Goal: Task Accomplishment & Management: Use online tool/utility

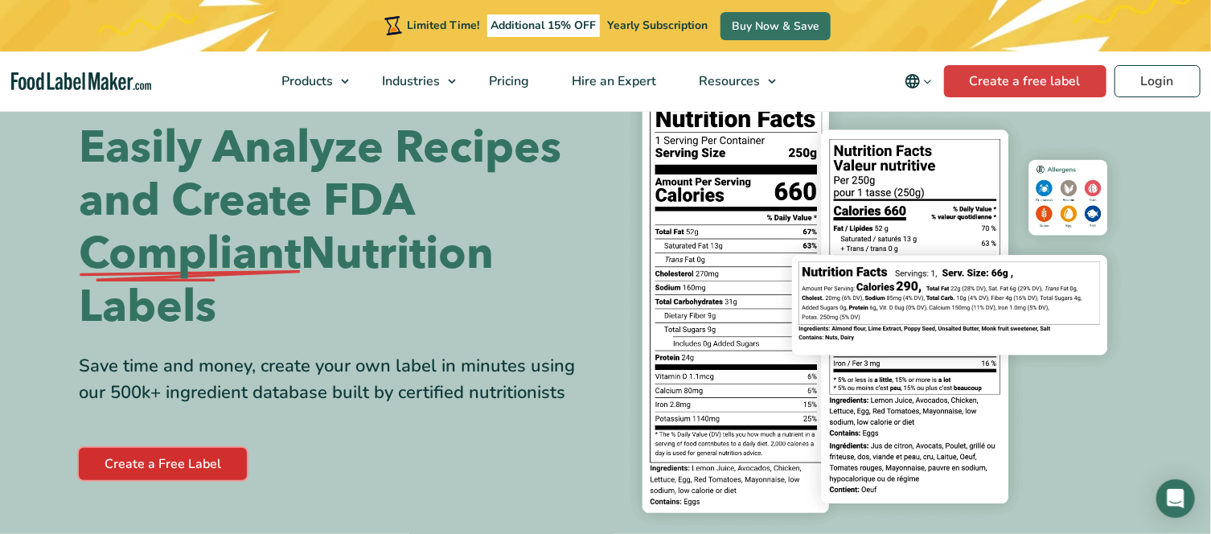
click at [202, 465] on link "Create a Free Label" at bounding box center [163, 464] width 168 height 32
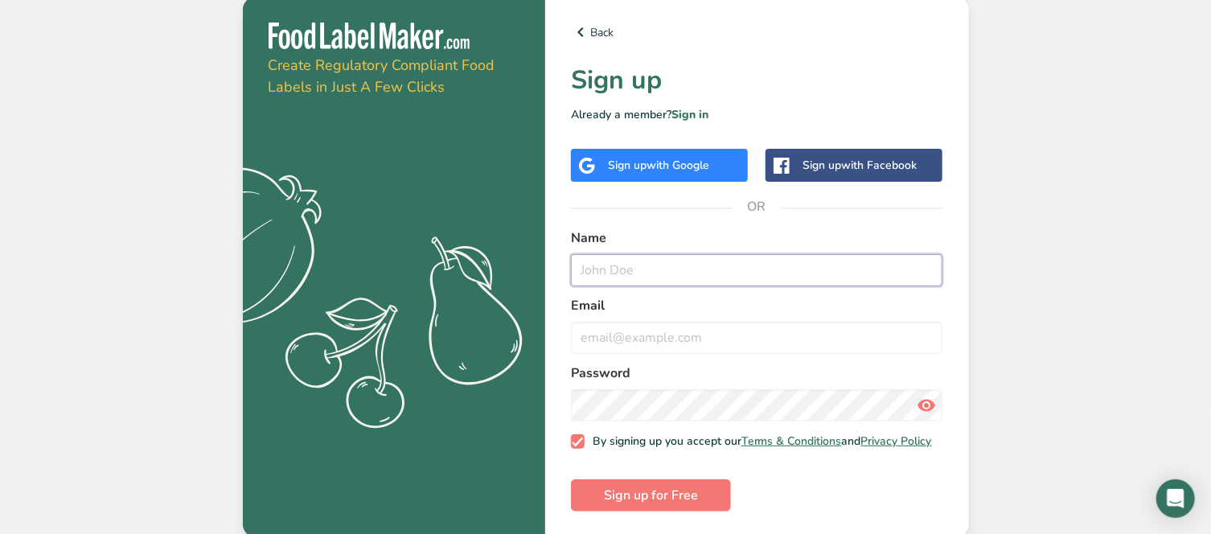
click at [596, 265] on input "text" at bounding box center [757, 270] width 372 height 32
type input "[PERSON_NAME]"
click at [672, 337] on input "email" at bounding box center [757, 338] width 372 height 32
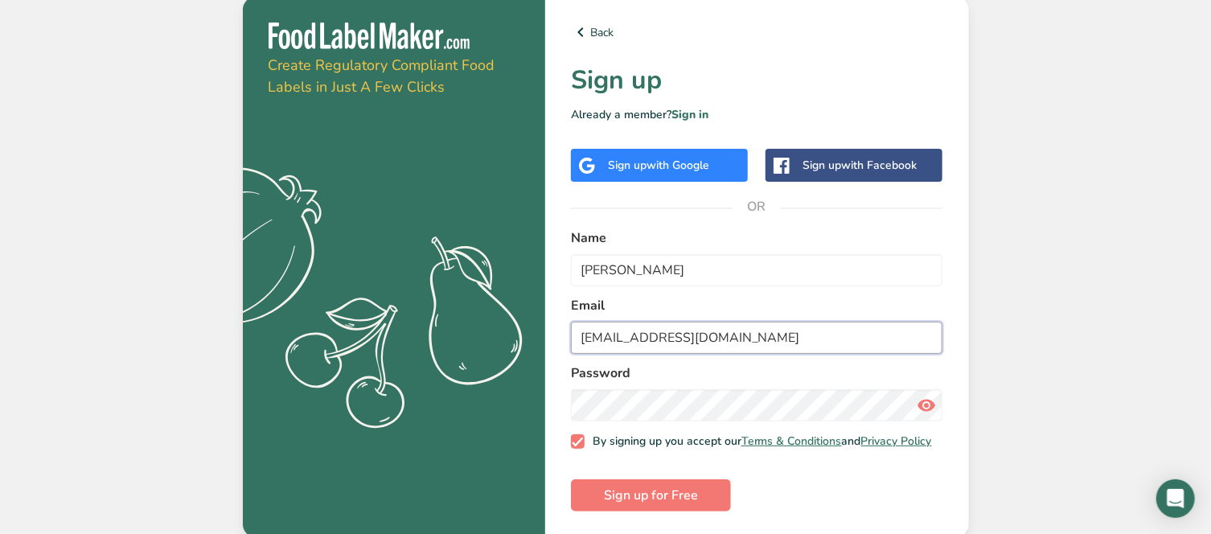
type input "[EMAIL_ADDRESS][DOMAIN_NAME]"
click at [929, 405] on icon at bounding box center [926, 405] width 19 height 29
click at [653, 501] on span "Sign up for Free" at bounding box center [651, 495] width 94 height 19
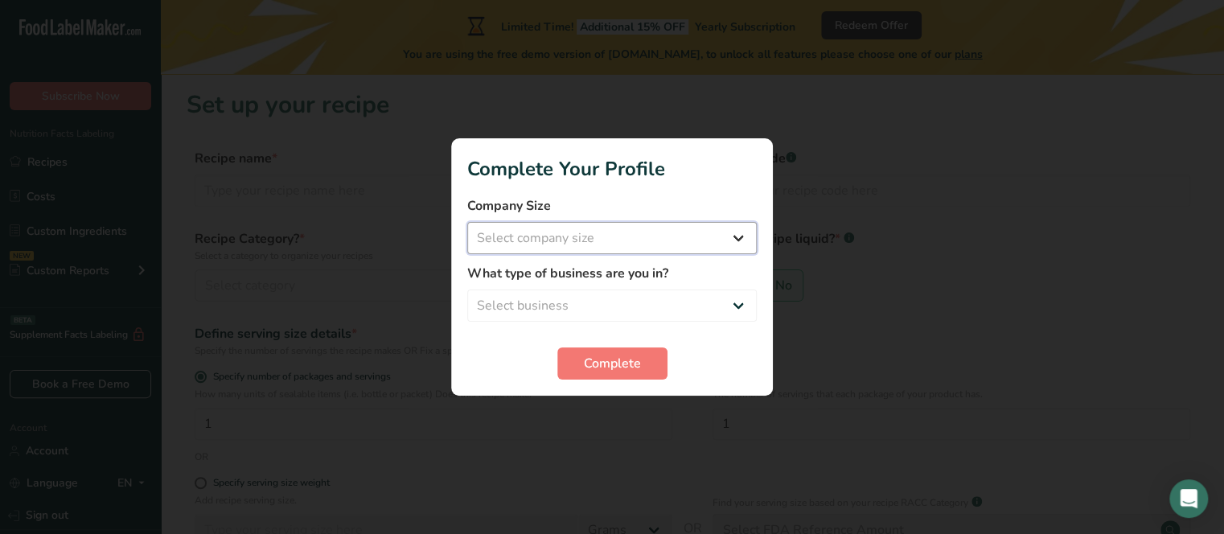
click at [591, 244] on select "Select company size Fewer than 10 Employees 10 to 50 Employees 51 to 500 Employ…" at bounding box center [612, 238] width 290 height 32
select select "1"
click at [467, 222] on select "Select company size Fewer than 10 Employees 10 to 50 Employees 51 to 500 Employ…" at bounding box center [612, 238] width 290 height 32
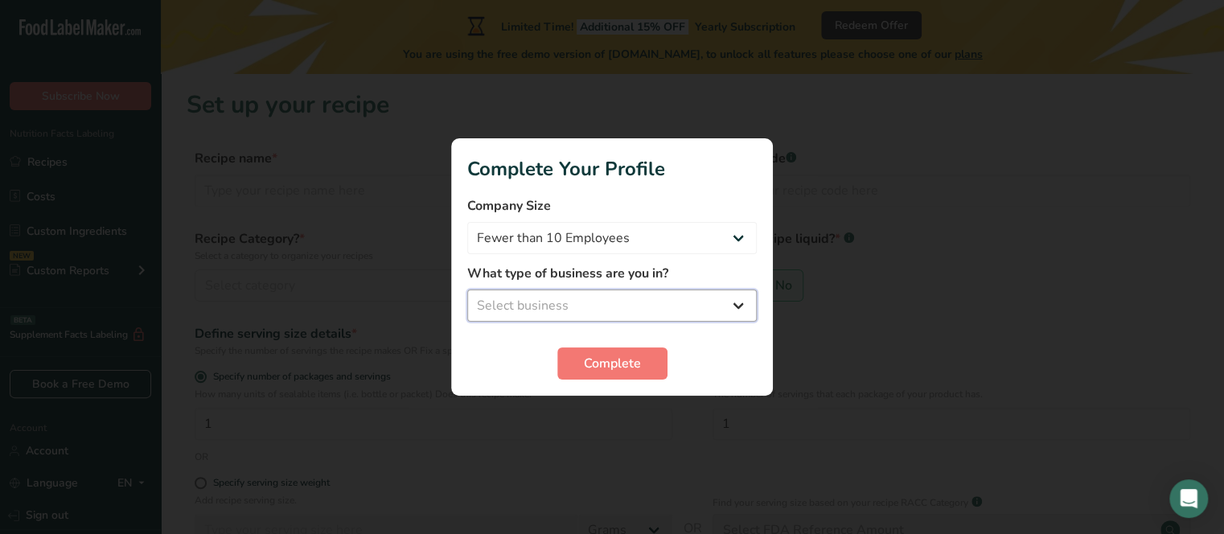
click at [601, 304] on select "Select business Packaged Food Manufacturer Restaurant & Cafe Bakery Meal Plans …" at bounding box center [612, 306] width 290 height 32
select select "8"
click at [467, 290] on select "Select business Packaged Food Manufacturer Restaurant & Cafe Bakery Meal Plans …" at bounding box center [612, 306] width 290 height 32
click at [631, 364] on span "Complete" at bounding box center [612, 363] width 57 height 19
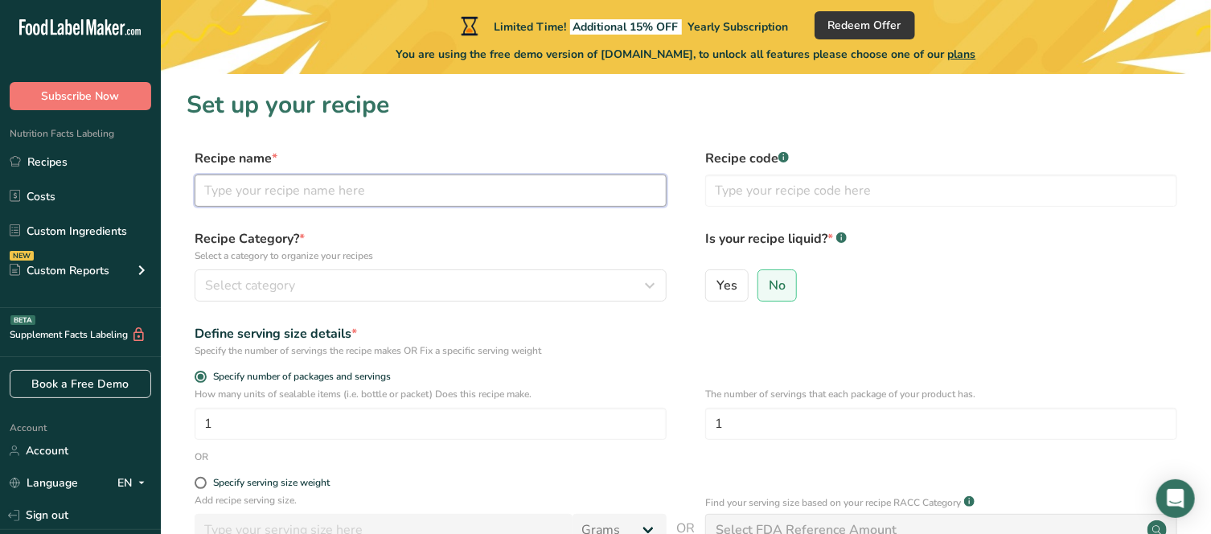
click at [441, 197] on input "text" at bounding box center [431, 191] width 472 height 32
type input "Milk Chocolate Pecan Toffee"
click at [762, 191] on input "text" at bounding box center [941, 191] width 472 height 32
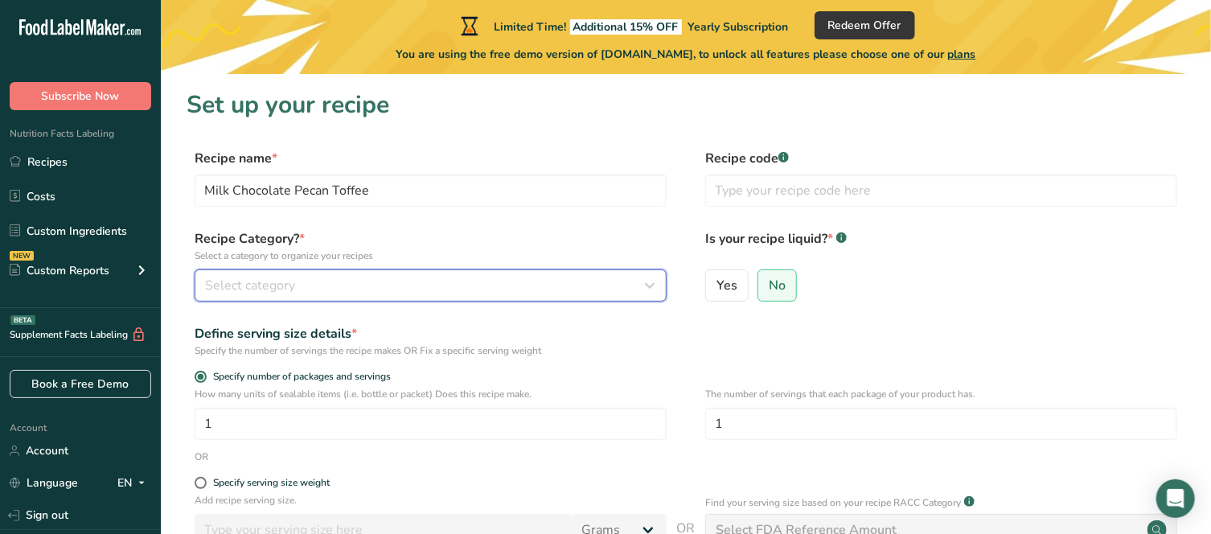
click at [387, 285] on div "Select category" at bounding box center [426, 285] width 442 height 19
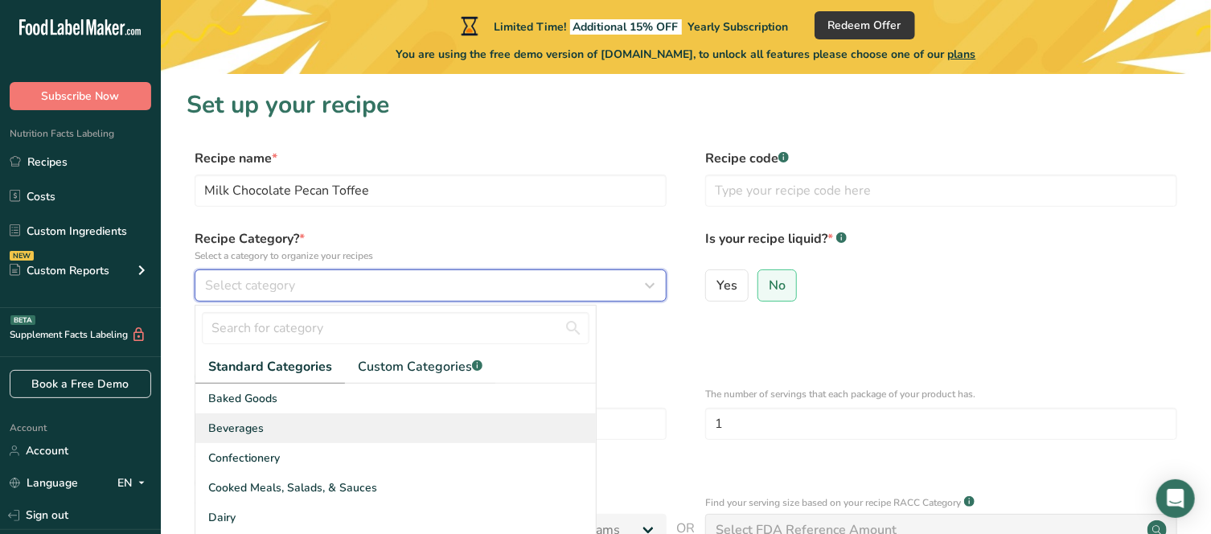
scroll to position [80, 0]
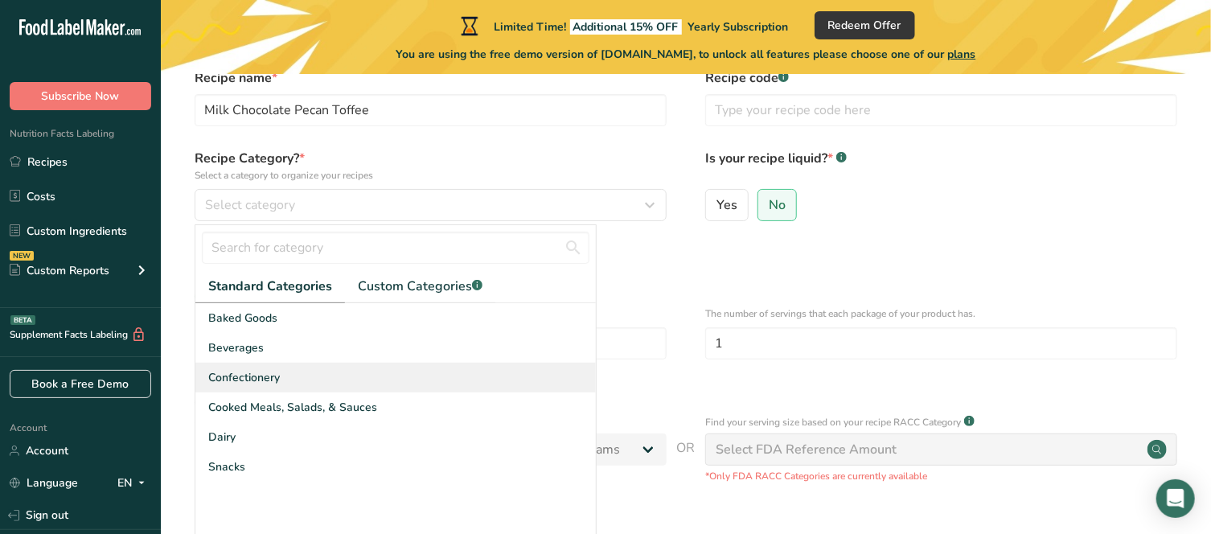
click at [295, 376] on div "Confectionery" at bounding box center [395, 378] width 400 height 30
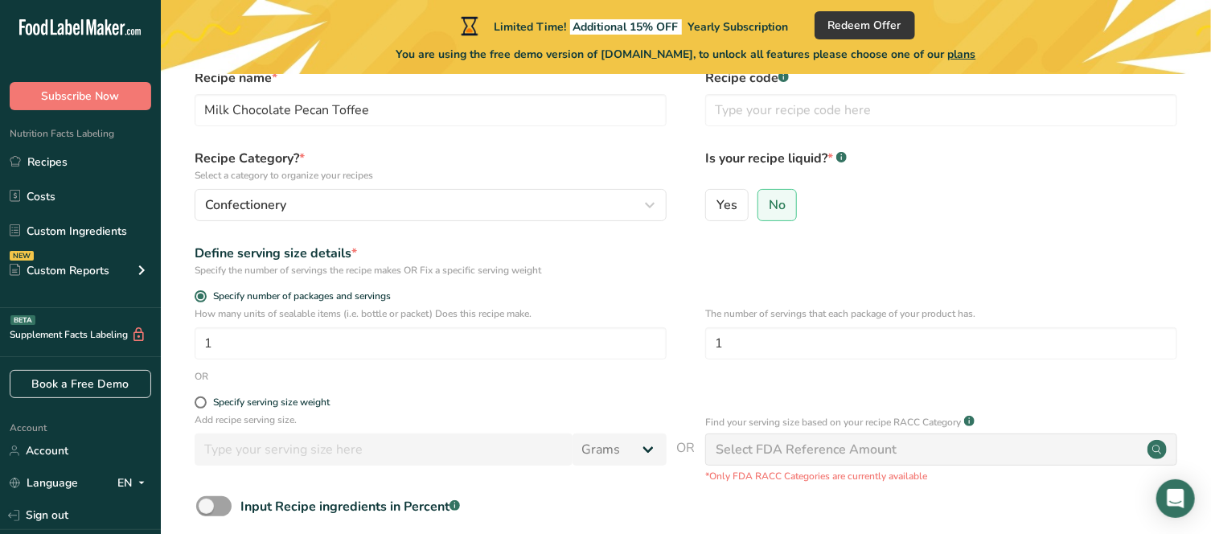
scroll to position [161, 0]
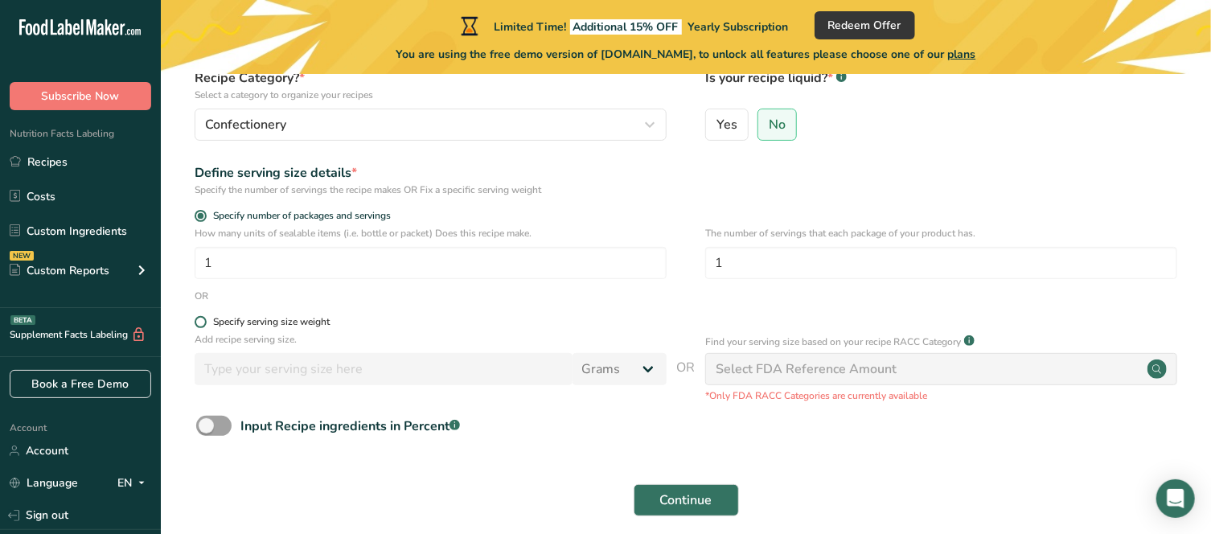
click at [203, 321] on span at bounding box center [201, 322] width 12 height 12
click at [203, 321] on input "Specify serving size weight" at bounding box center [200, 322] width 10 height 10
radio input "true"
radio input "false"
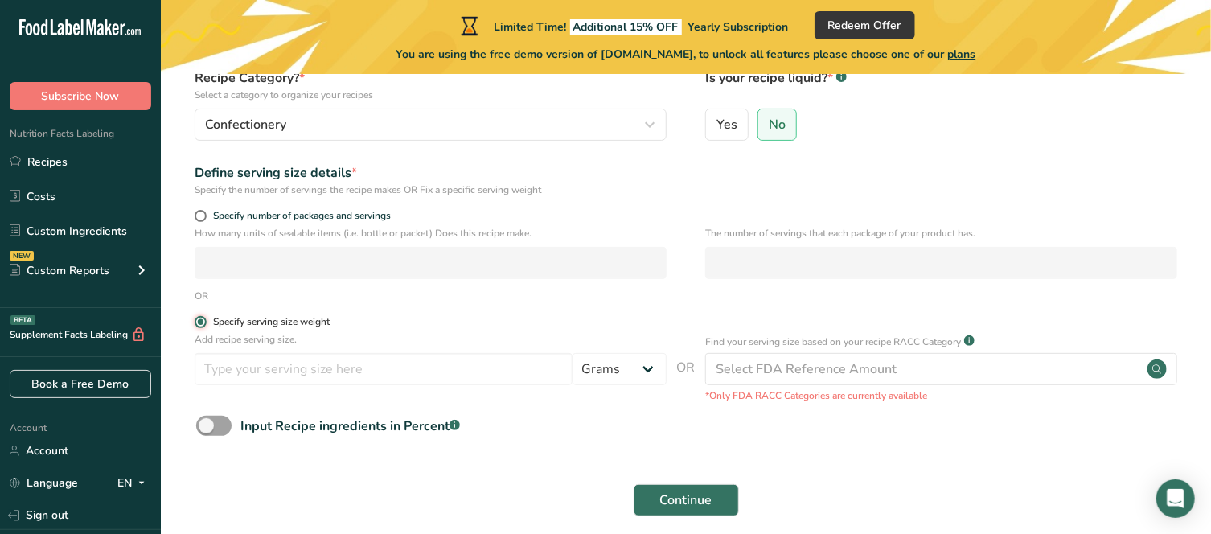
scroll to position [230, 0]
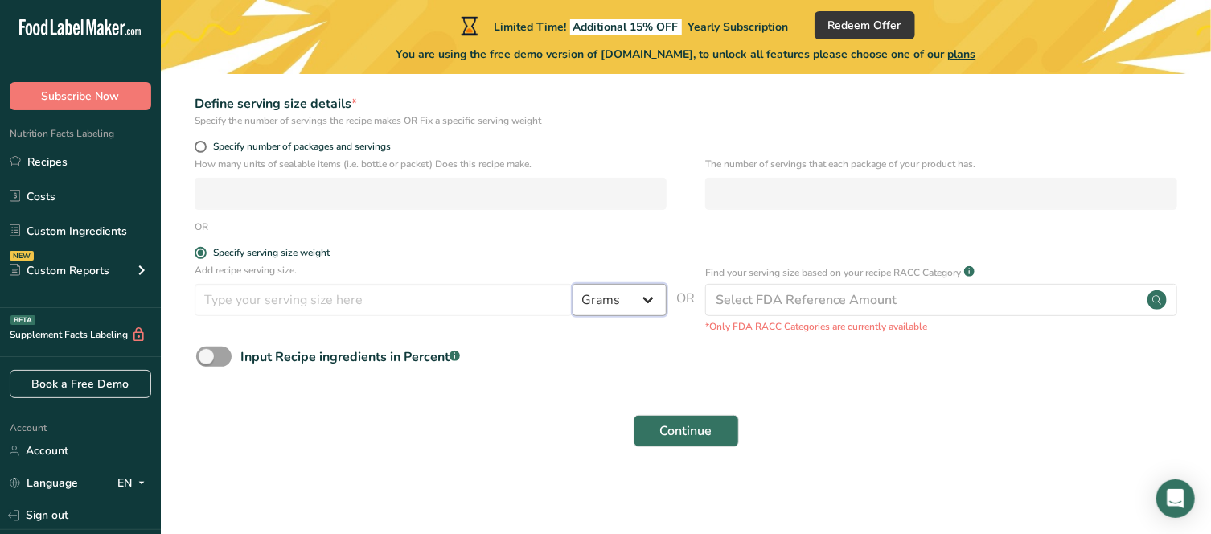
click at [622, 300] on select "Grams kg mg mcg lb oz l mL fl oz tbsp tsp cup qt gallon" at bounding box center [620, 300] width 94 height 32
select select "5"
click at [573, 284] on select "Grams kg mg mcg lb oz l mL fl oz tbsp tsp cup qt gallon" at bounding box center [620, 300] width 94 height 32
click at [442, 301] on input "number" at bounding box center [384, 300] width 378 height 32
type input "2.5"
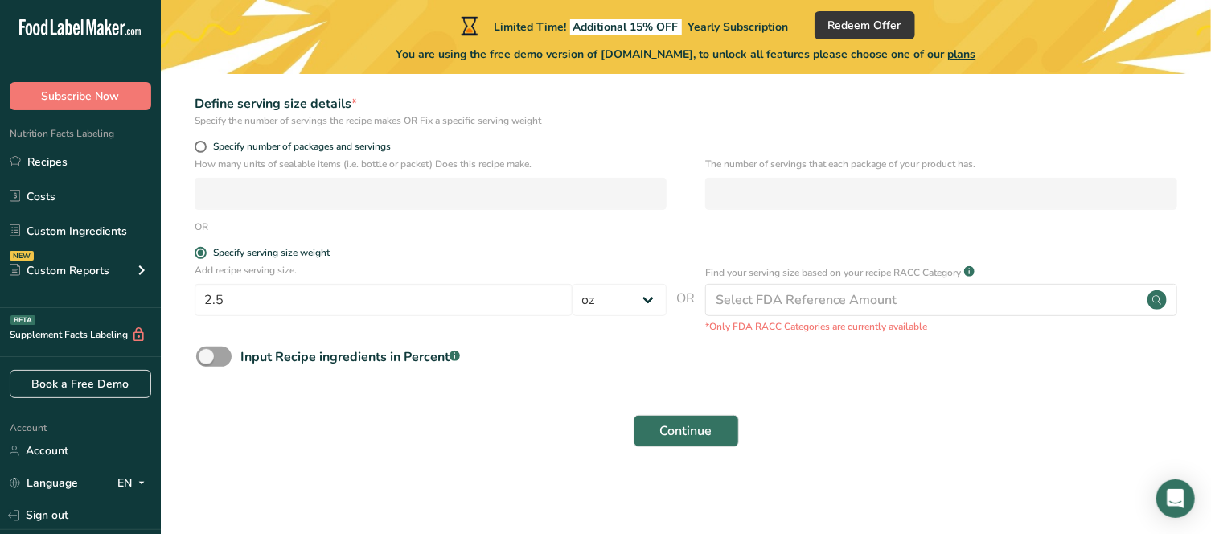
click at [669, 359] on div "Input Recipe ingredients in Percent .a-a{fill:#347362;}.b-a{fill:#fff;}" at bounding box center [686, 363] width 999 height 33
click at [693, 432] on span "Continue" at bounding box center [686, 430] width 52 height 19
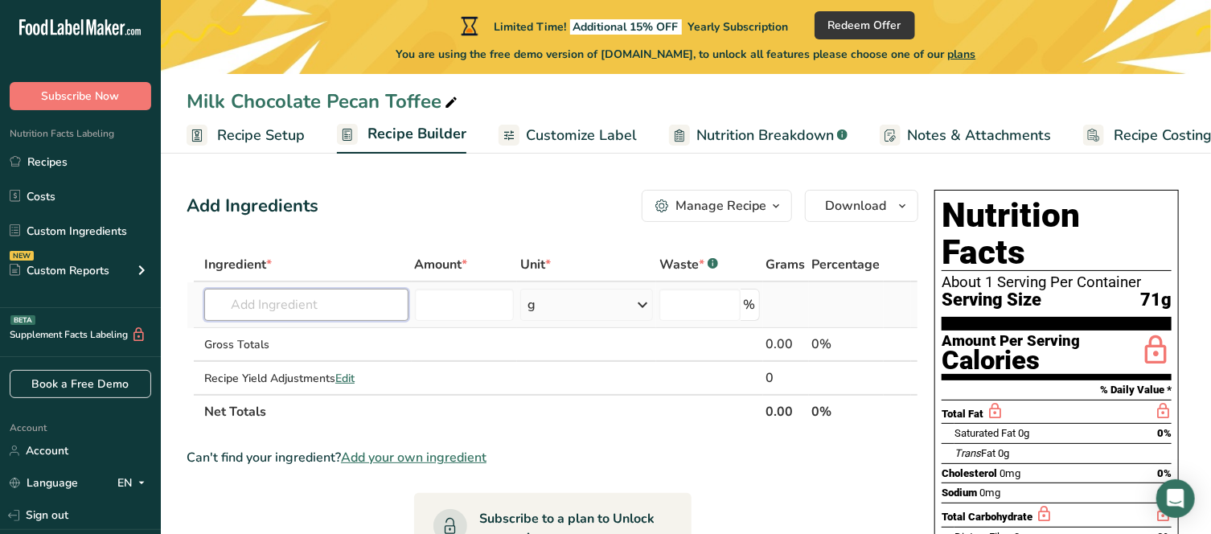
click at [336, 302] on input "text" at bounding box center [306, 305] width 204 height 32
type input "W"
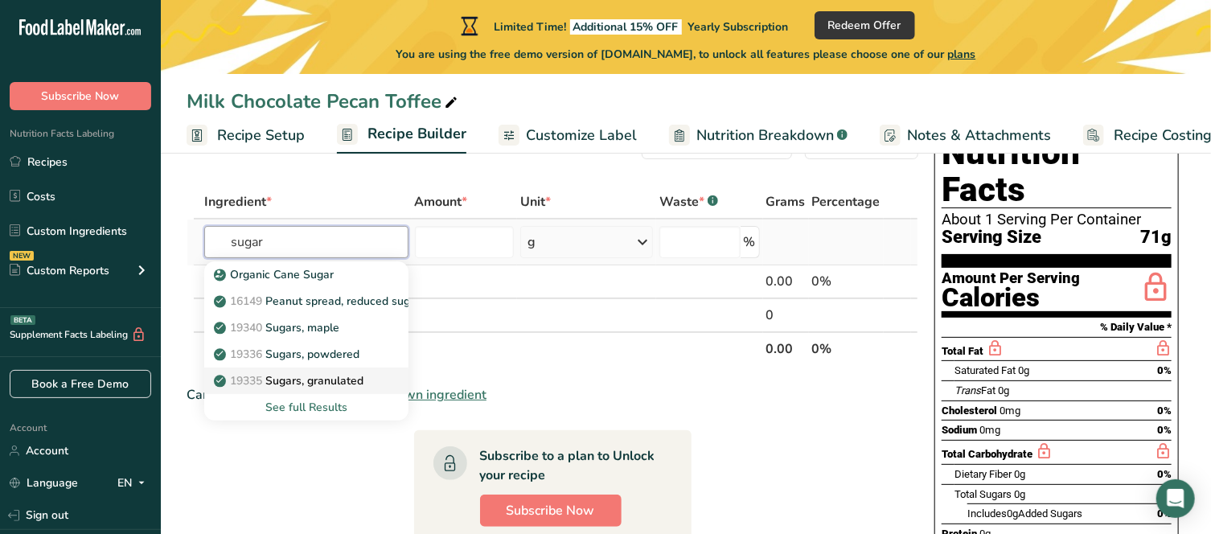
scroll to position [80, 0]
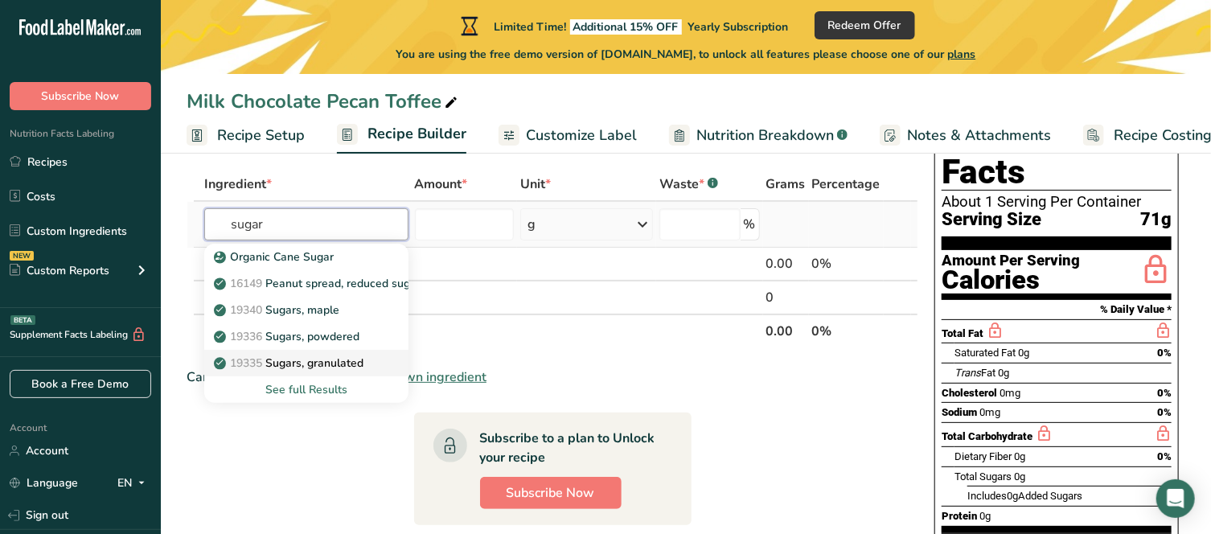
type input "sugar"
click at [325, 362] on p "19335 Sugars, granulated" at bounding box center [290, 363] width 146 height 17
type input "Sugars, granulated"
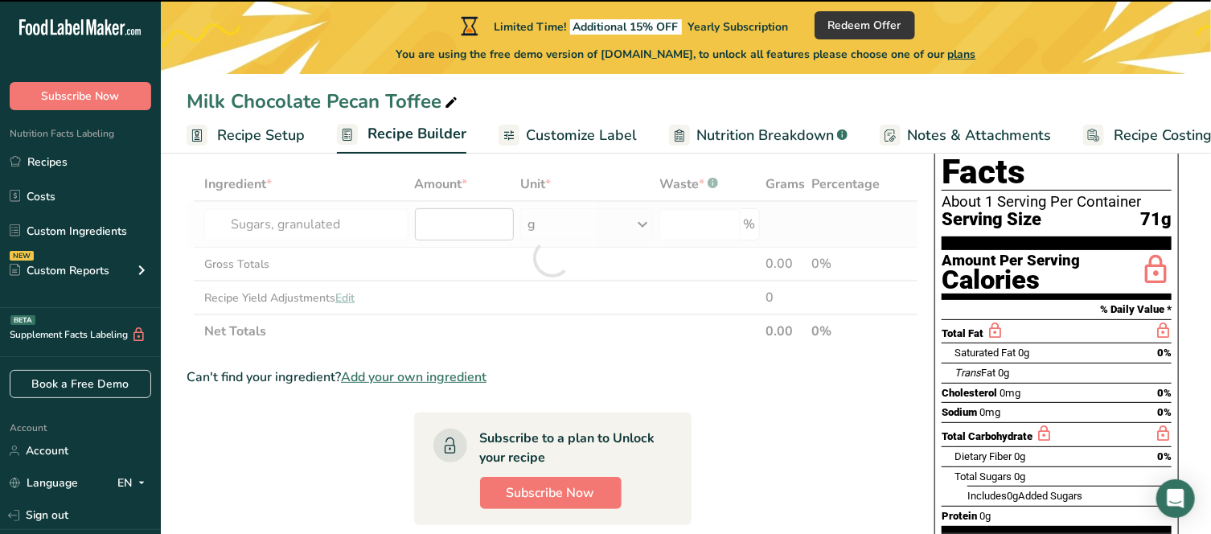
type input "0"
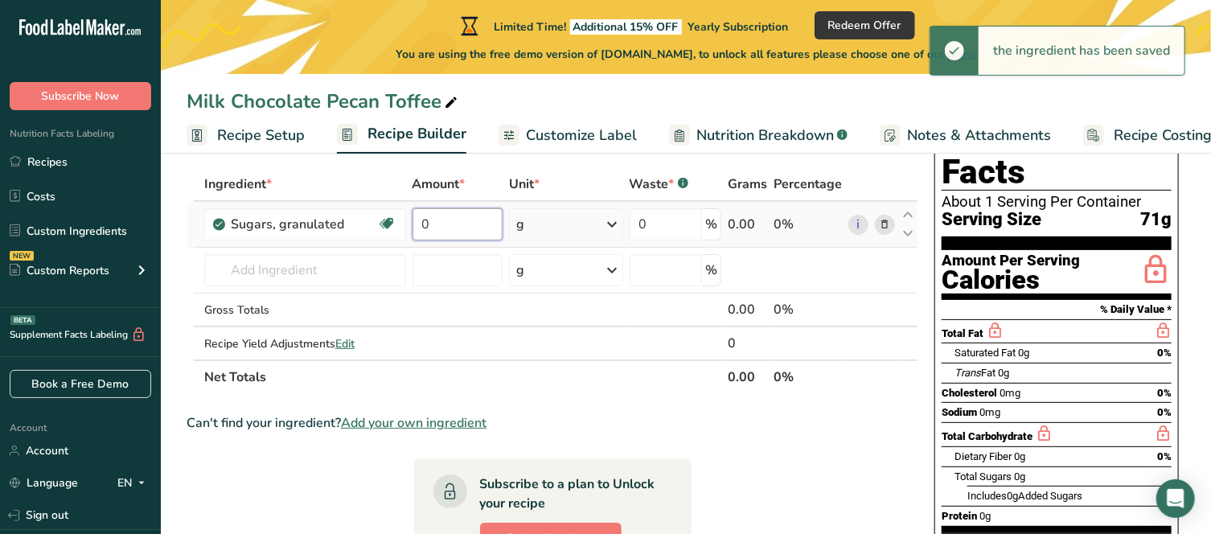
click at [457, 228] on input "0" at bounding box center [458, 224] width 91 height 32
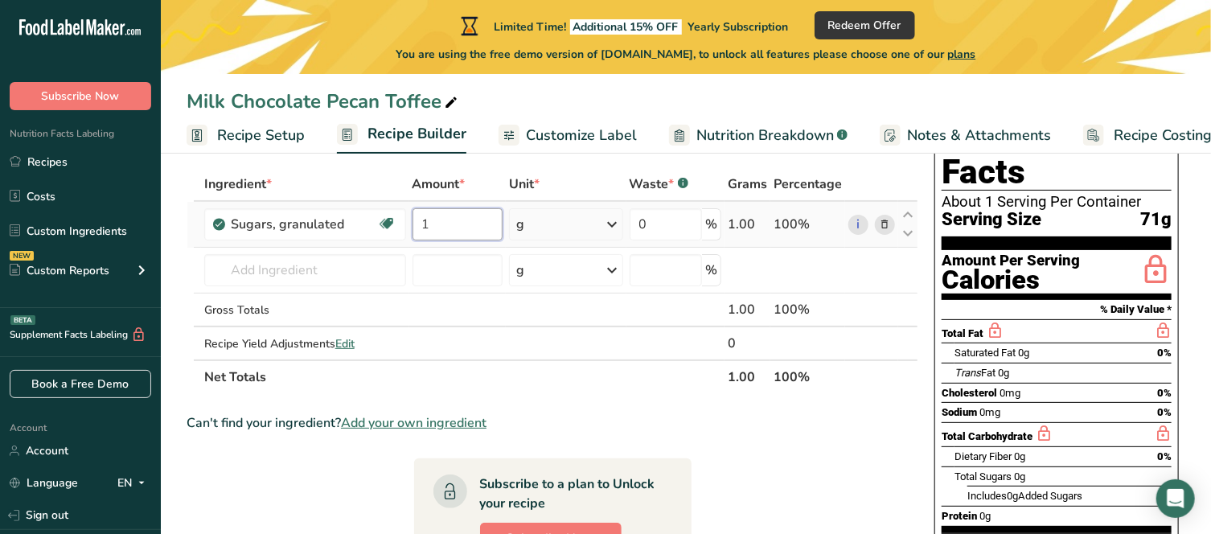
type input "1"
click at [584, 222] on div "Ingredient * Amount * Unit * Waste * .a-a{fill:#347362;}.b-a{fill:#fff;} Grams …" at bounding box center [553, 280] width 732 height 227
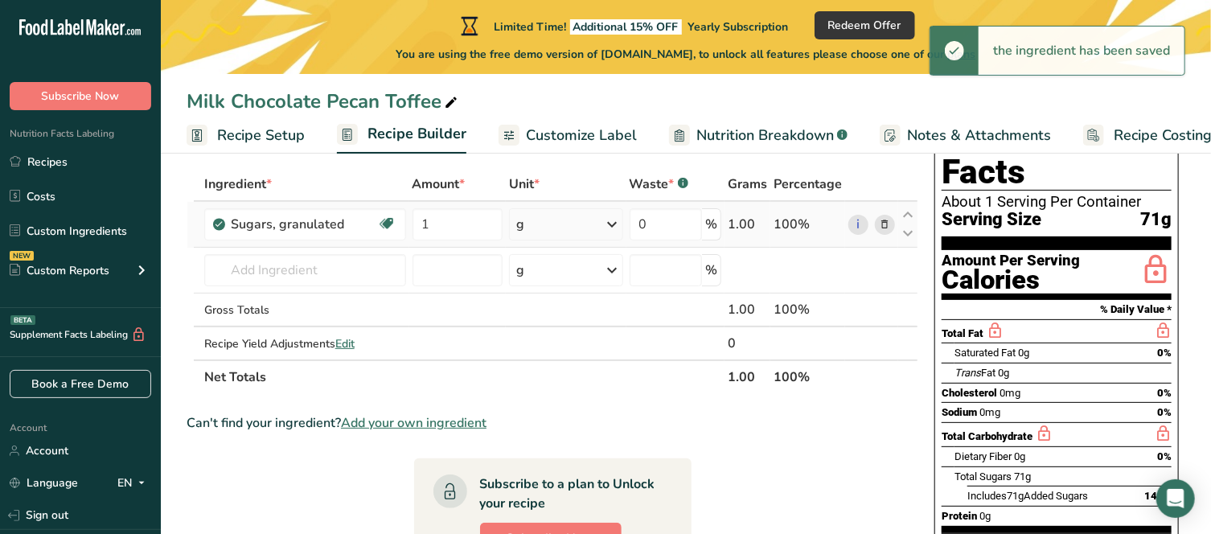
click at [621, 227] on icon at bounding box center [612, 224] width 19 height 29
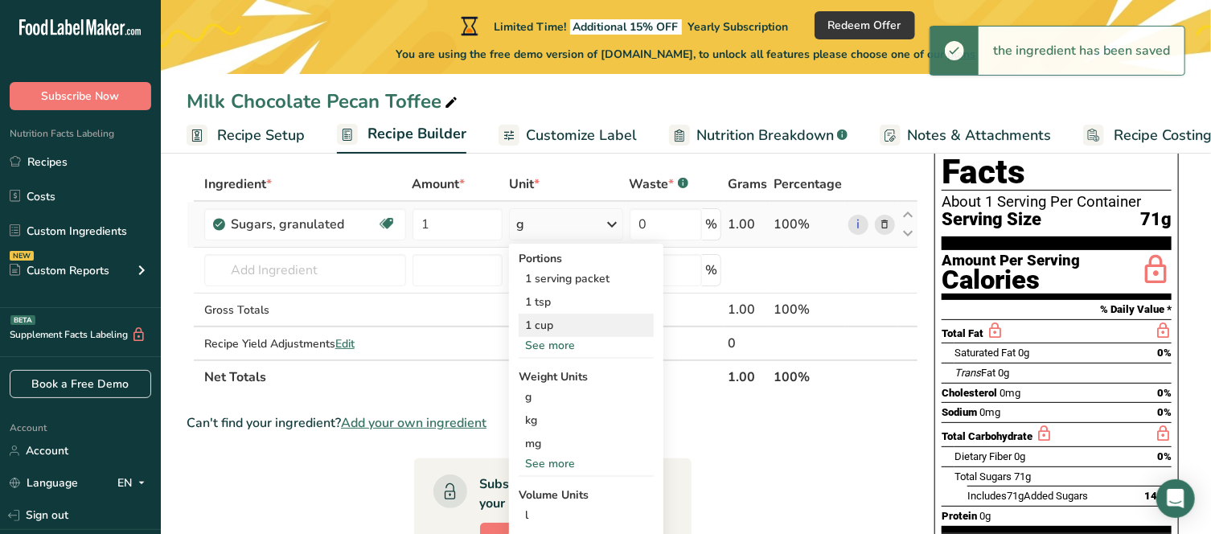
click at [574, 318] on div "1 cup" at bounding box center [586, 325] width 135 height 23
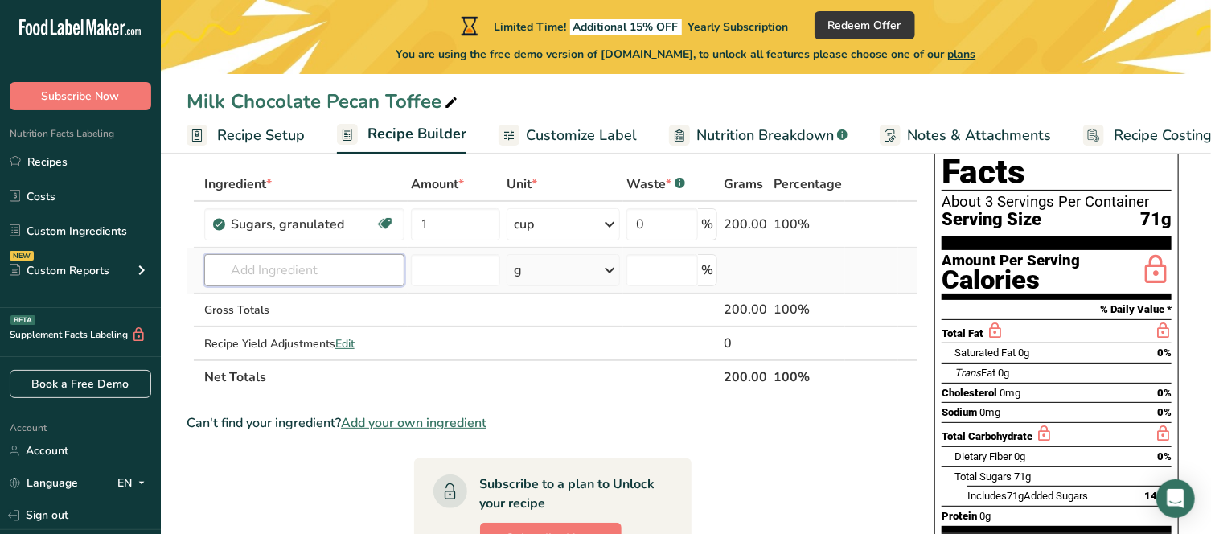
click at [380, 273] on input "text" at bounding box center [304, 270] width 200 height 32
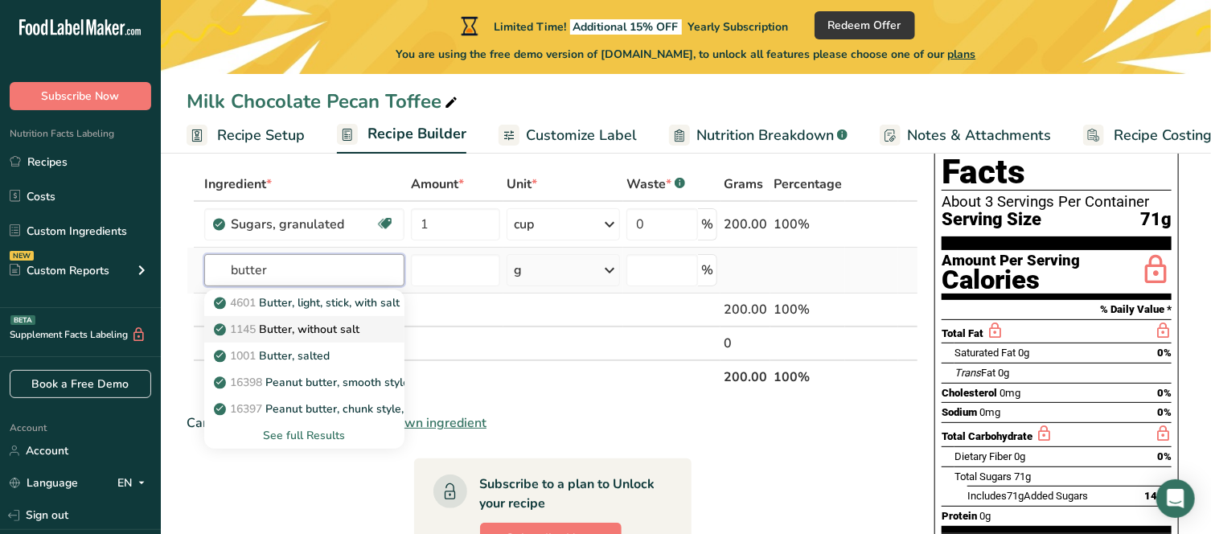
type input "butter"
click at [352, 325] on p "1145 Butter, without salt" at bounding box center [288, 329] width 142 height 17
type input "Butter, without salt"
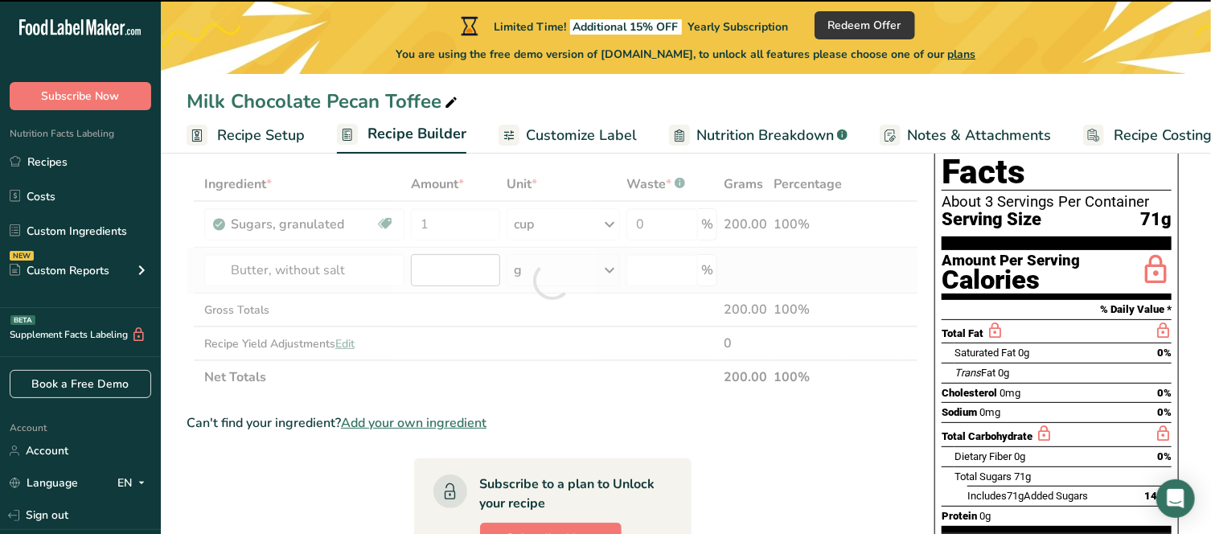
type input "0"
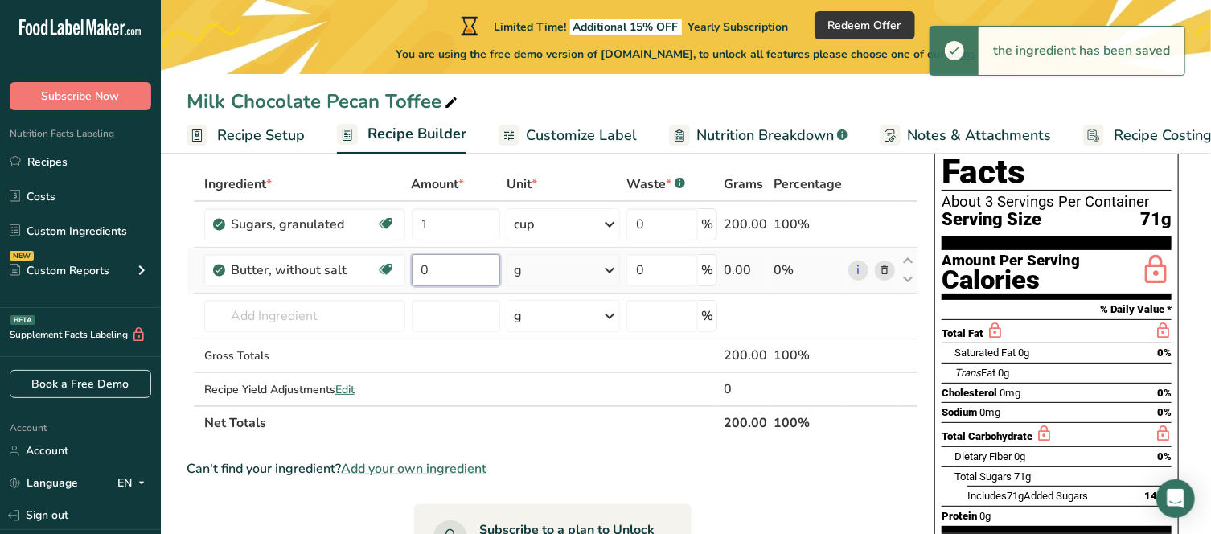
click at [451, 273] on input "0" at bounding box center [456, 270] width 89 height 32
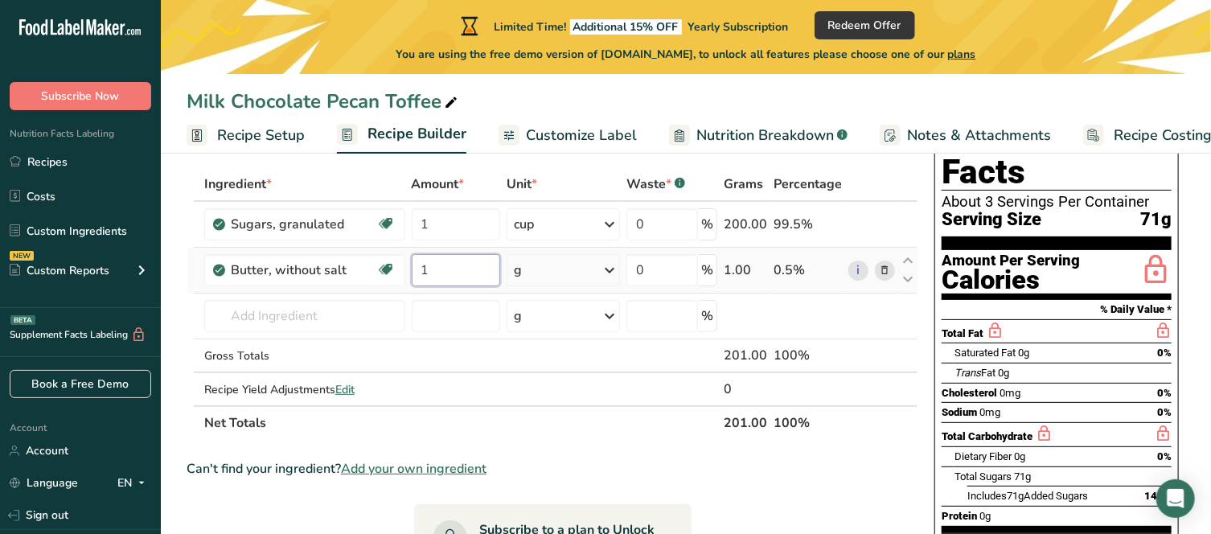
type input "1"
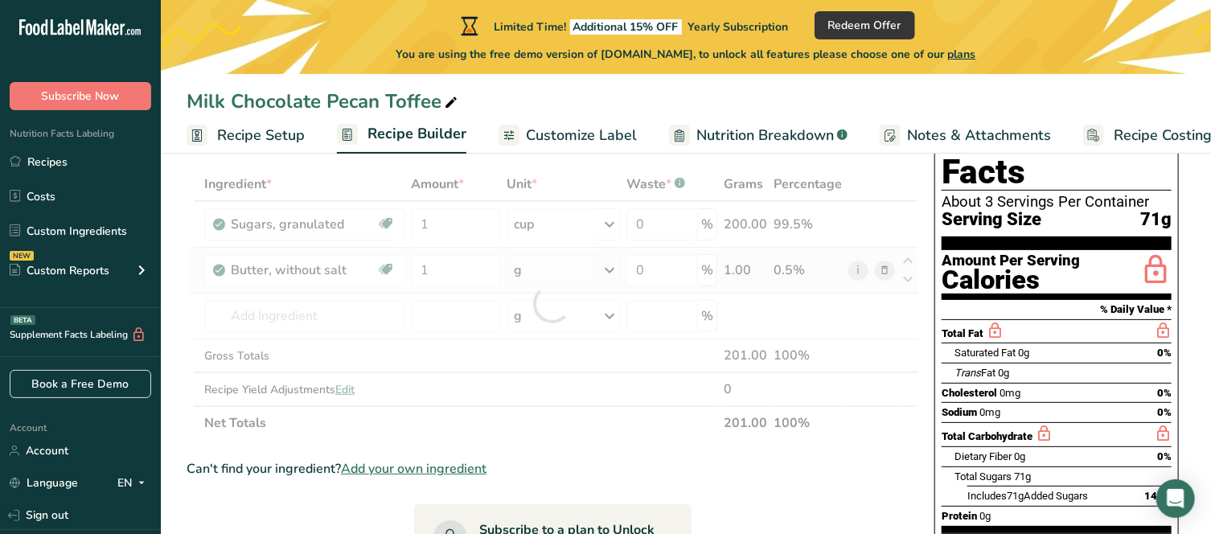
click at [611, 265] on div "Ingredient * Amount * Unit * Waste * .a-a{fill:#347362;}.b-a{fill:#fff;} Grams …" at bounding box center [553, 303] width 732 height 273
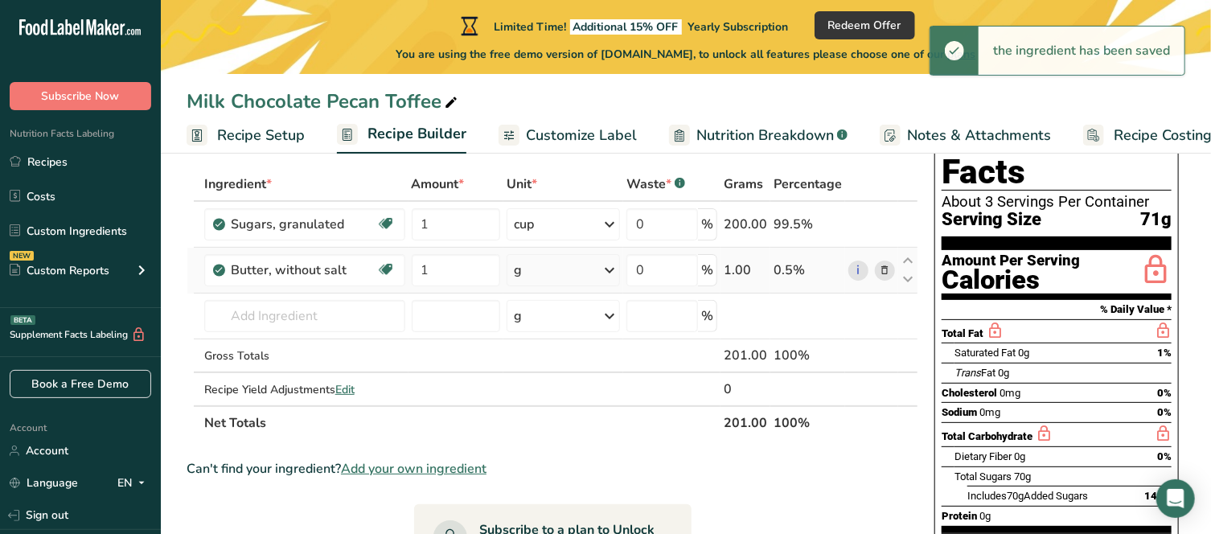
click at [611, 269] on icon at bounding box center [609, 270] width 19 height 29
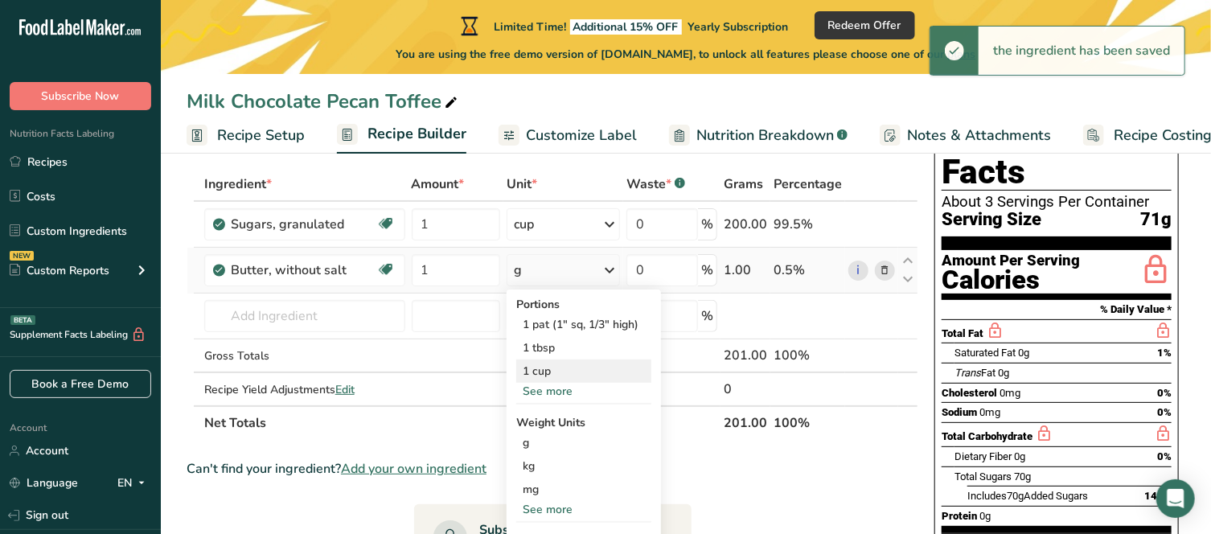
click at [558, 366] on div "1 cup" at bounding box center [583, 370] width 135 height 23
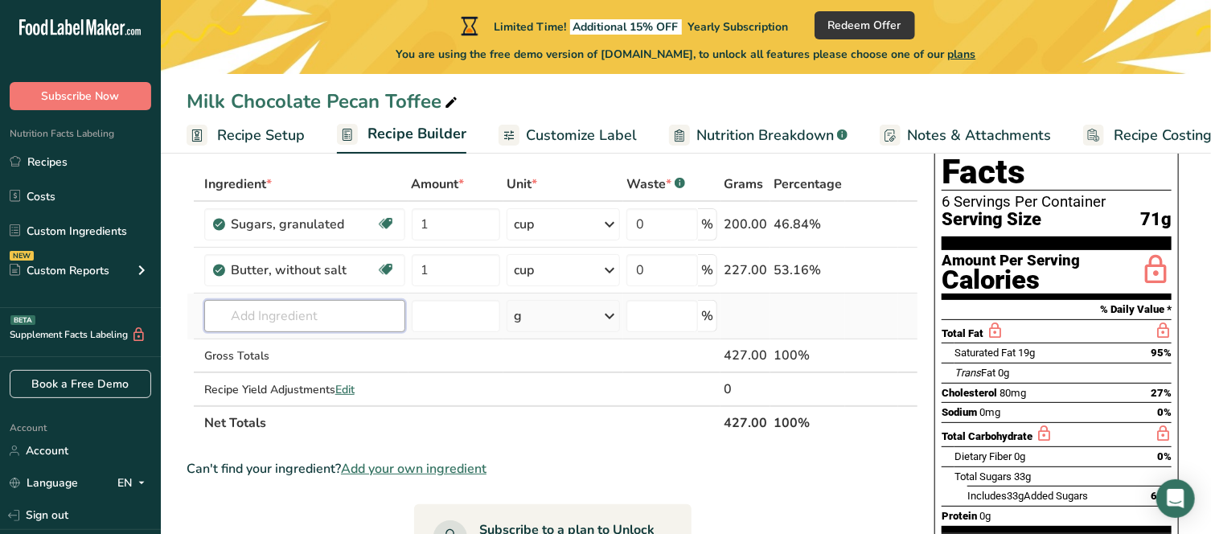
click at [363, 324] on input "text" at bounding box center [304, 316] width 201 height 32
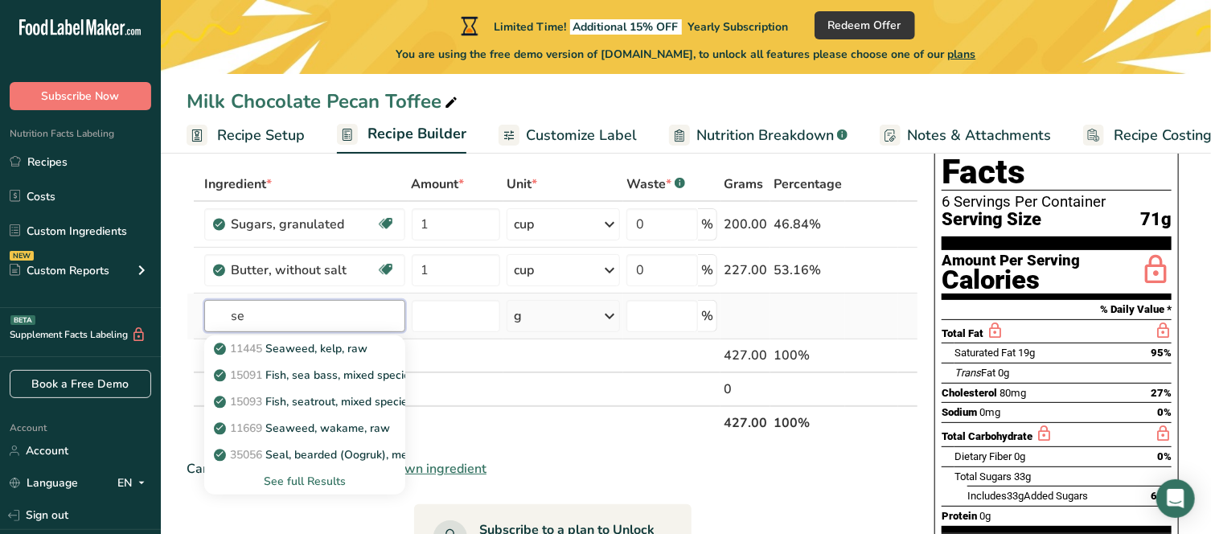
type input "s"
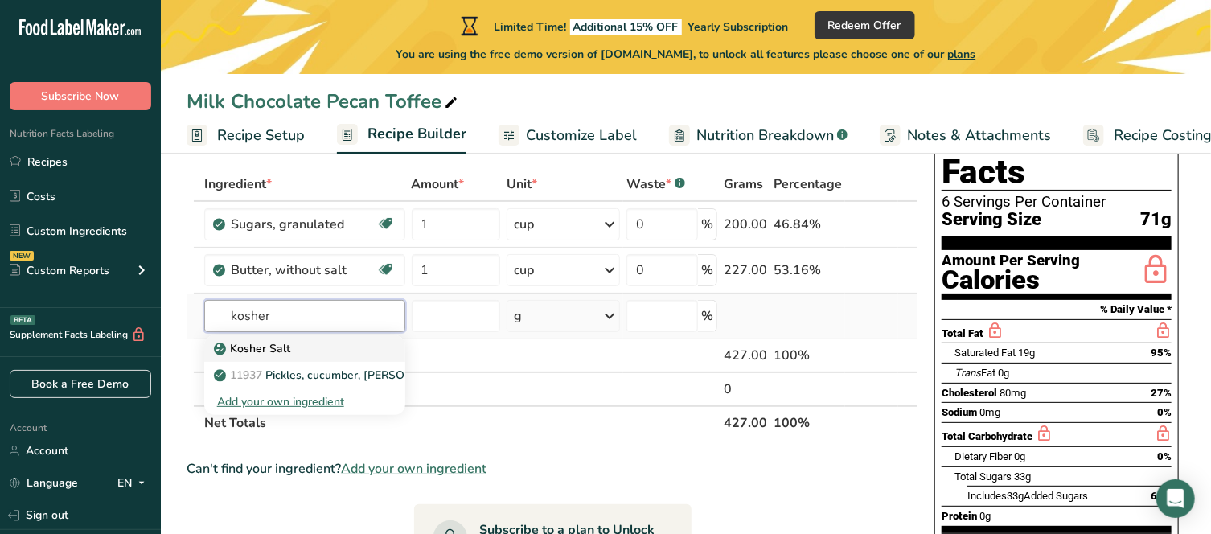
type input "kosher"
click at [251, 352] on p "Kosher Salt" at bounding box center [253, 348] width 73 height 17
type input "Kosher Salt"
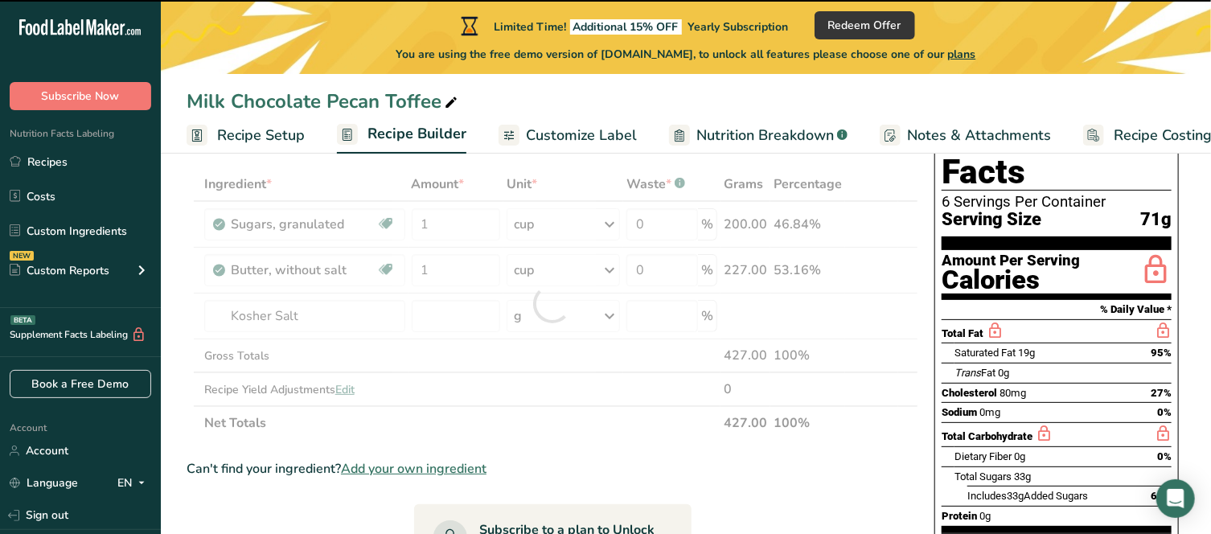
type input "0"
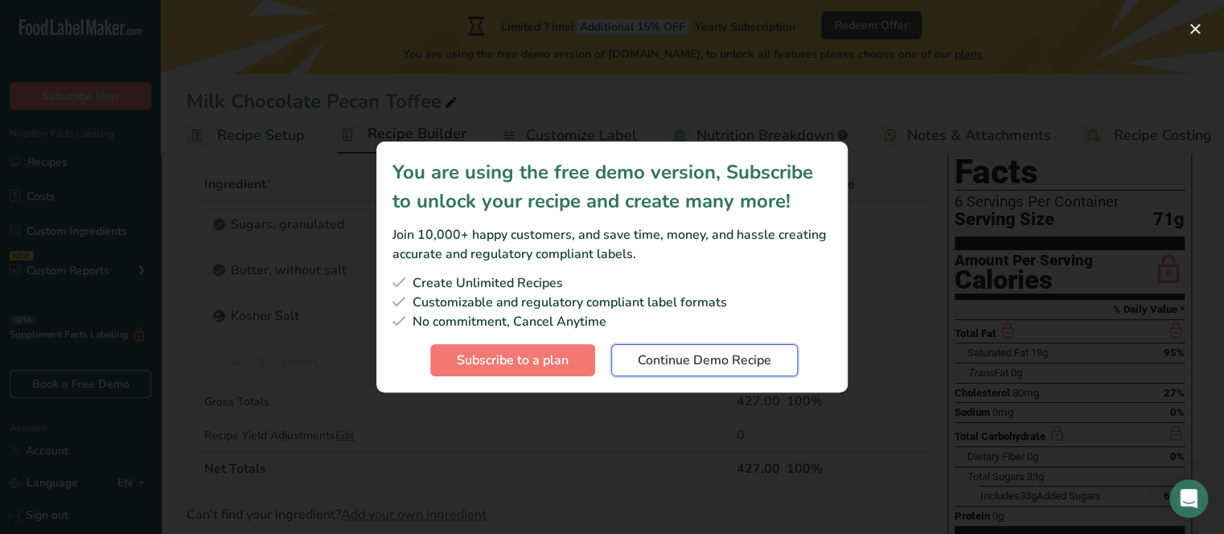
click at [676, 368] on span "Continue Demo Recipe" at bounding box center [704, 360] width 133 height 19
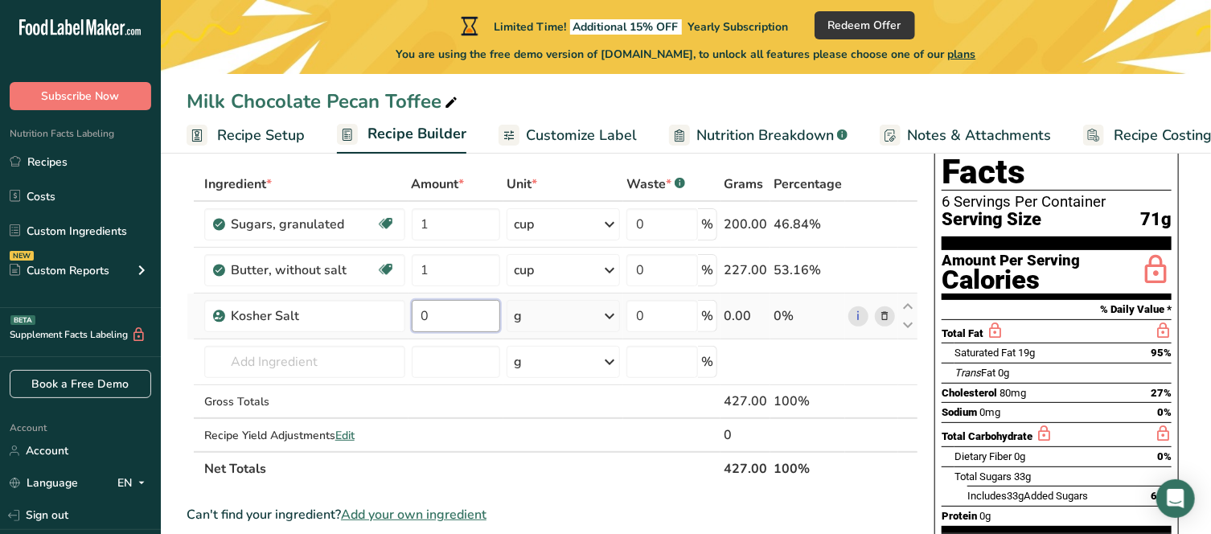
click at [442, 316] on input "0" at bounding box center [456, 316] width 89 height 32
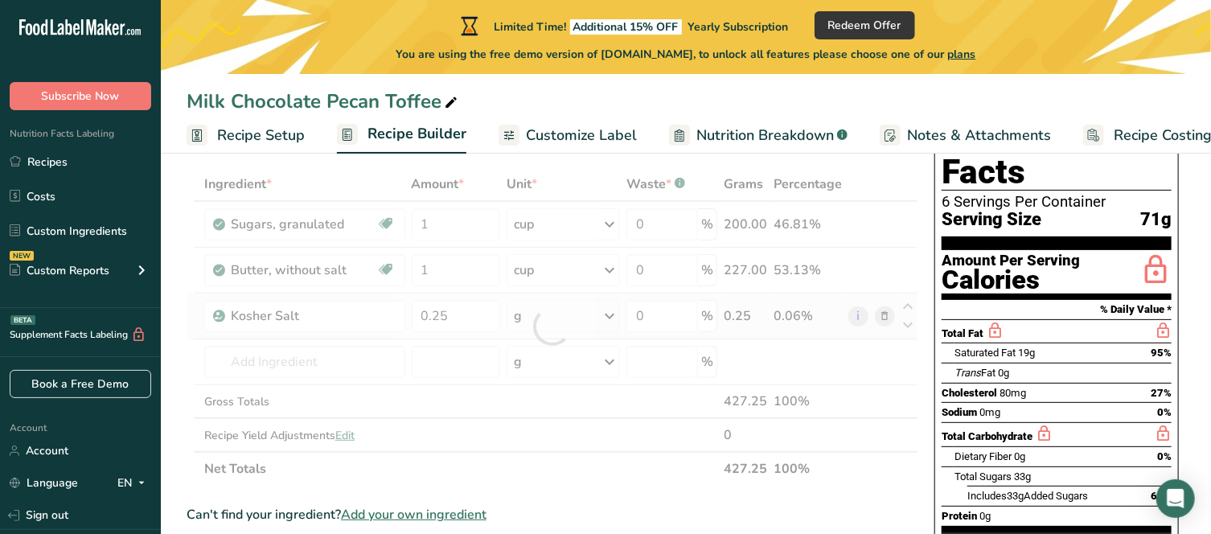
click at [611, 314] on div "Ingredient * Amount * Unit * Waste * .a-a{fill:#347362;}.b-a{fill:#fff;} Grams …" at bounding box center [553, 326] width 732 height 318
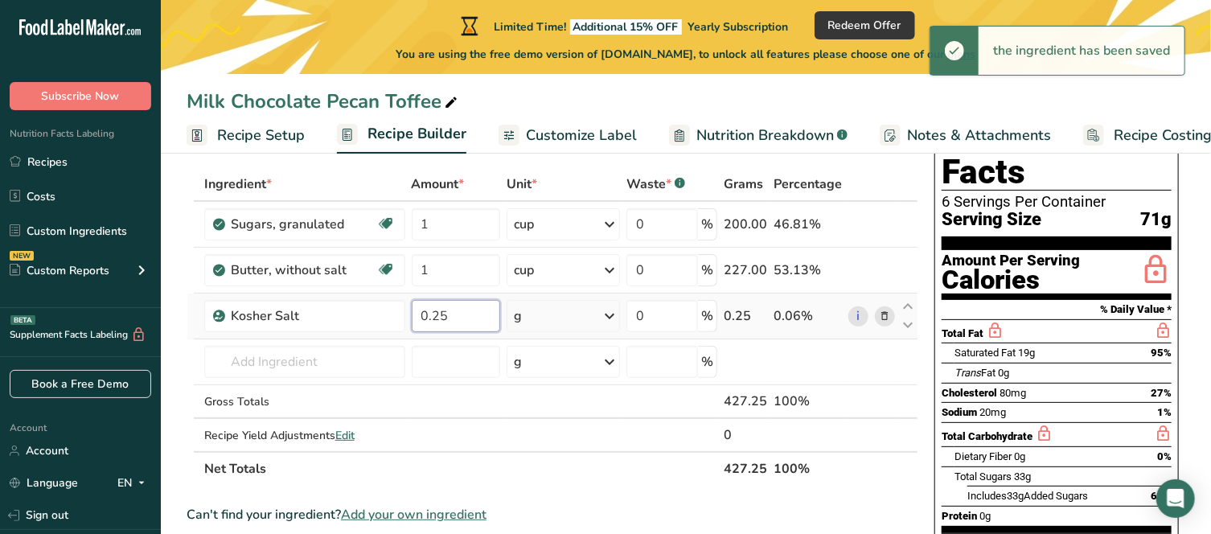
click at [471, 313] on input "0.25" at bounding box center [456, 316] width 89 height 32
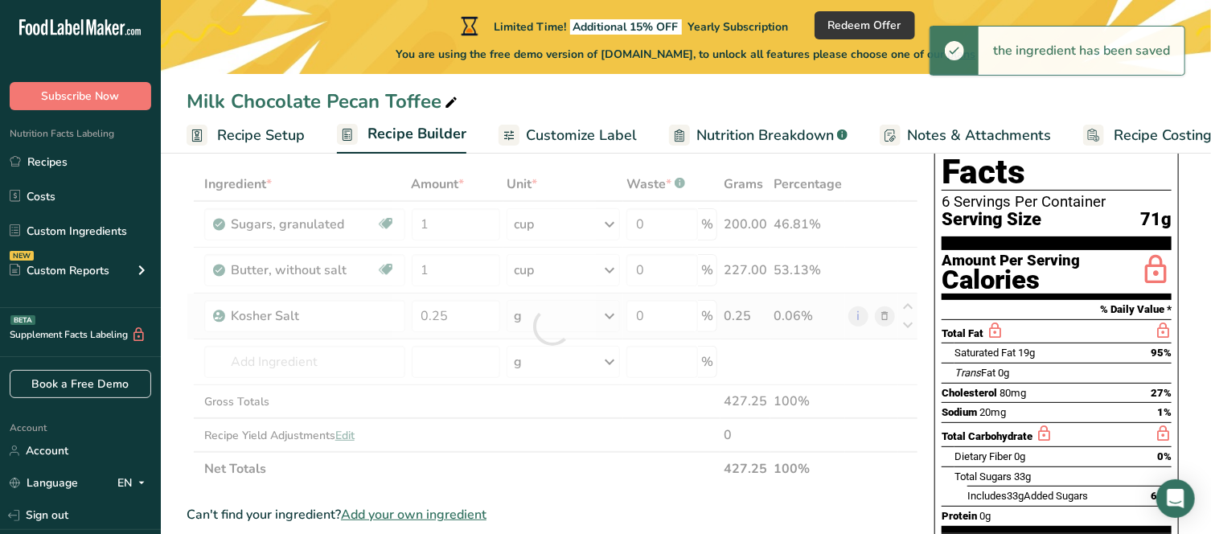
click at [544, 318] on div "Ingredient * Amount * Unit * Waste * .a-a{fill:#347362;}.b-a{fill:#fff;} Grams …" at bounding box center [553, 326] width 732 height 318
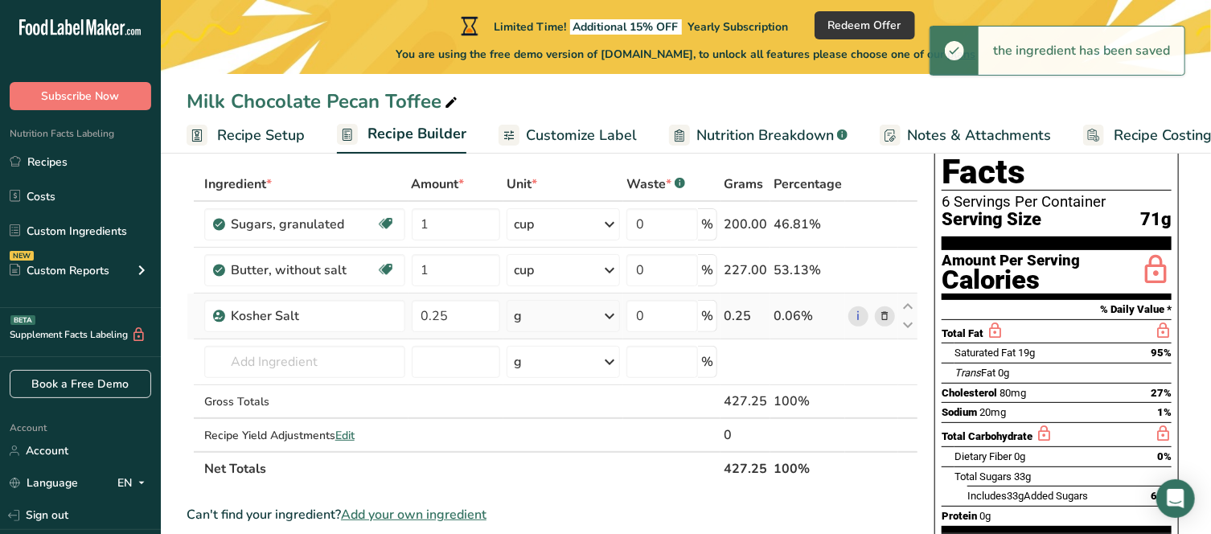
click at [617, 316] on icon at bounding box center [609, 316] width 19 height 29
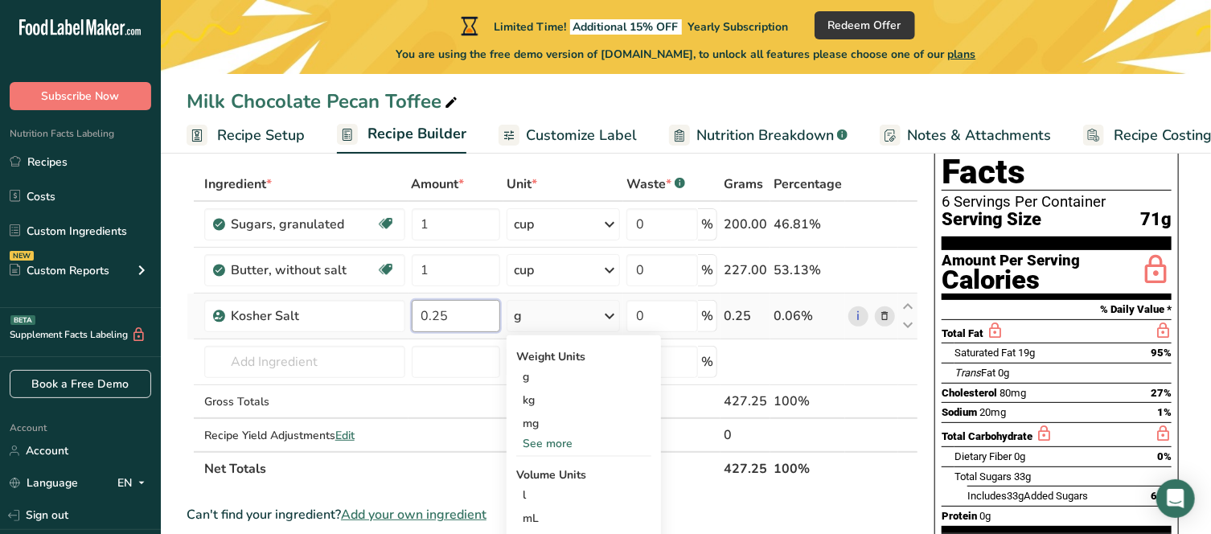
click at [467, 311] on input "0.25" at bounding box center [456, 316] width 89 height 32
type input "0"
click at [610, 318] on div "Ingredient * Amount * Unit * Waste * .a-a{fill:#347362;}.b-a{fill:#fff;} Grams …" at bounding box center [553, 326] width 732 height 318
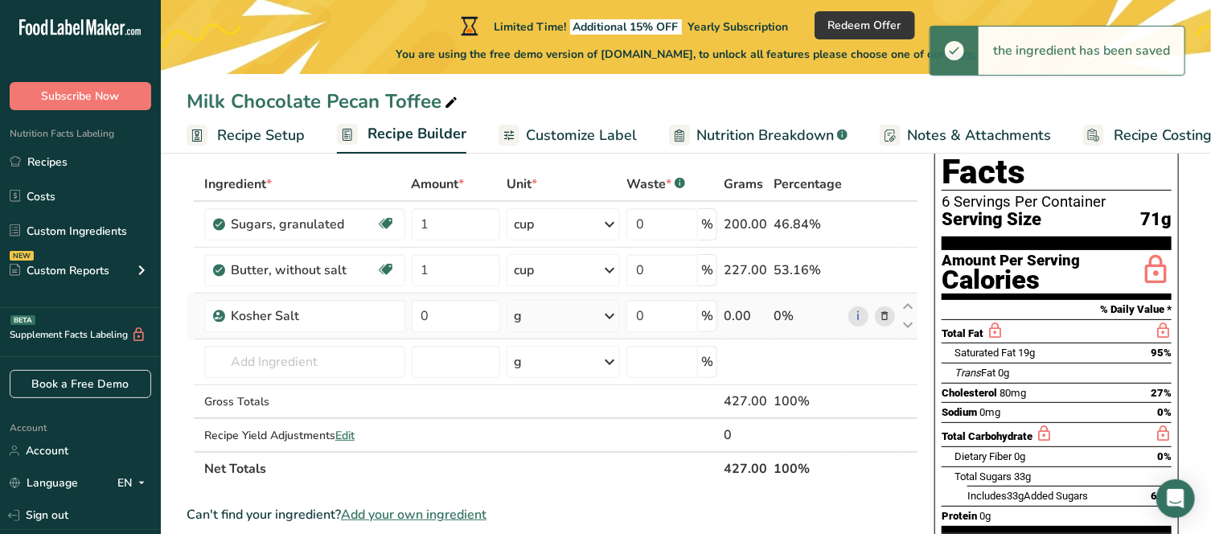
click at [611, 316] on icon at bounding box center [609, 316] width 19 height 29
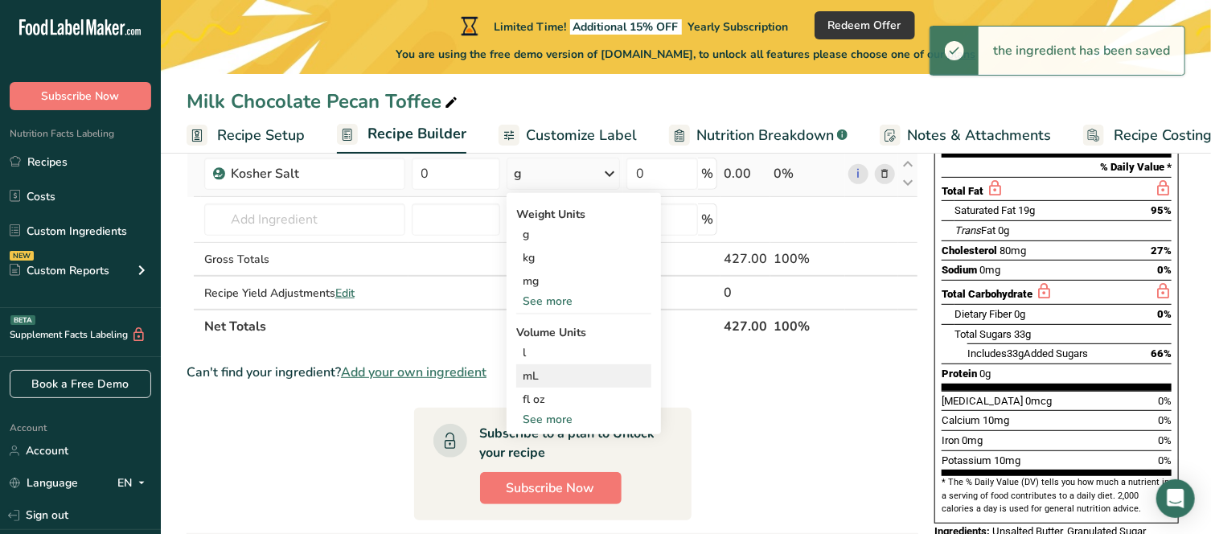
scroll to position [241, 0]
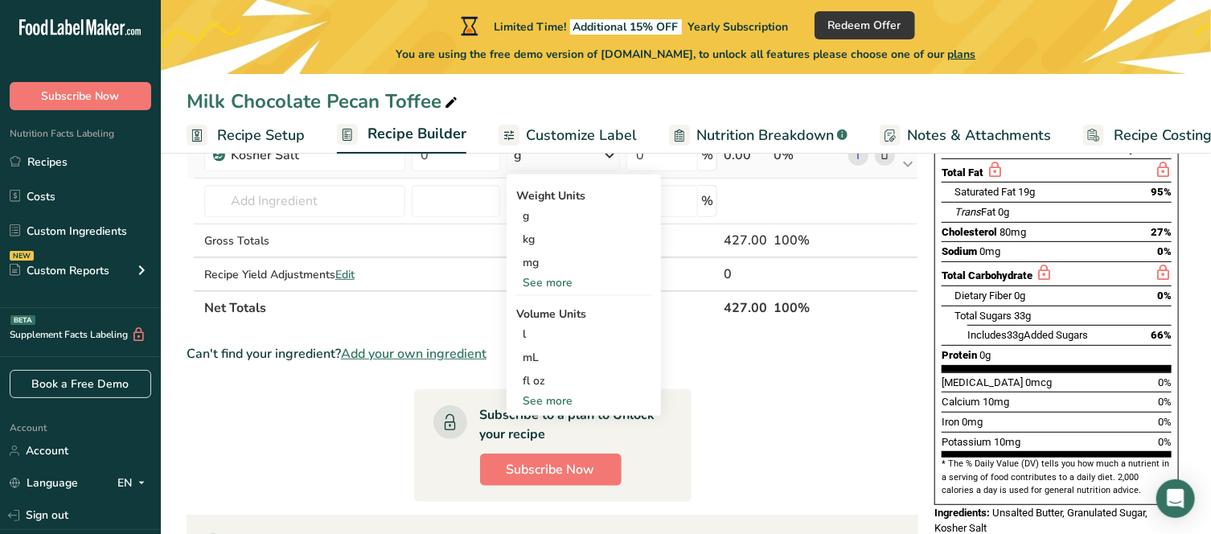
click at [558, 396] on div "See more" at bounding box center [583, 400] width 135 height 17
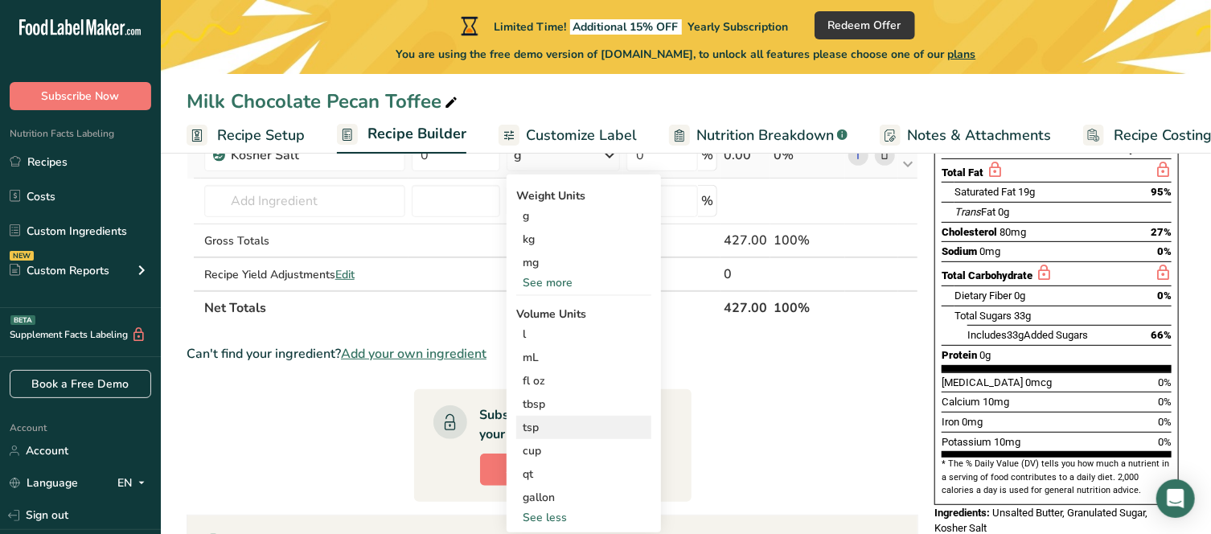
click at [559, 424] on div "tsp" at bounding box center [584, 427] width 122 height 17
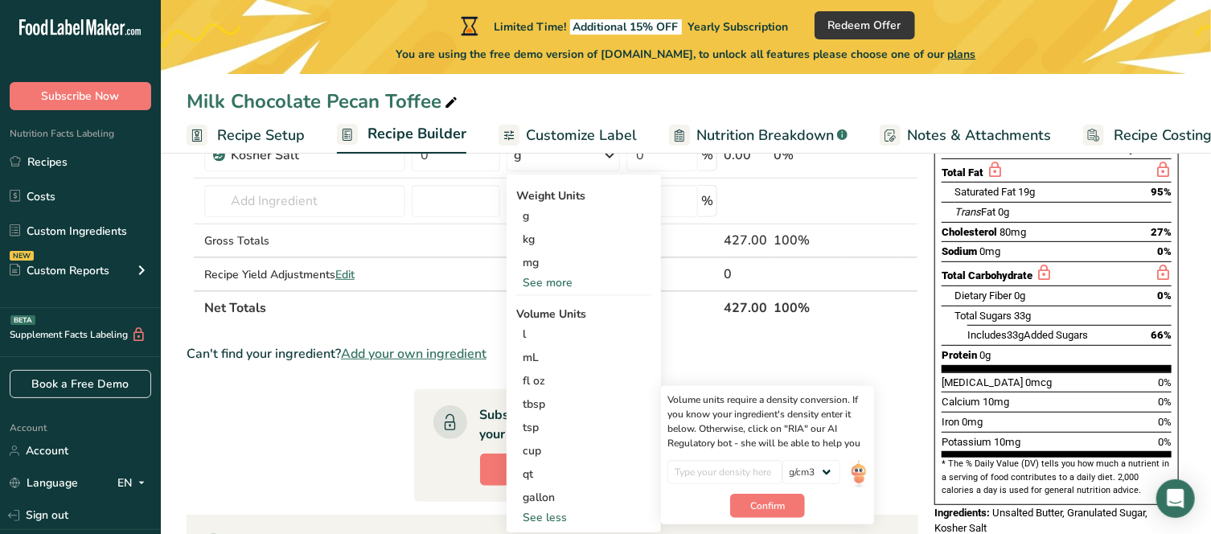
click at [701, 359] on div "Can't find your ingredient? Add your own ingredient" at bounding box center [553, 353] width 732 height 19
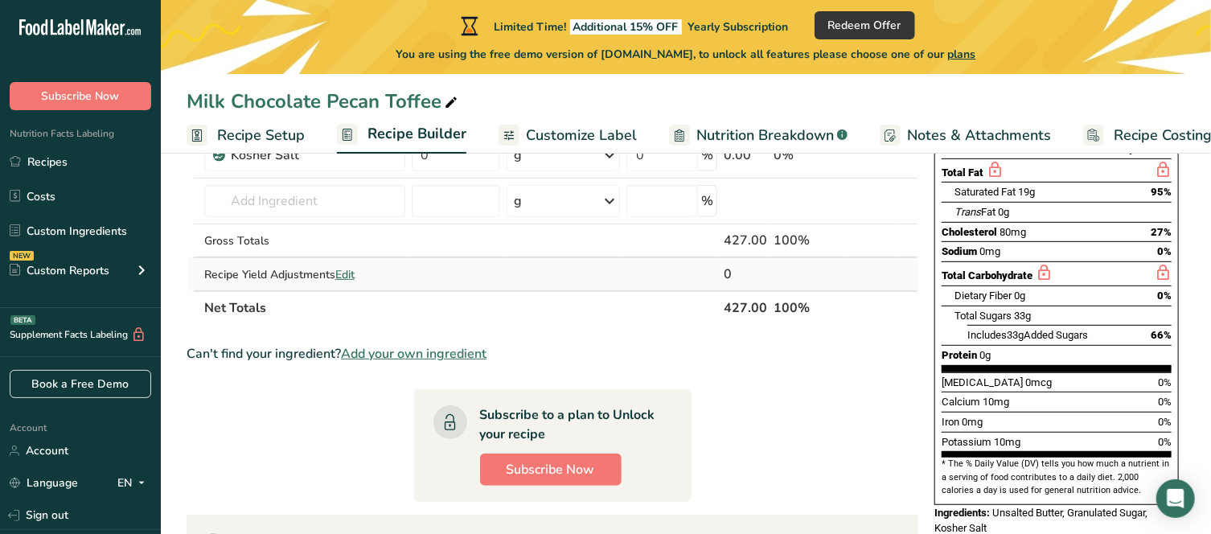
scroll to position [161, 0]
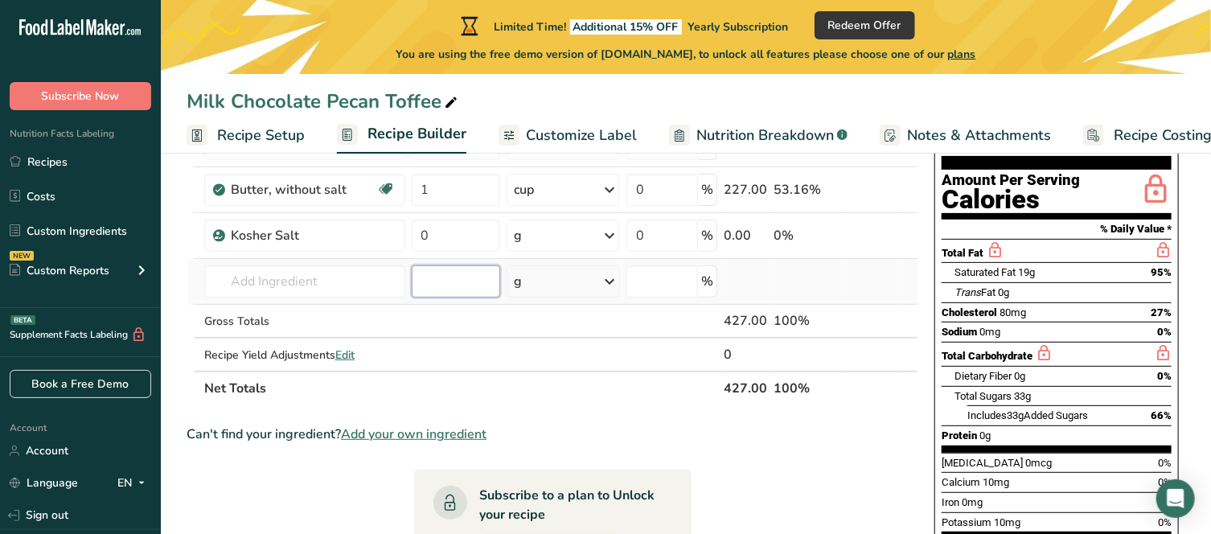
click at [466, 288] on input "number" at bounding box center [456, 281] width 89 height 32
type input "1"
type input "0.25"
click at [602, 275] on div "g" at bounding box center [563, 281] width 113 height 32
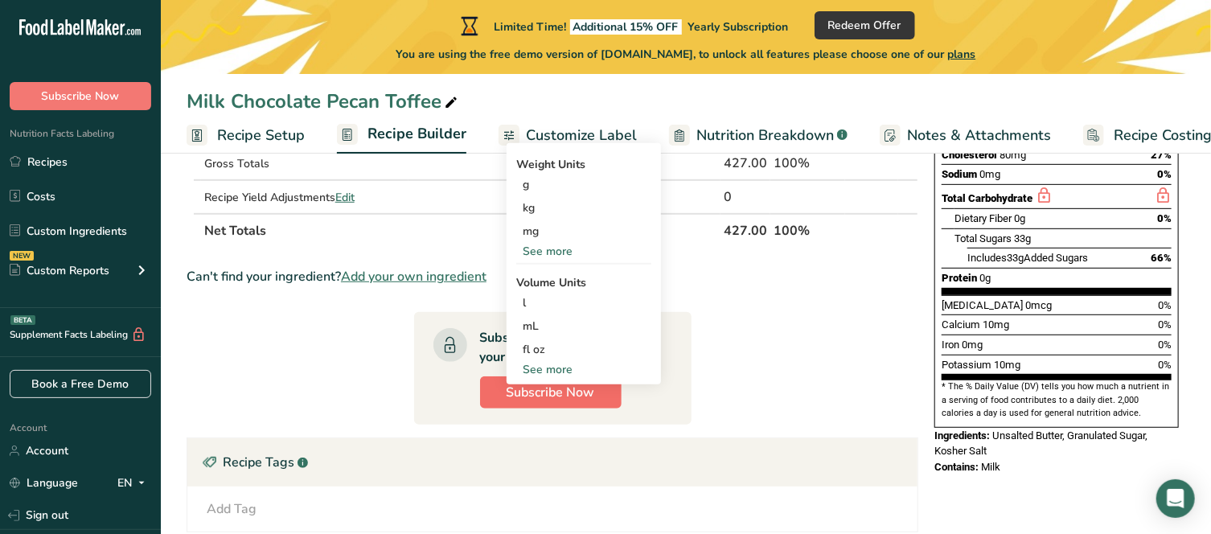
scroll to position [322, 0]
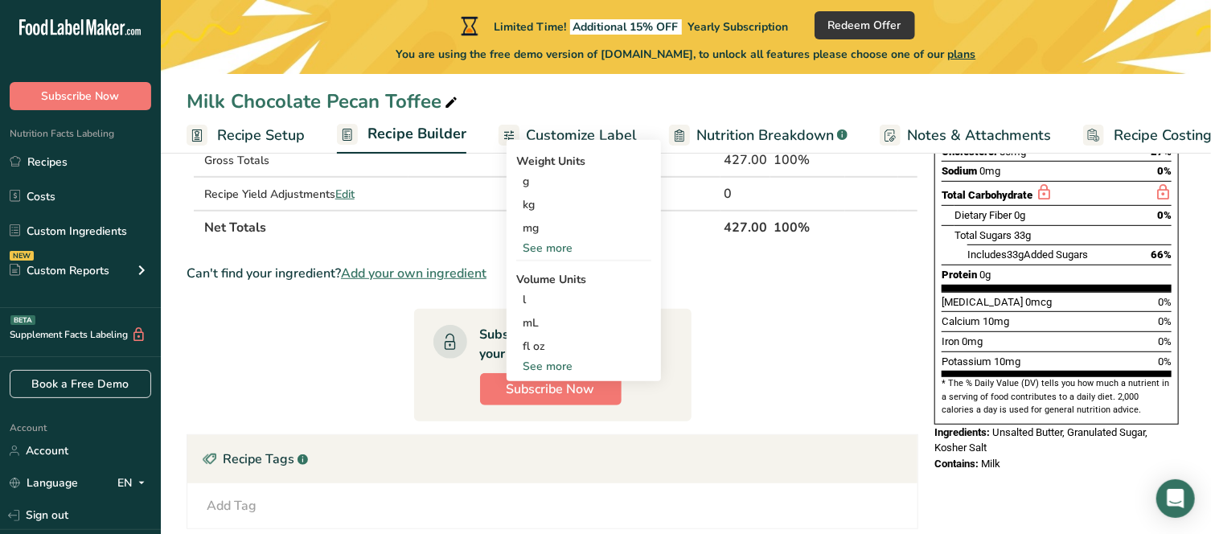
click at [550, 360] on div "See more" at bounding box center [583, 366] width 135 height 17
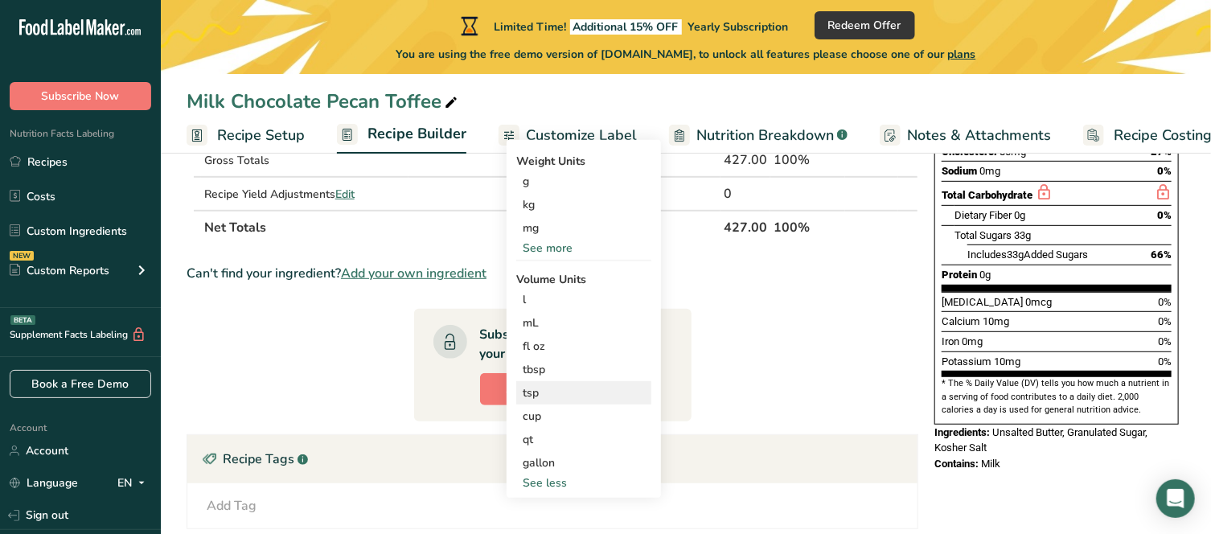
click at [552, 395] on div "tsp" at bounding box center [584, 392] width 122 height 17
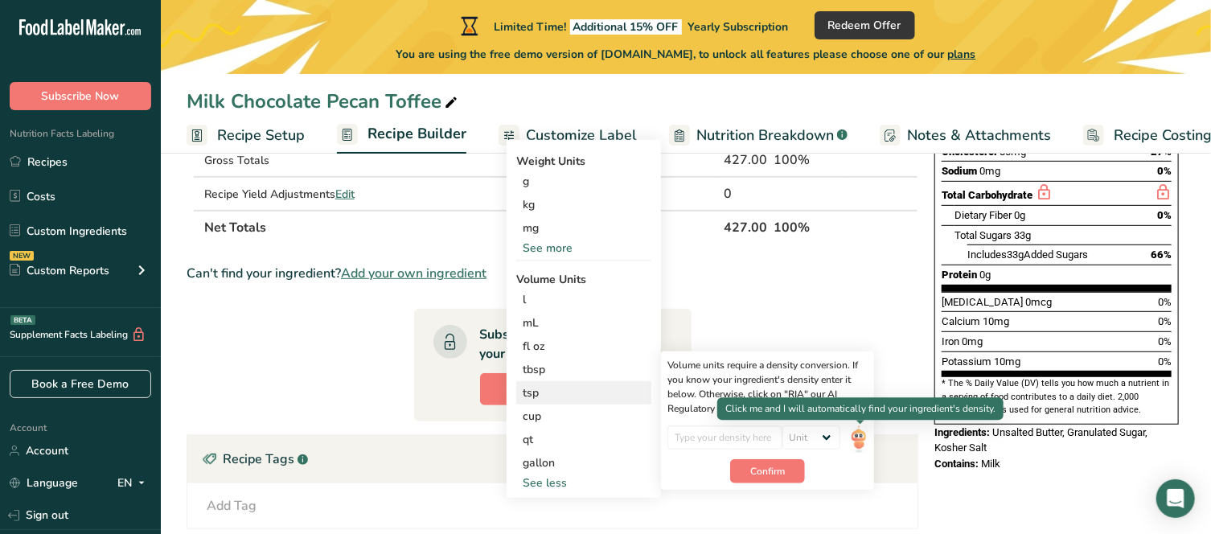
click at [860, 438] on img at bounding box center [859, 439] width 18 height 28
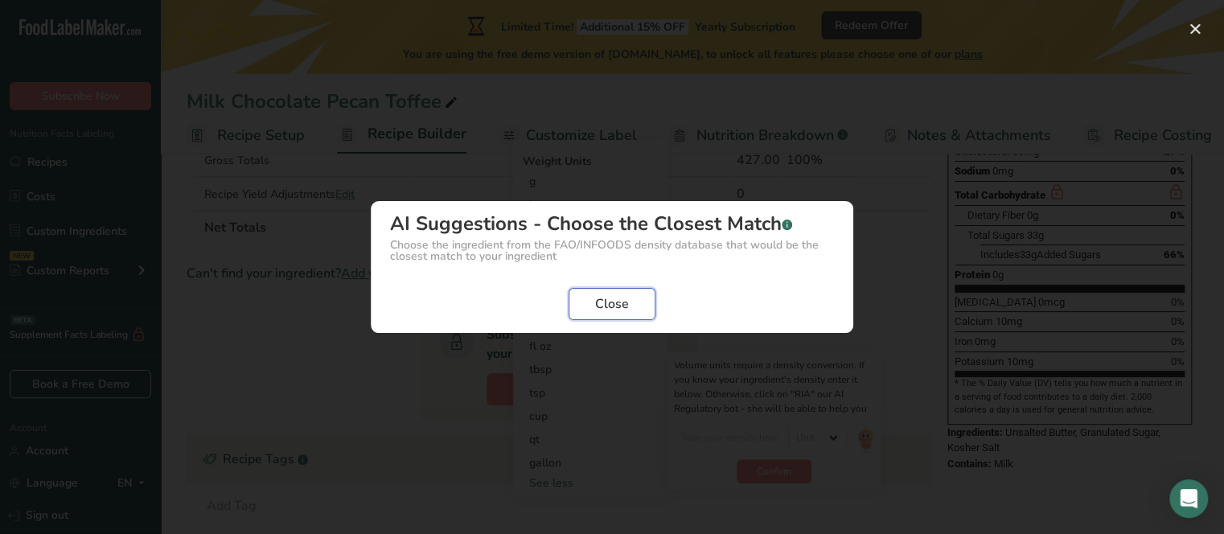
click at [618, 302] on span "Close" at bounding box center [612, 303] width 34 height 19
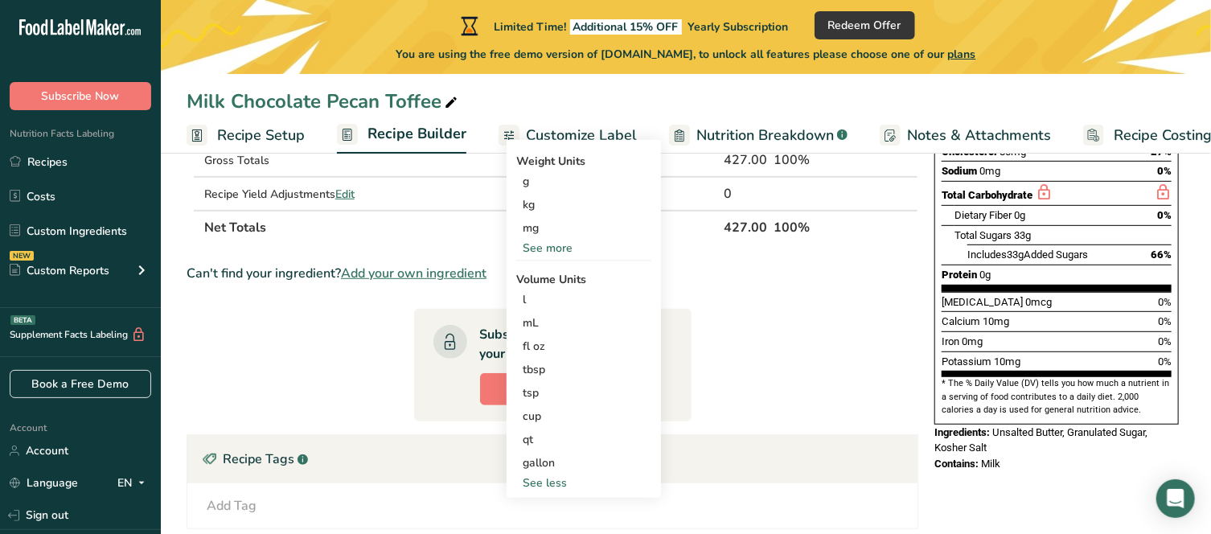
click at [691, 256] on section "Ingredient * Amount * Unit * Waste * .a-a{fill:#347362;}.b-a{fill:#fff;} Grams …" at bounding box center [553, 299] width 732 height 747
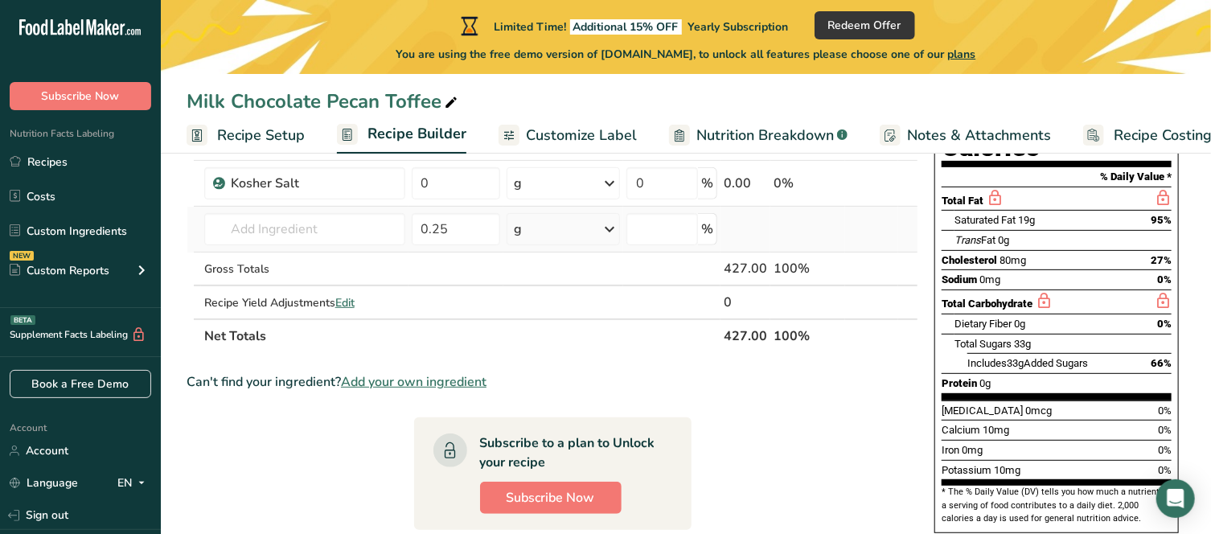
scroll to position [161, 0]
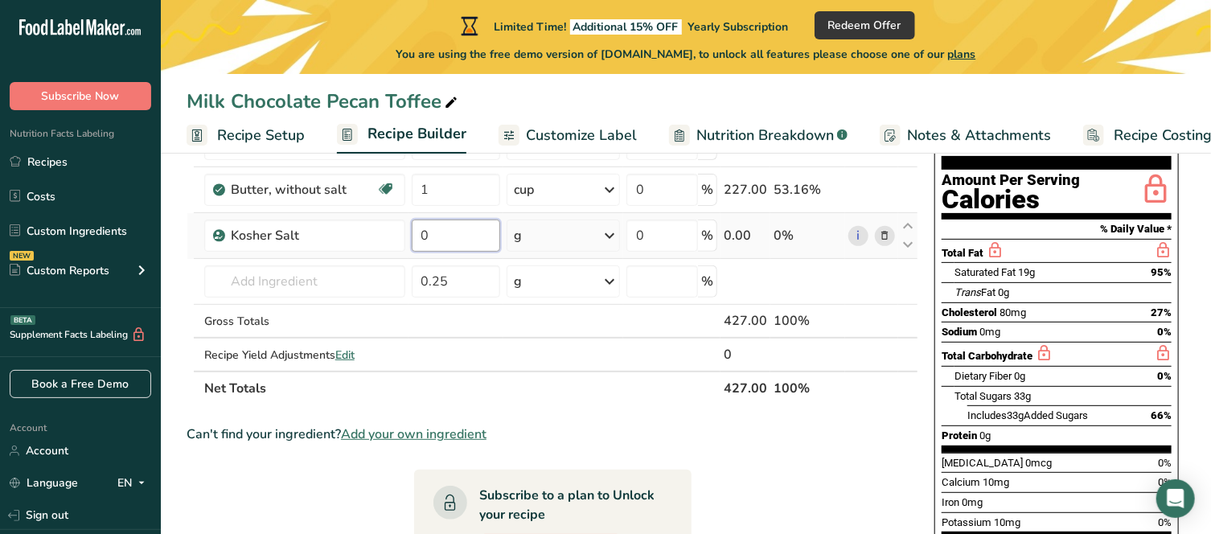
click at [468, 236] on input "0" at bounding box center [456, 236] width 89 height 32
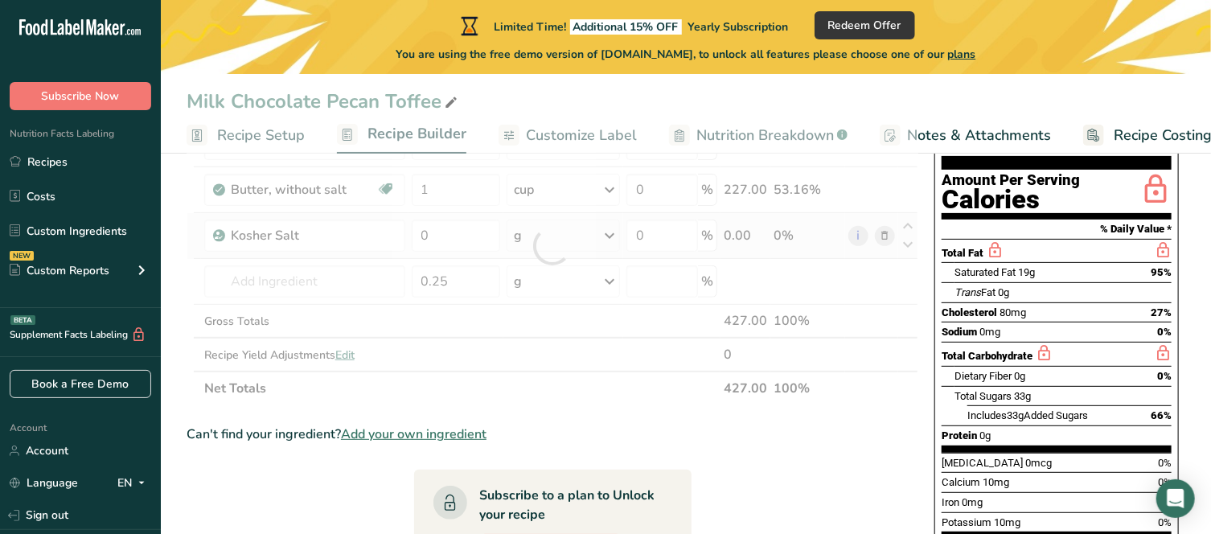
click at [613, 231] on div "Ingredient * Amount * Unit * Waste * .a-a{fill:#347362;}.b-a{fill:#fff;} Grams …" at bounding box center [553, 246] width 732 height 318
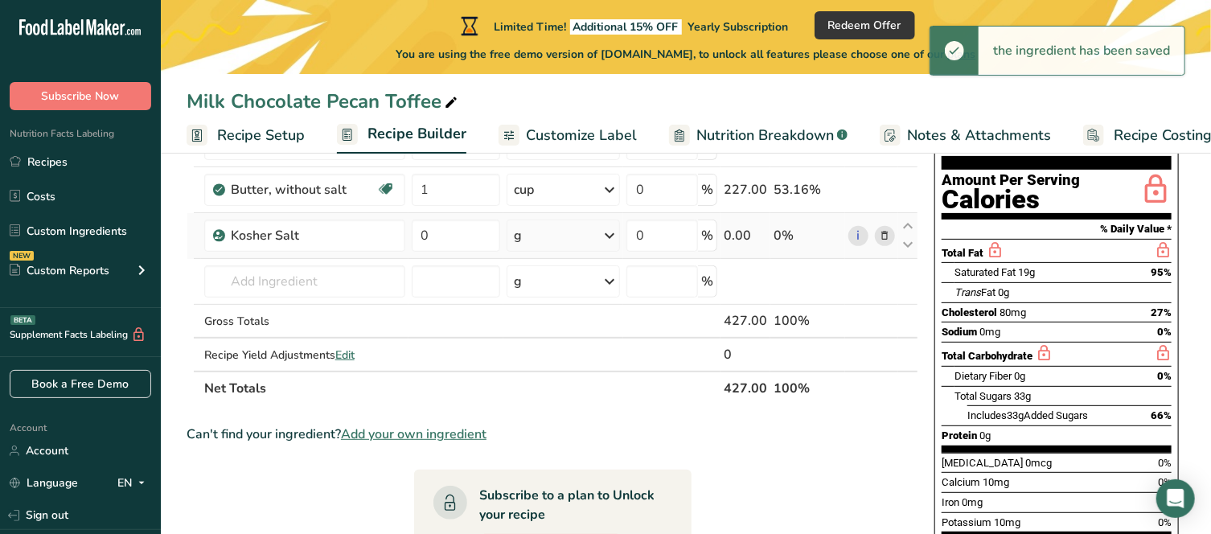
click at [612, 234] on icon at bounding box center [609, 235] width 19 height 29
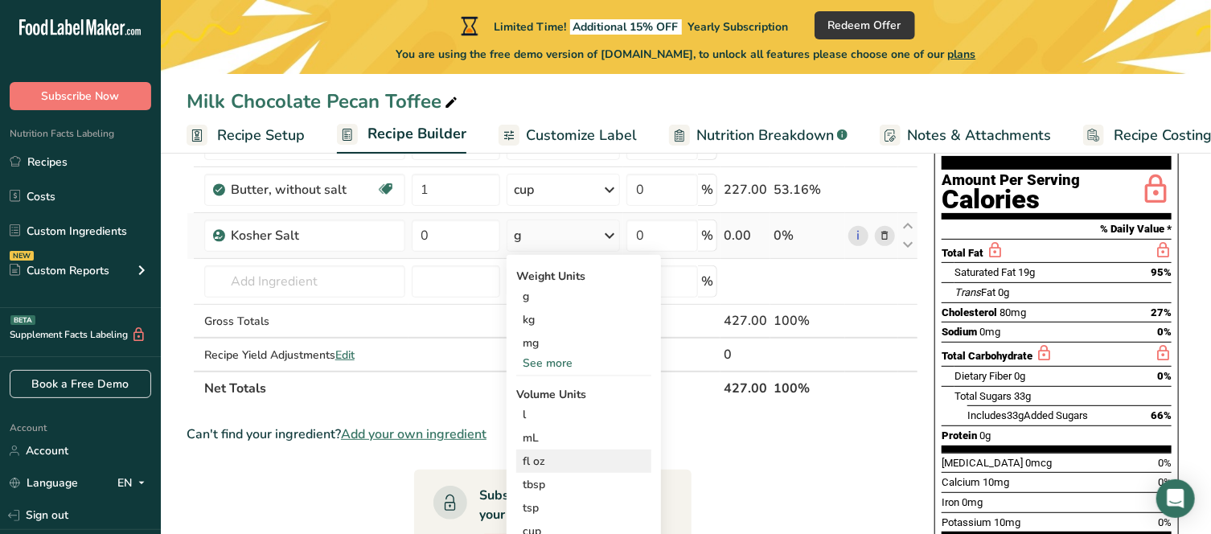
drag, startPoint x: 560, startPoint y: 482, endPoint x: 543, endPoint y: 459, distance: 28.1
click at [559, 482] on div "tbsp" at bounding box center [584, 484] width 122 height 17
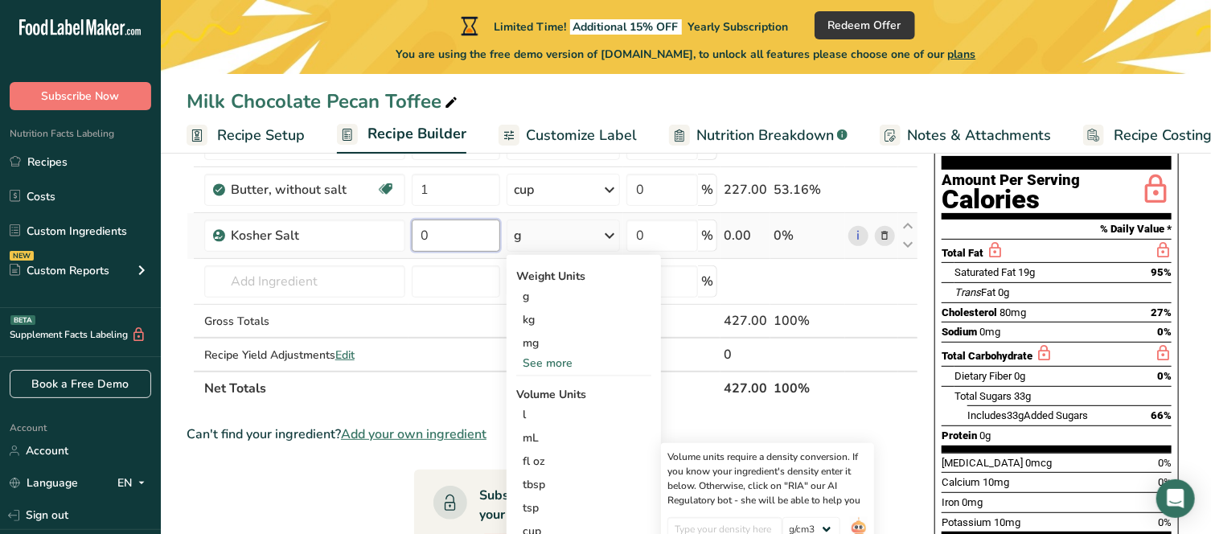
click at [462, 236] on input "0" at bounding box center [456, 236] width 89 height 32
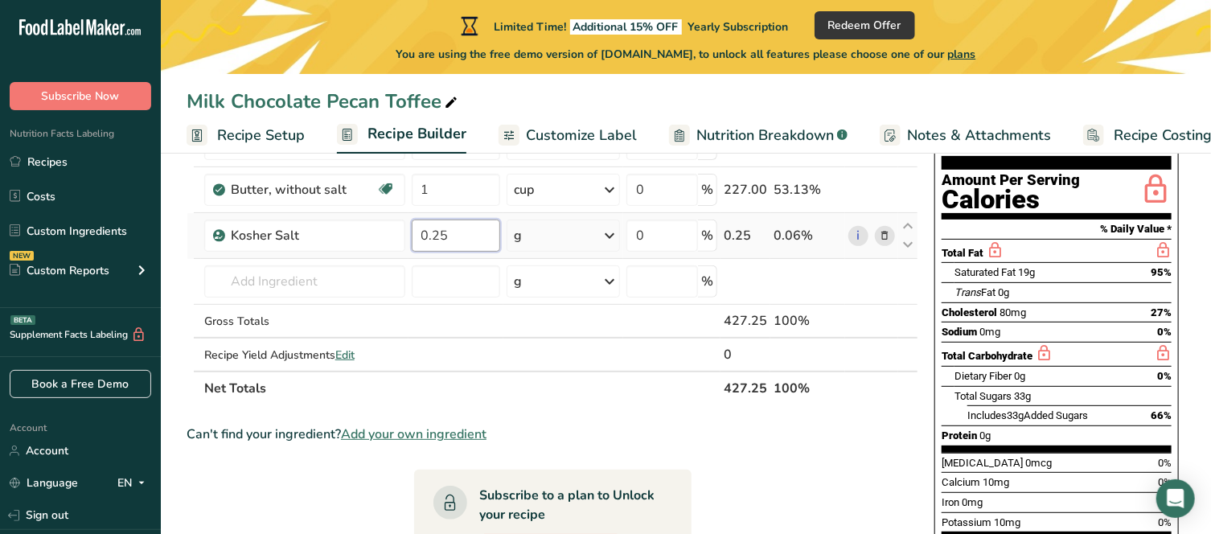
type input "0.25"
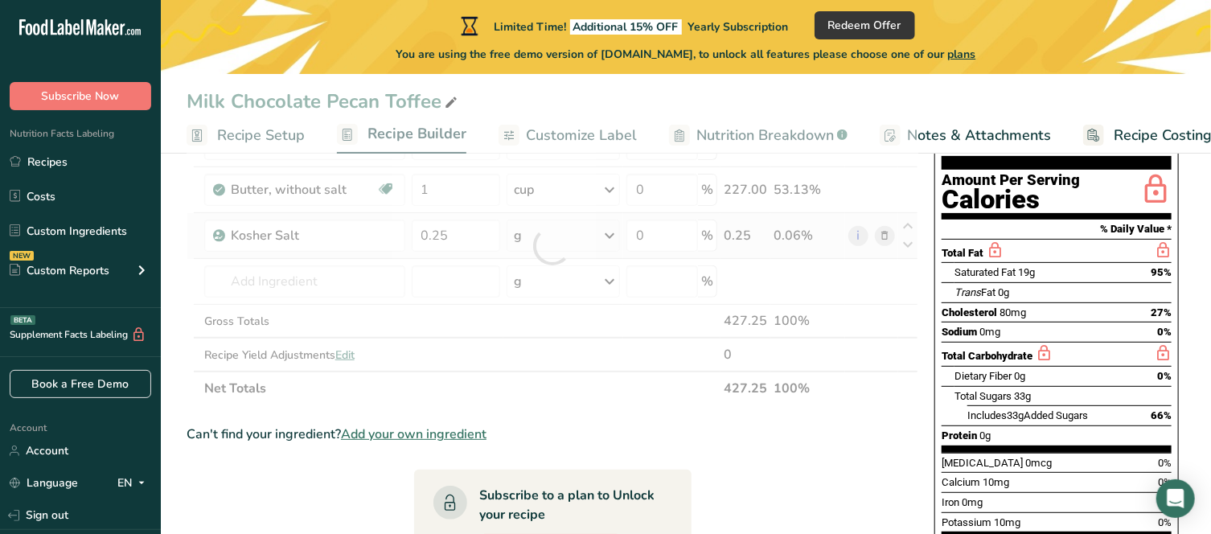
click at [614, 236] on div "Ingredient * Amount * Unit * Waste * .a-a{fill:#347362;}.b-a{fill:#fff;} Grams …" at bounding box center [553, 246] width 732 height 318
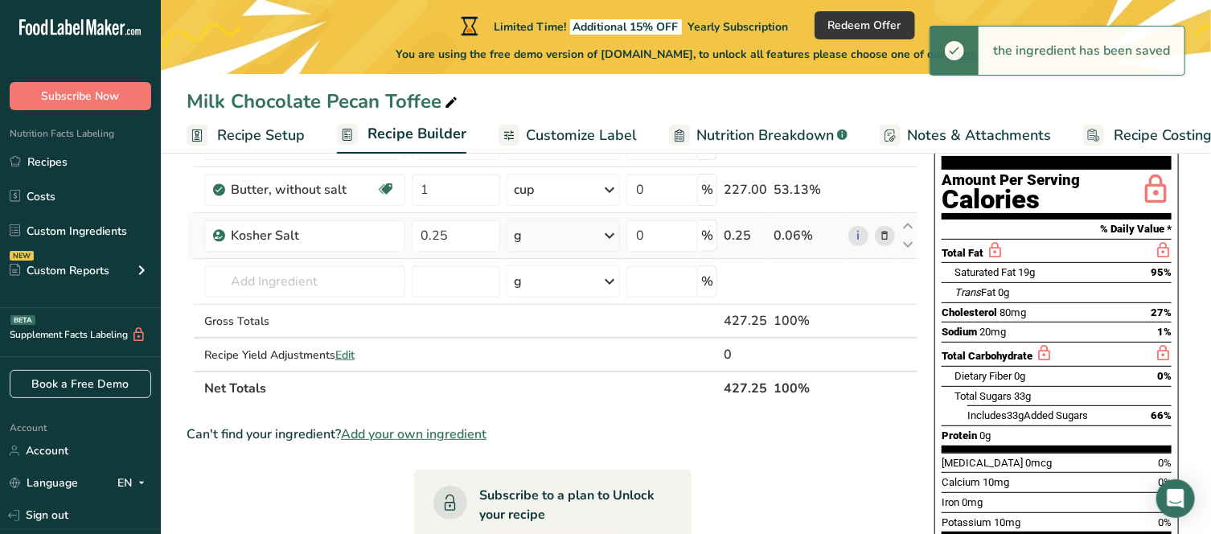
click at [611, 232] on icon at bounding box center [609, 235] width 19 height 29
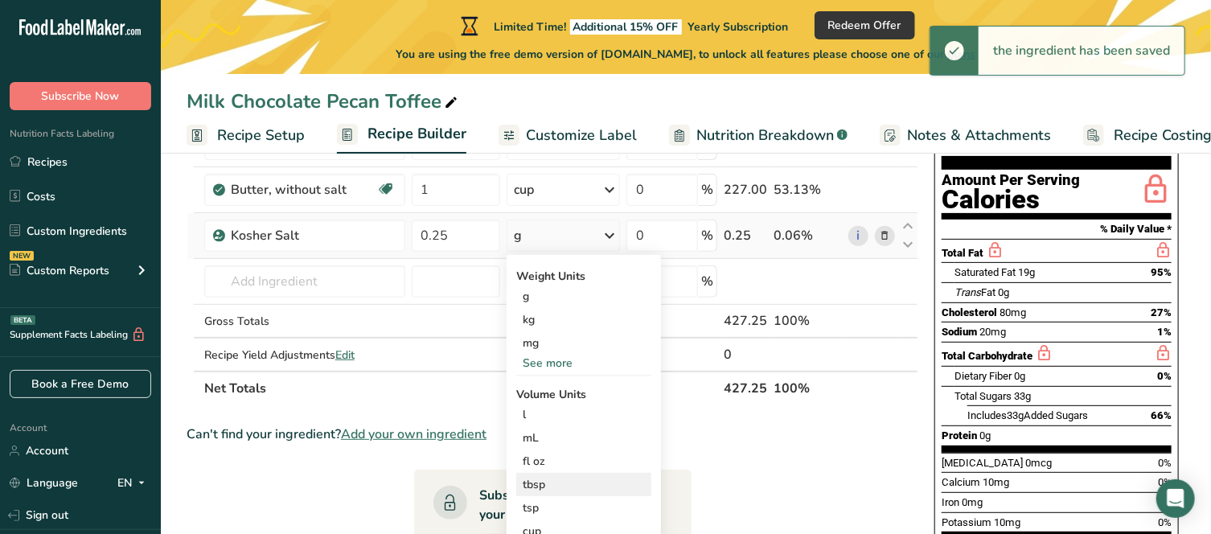
click at [557, 480] on div "tbsp" at bounding box center [584, 484] width 122 height 17
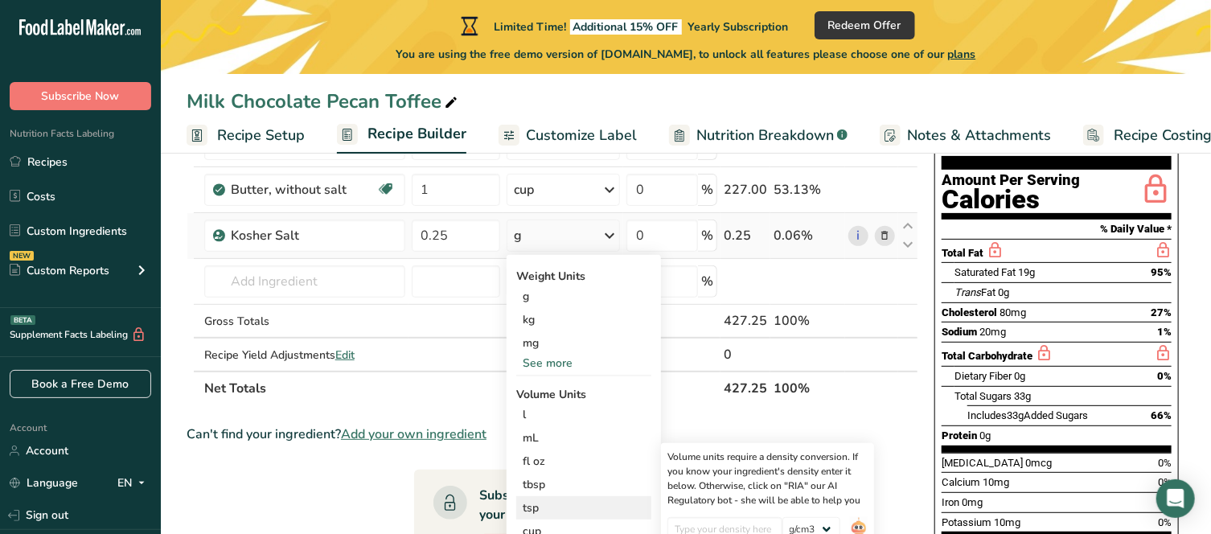
click at [554, 501] on div "tsp" at bounding box center [584, 507] width 122 height 17
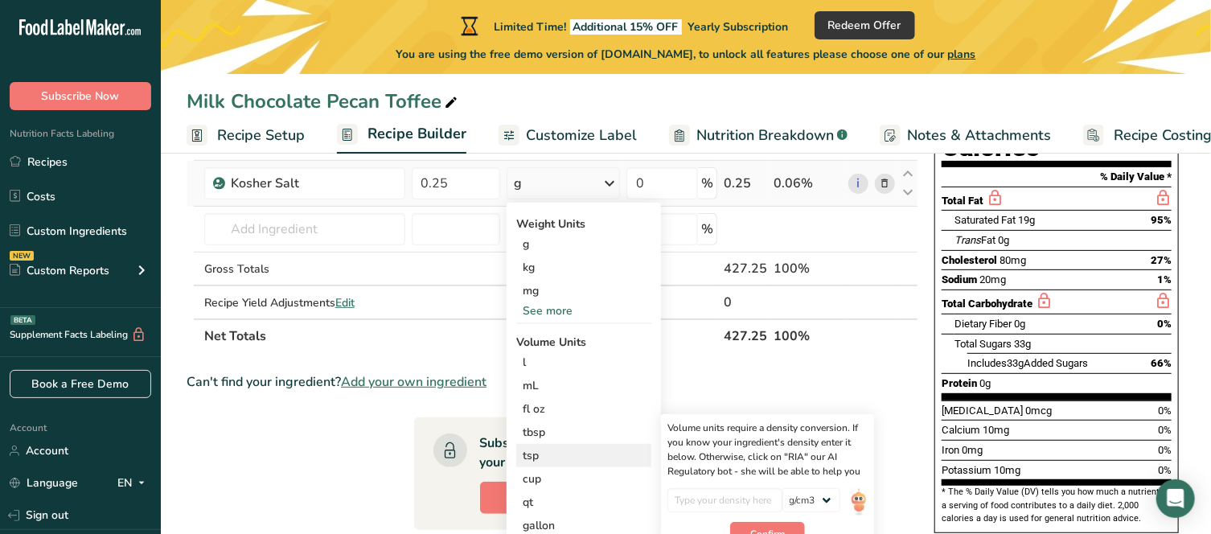
scroll to position [241, 0]
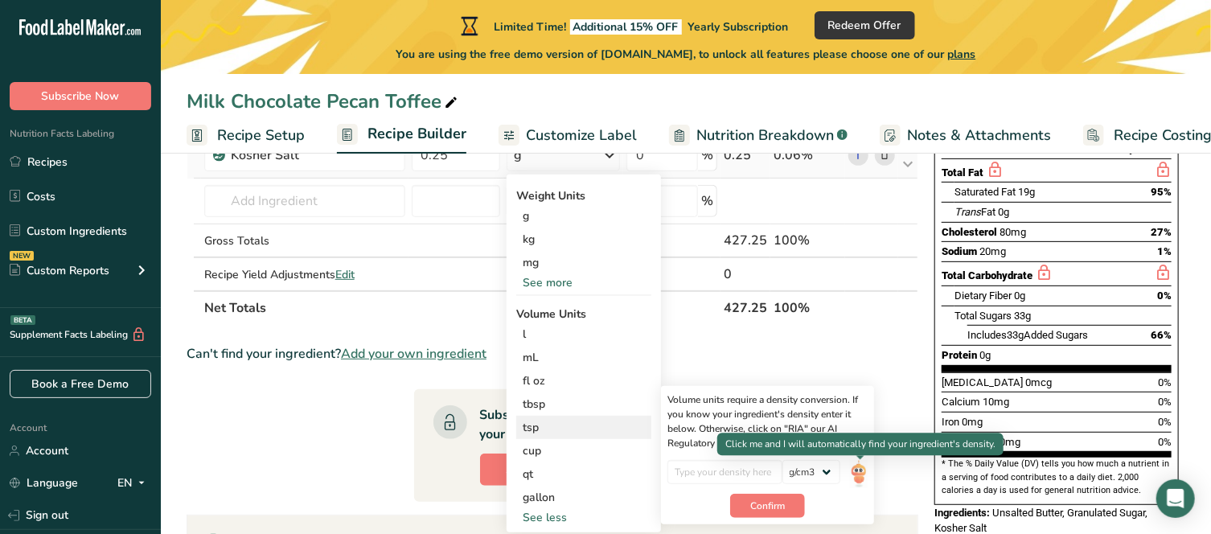
click at [858, 472] on img at bounding box center [859, 474] width 18 height 28
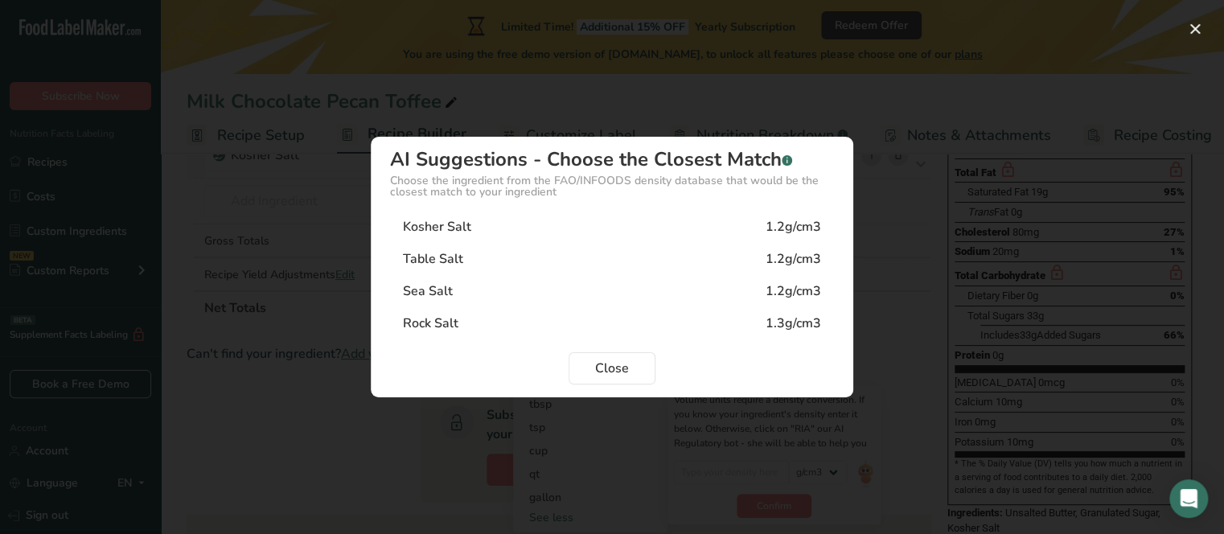
click at [454, 224] on div "Kosher Salt" at bounding box center [437, 226] width 68 height 19
type input "1.2"
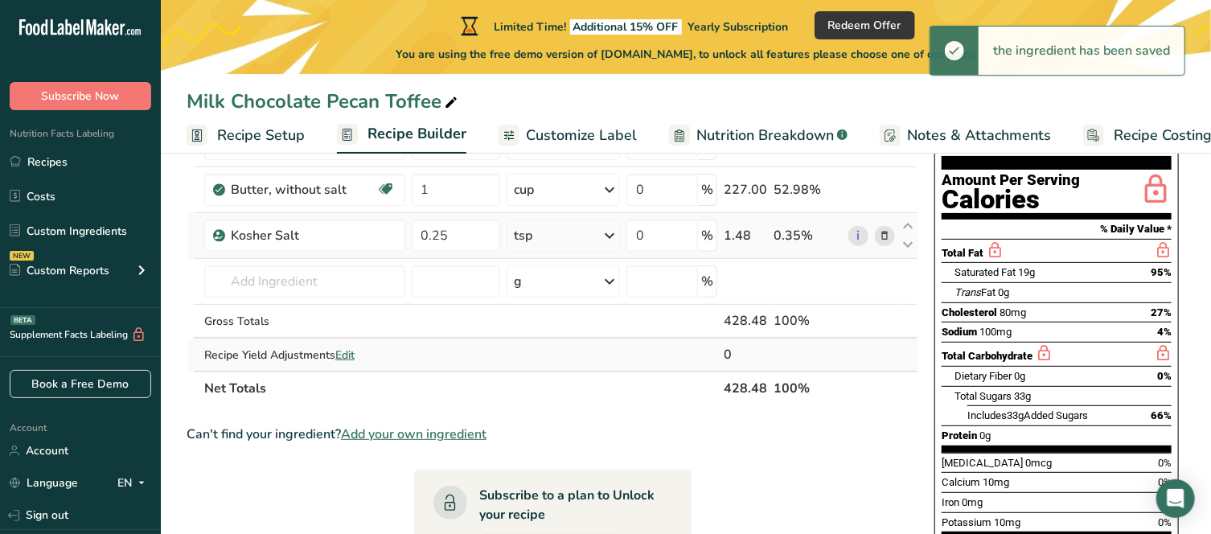
scroll to position [80, 0]
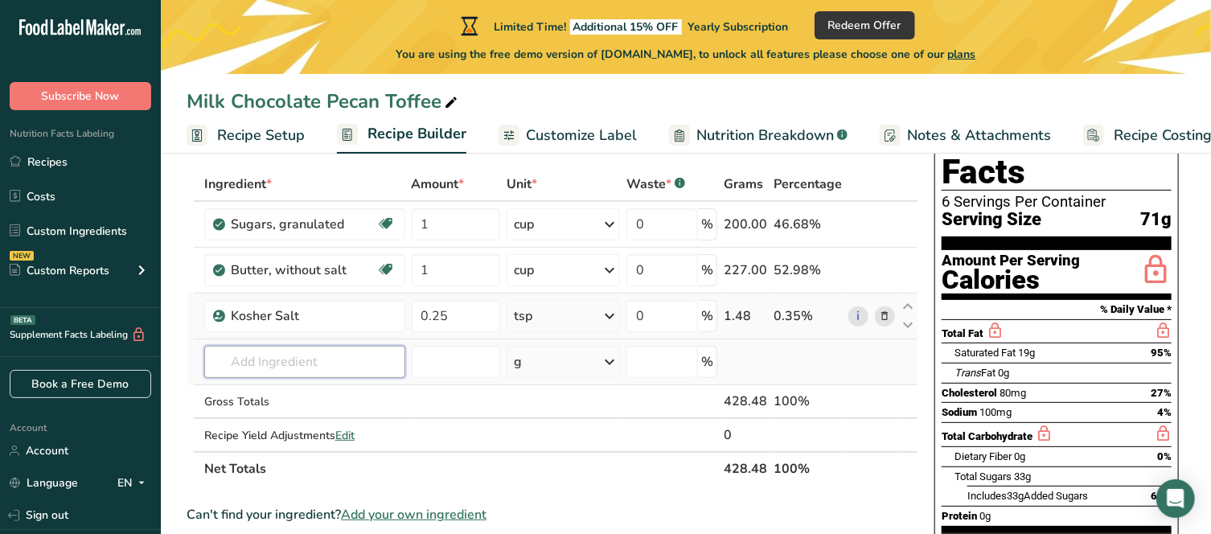
click at [286, 369] on input "text" at bounding box center [304, 362] width 201 height 32
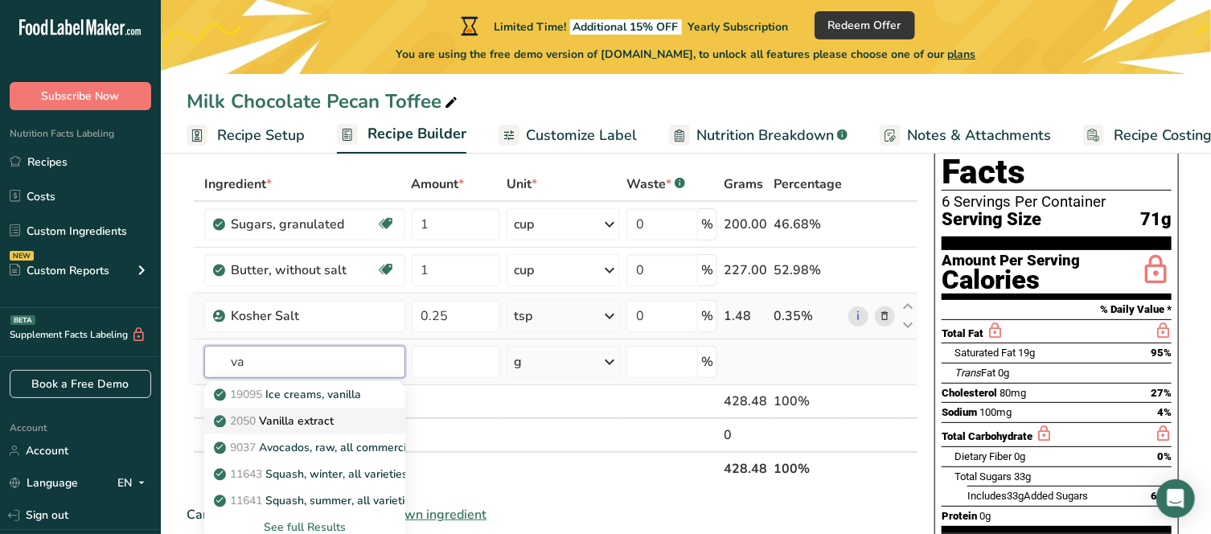
type input "va"
click at [295, 424] on p "2050 Vanilla extract" at bounding box center [275, 421] width 117 height 17
type input "Vanilla extract"
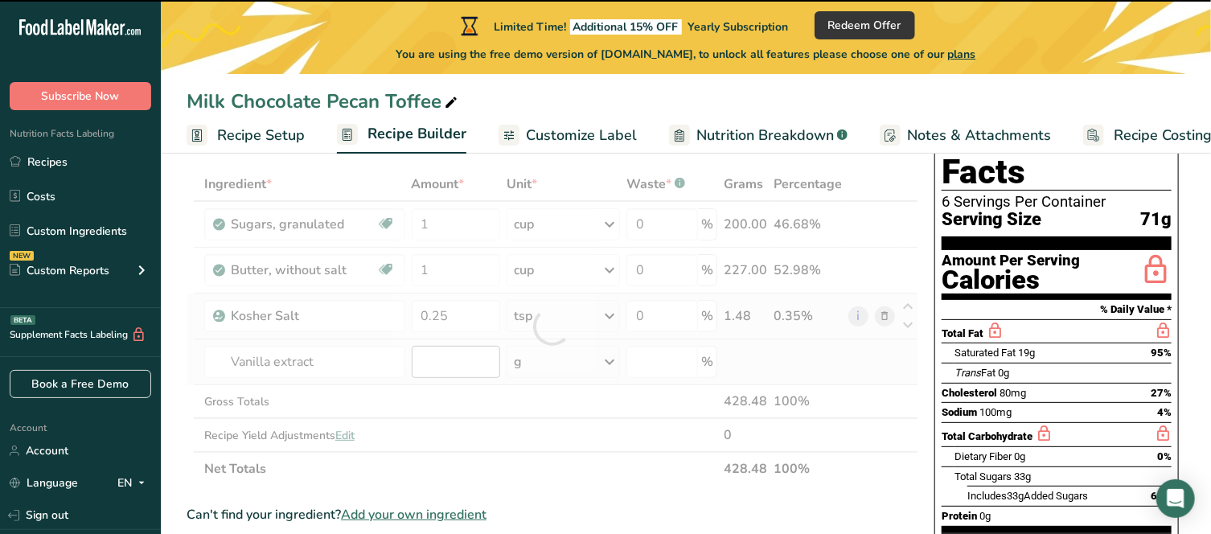
type input "0"
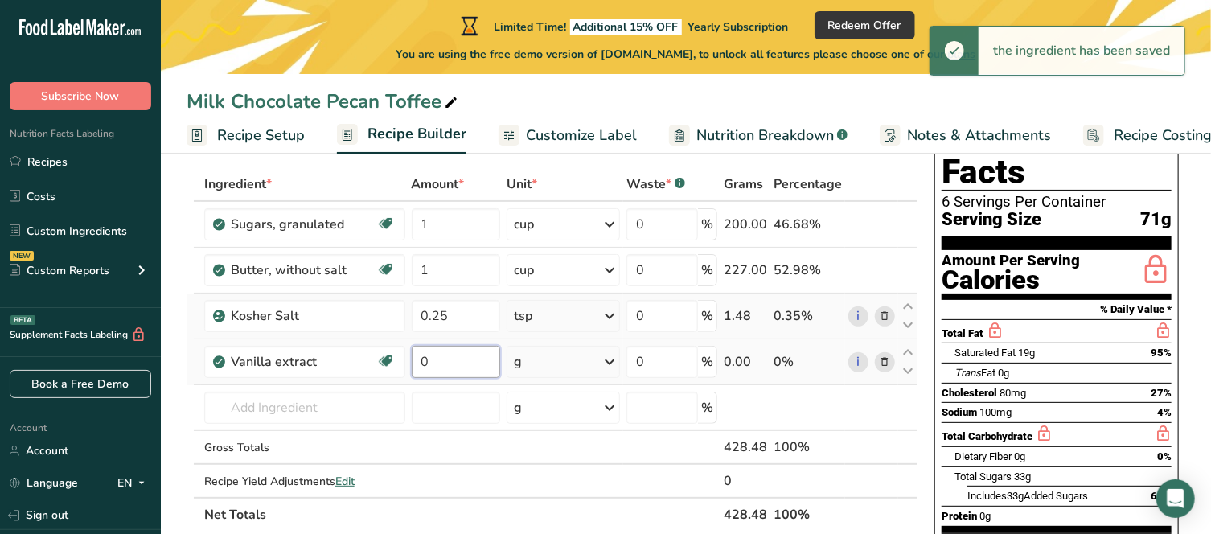
click at [444, 363] on input "0" at bounding box center [456, 362] width 89 height 32
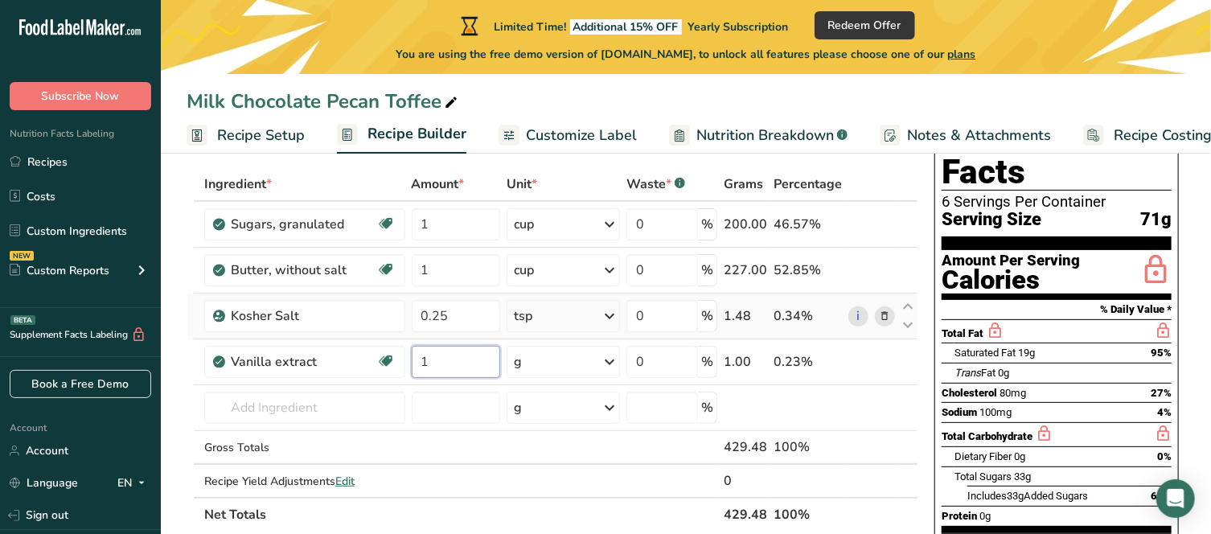
type input "1"
click at [607, 360] on div "Ingredient * Amount * Unit * Waste * .a-a{fill:#347362;}.b-a{fill:#fff;} Grams …" at bounding box center [553, 349] width 732 height 364
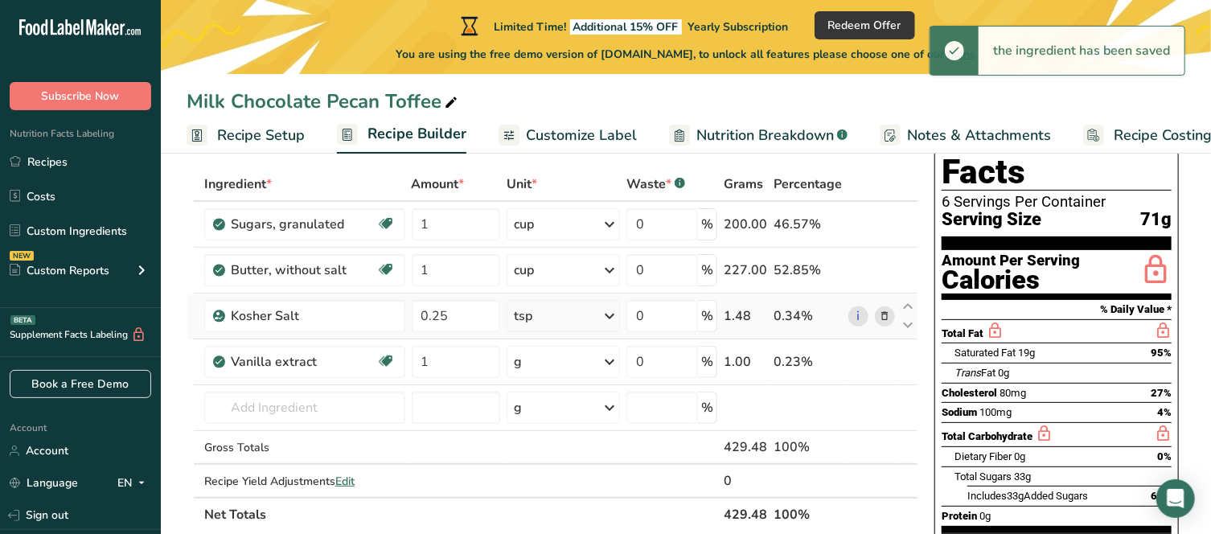
click at [557, 362] on div "g" at bounding box center [563, 362] width 113 height 32
click at [560, 416] on div "1 tsp" at bounding box center [583, 416] width 135 height 23
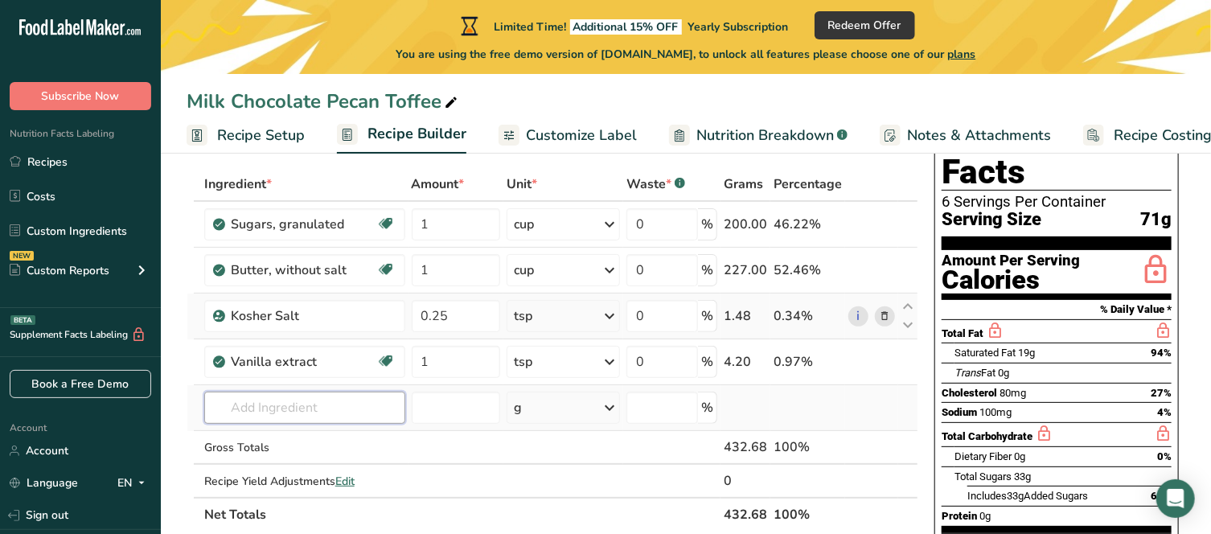
click at [274, 401] on input "text" at bounding box center [304, 408] width 201 height 32
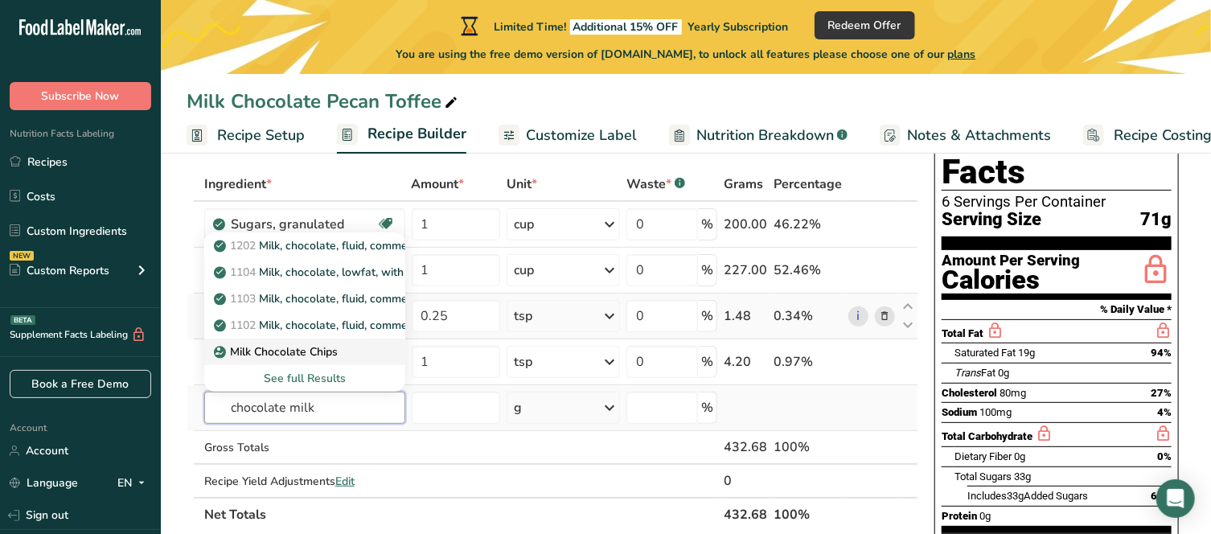
type input "chocolate milk"
click at [309, 350] on p "Milk Chocolate Chips" at bounding box center [277, 351] width 121 height 17
type input "Milk Chocolate Chips"
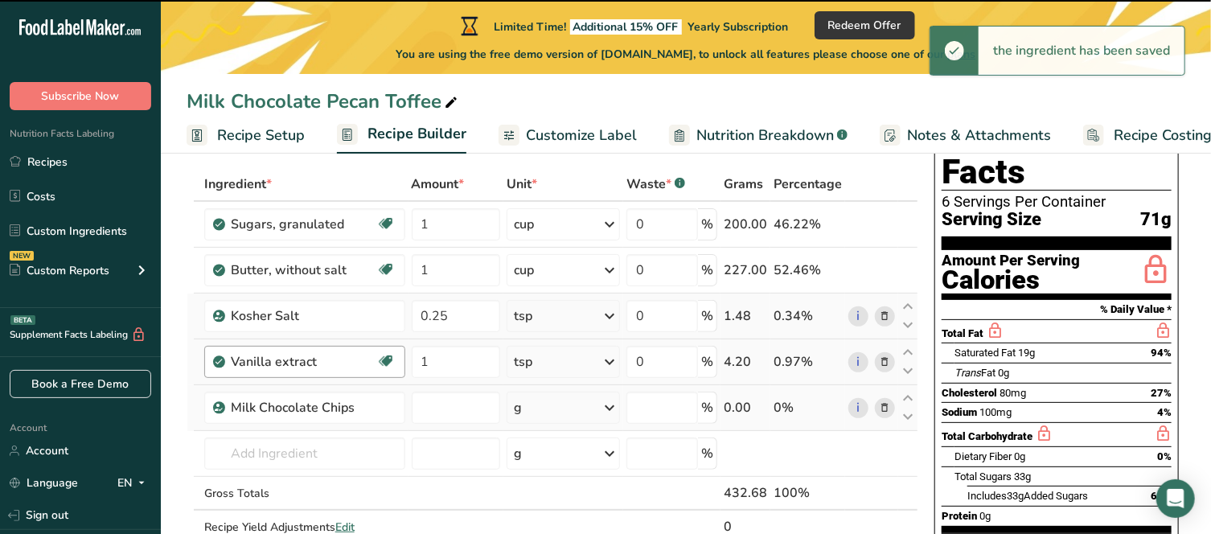
type input "0"
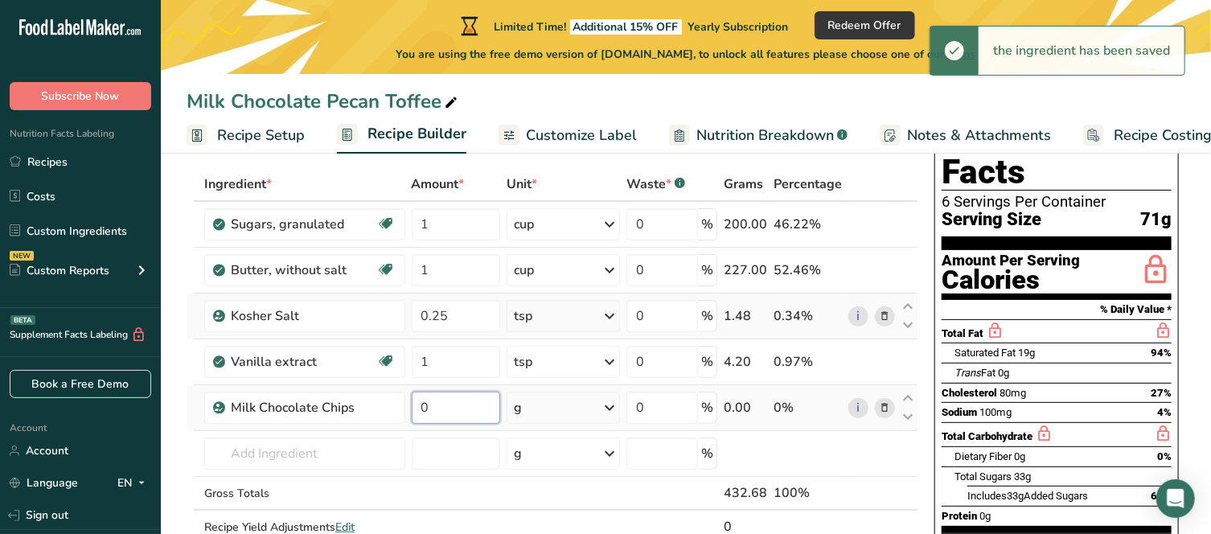
click at [472, 409] on input "0" at bounding box center [456, 408] width 89 height 32
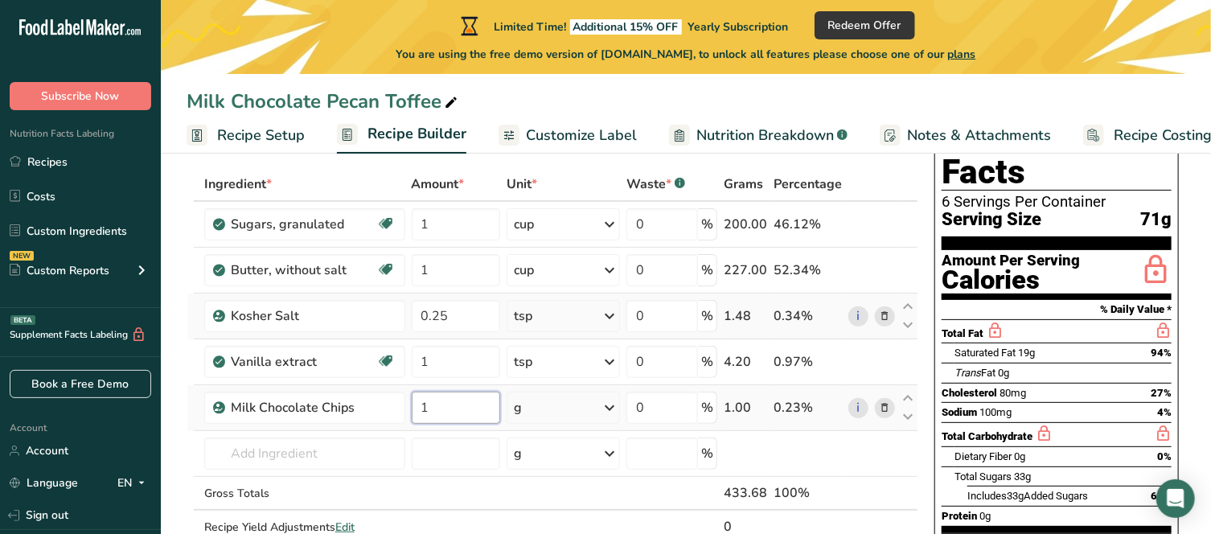
type input "1"
click at [608, 408] on div "Ingredient * Amount * Unit * Waste * .a-a{fill:#347362;}.b-a{fill:#fff;} Grams …" at bounding box center [553, 372] width 732 height 410
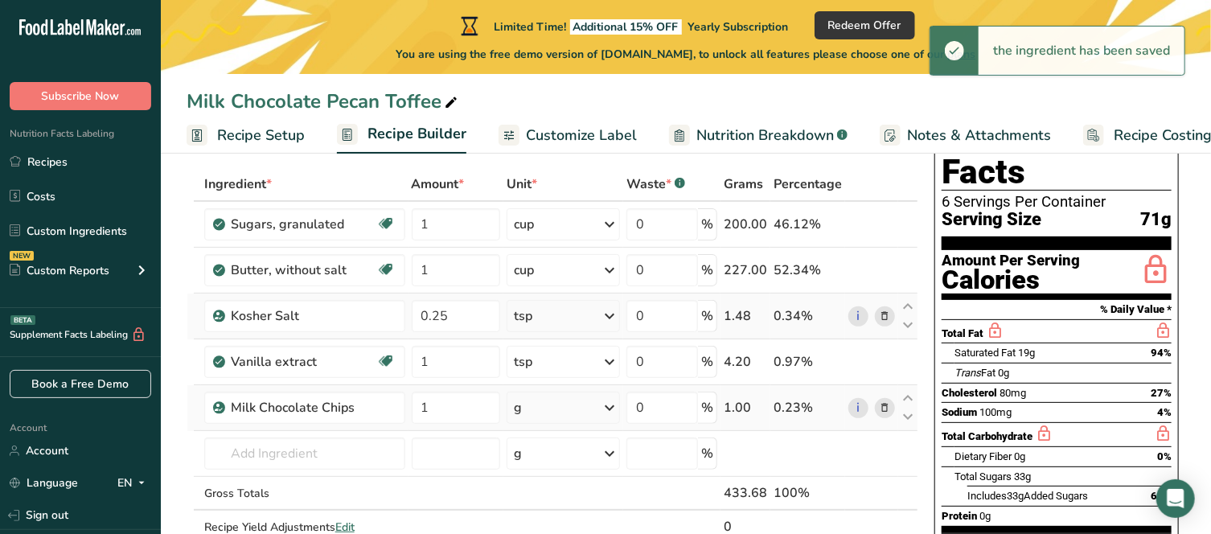
click at [610, 407] on icon at bounding box center [609, 407] width 19 height 29
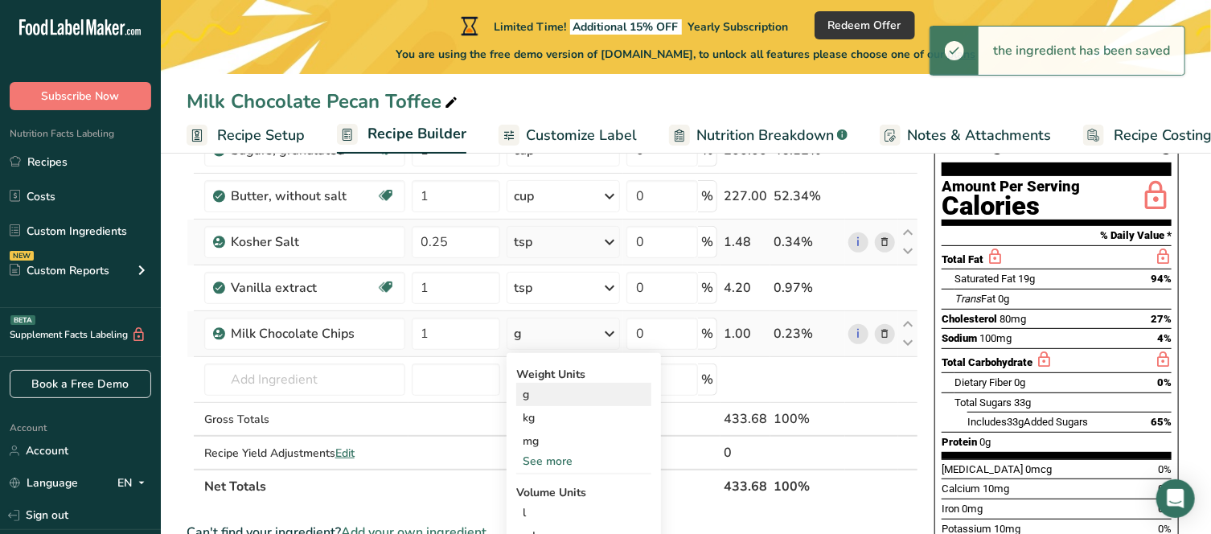
scroll to position [241, 0]
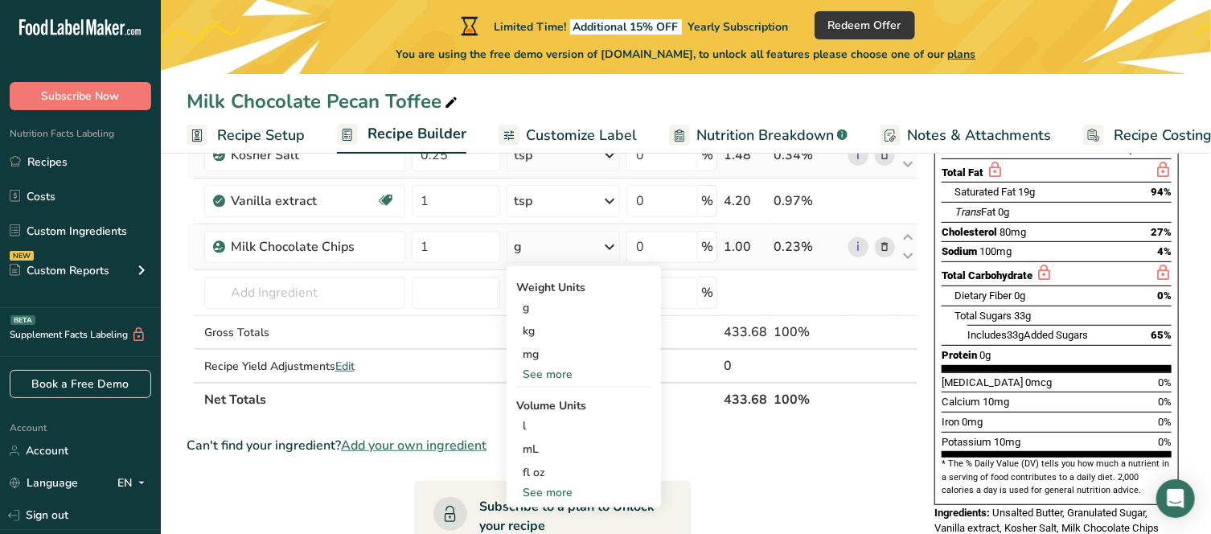
click at [557, 491] on div "See more" at bounding box center [583, 492] width 135 height 17
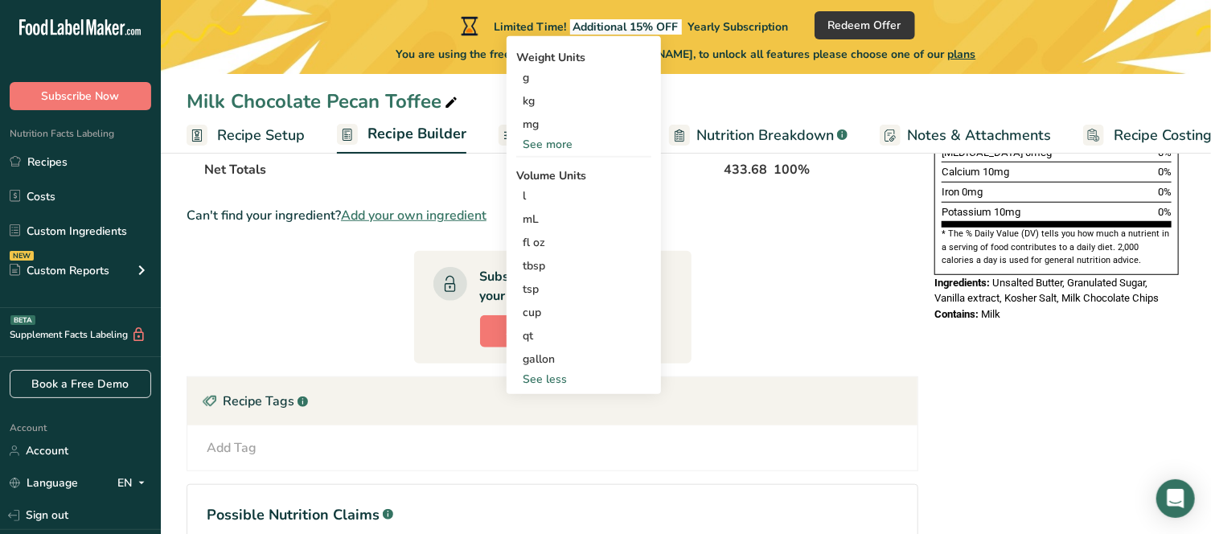
scroll to position [483, 0]
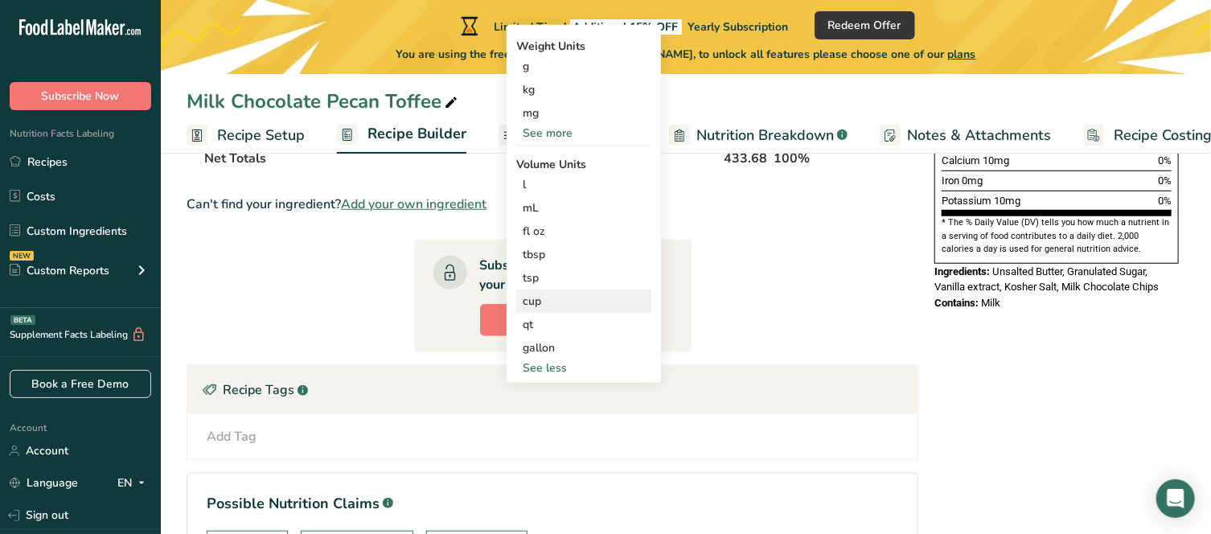
click at [543, 304] on div "cup" at bounding box center [584, 301] width 122 height 17
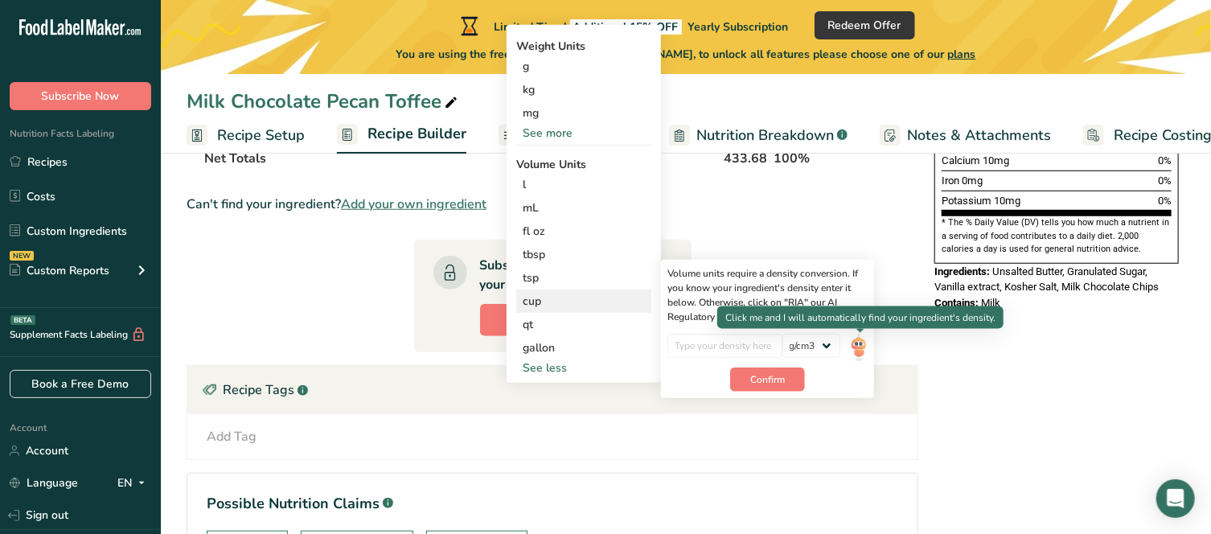
click at [857, 350] on img at bounding box center [859, 348] width 18 height 28
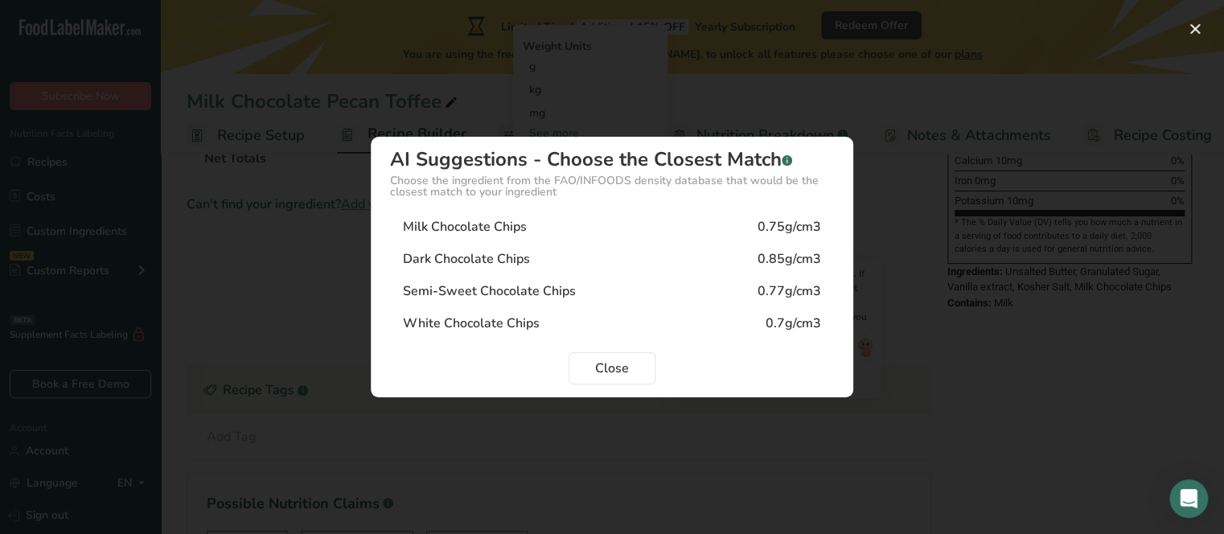
click at [504, 234] on div "Milk Chocolate Chips" at bounding box center [465, 226] width 124 height 19
type input "0.75"
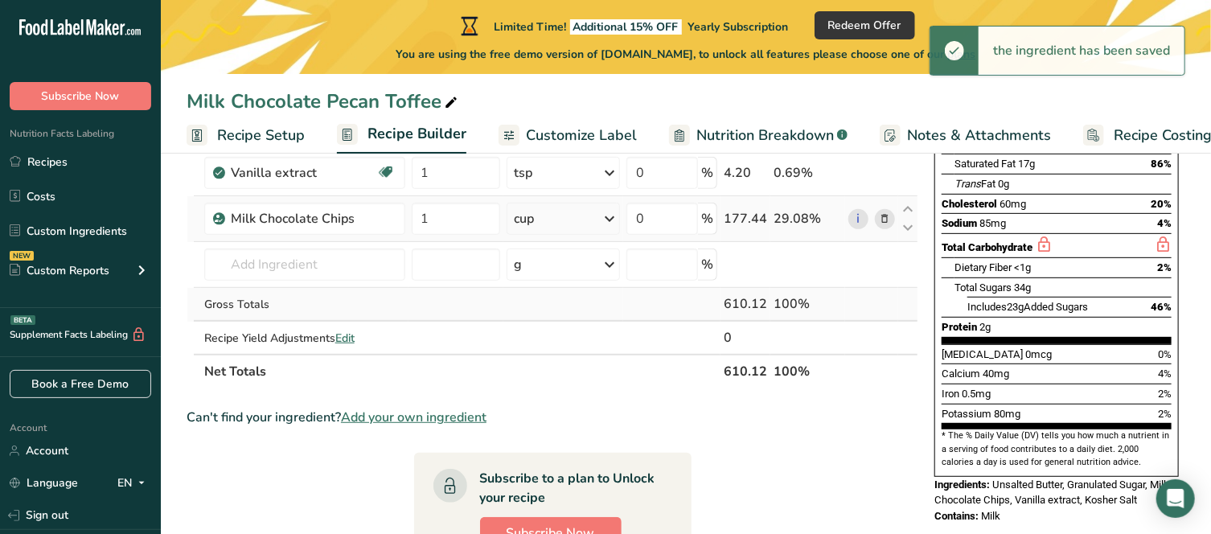
scroll to position [241, 0]
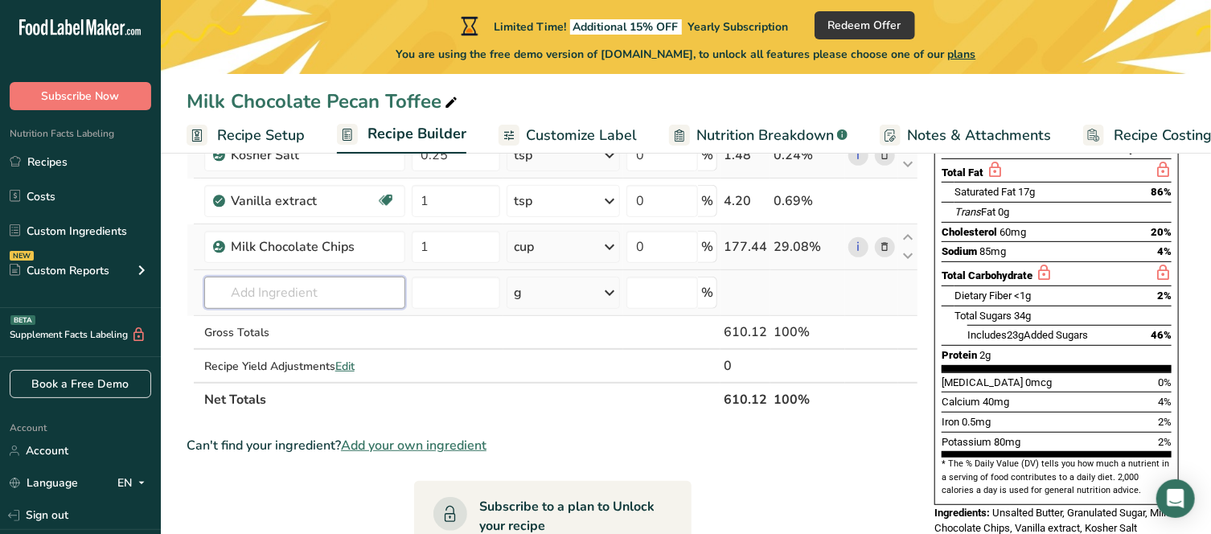
click at [385, 295] on input "text" at bounding box center [304, 293] width 201 height 32
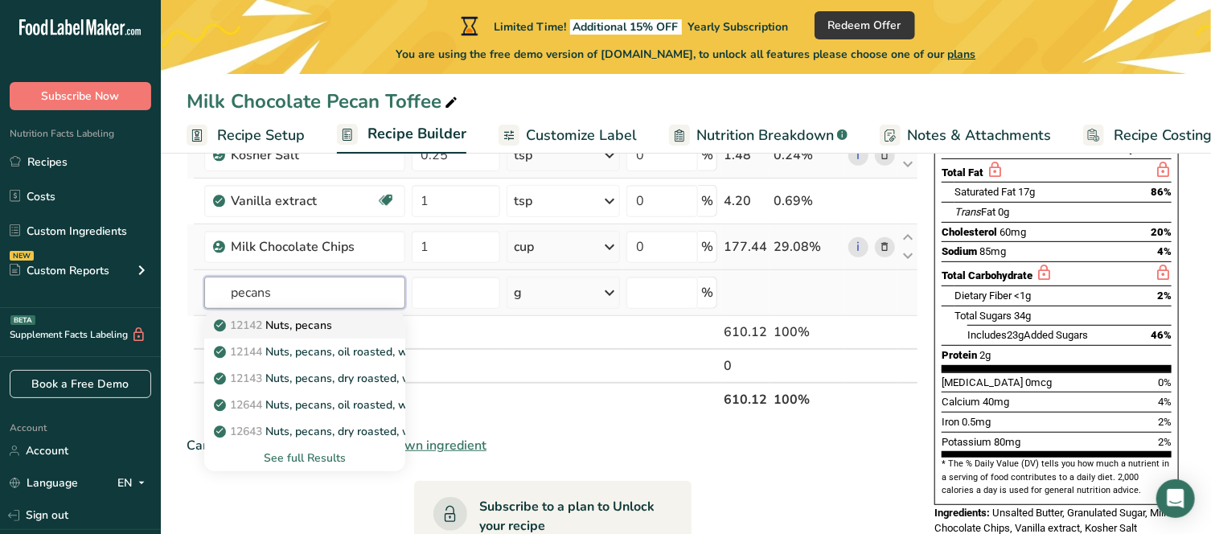
type input "pecans"
click at [354, 325] on div "12142 Nuts, pecans" at bounding box center [292, 325] width 150 height 17
type input "Nuts, pecans"
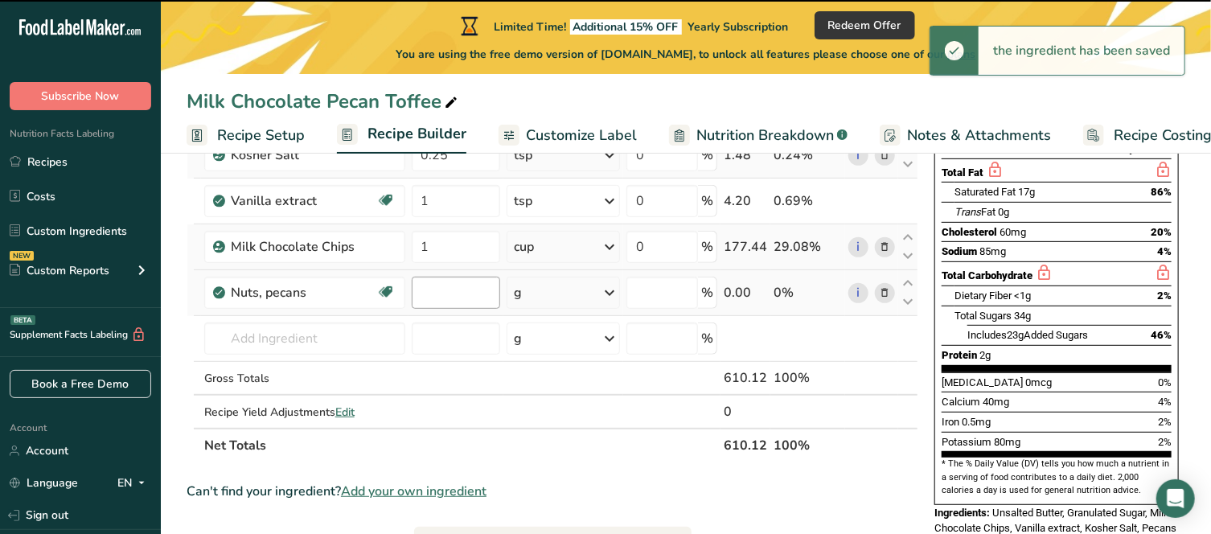
type input "0"
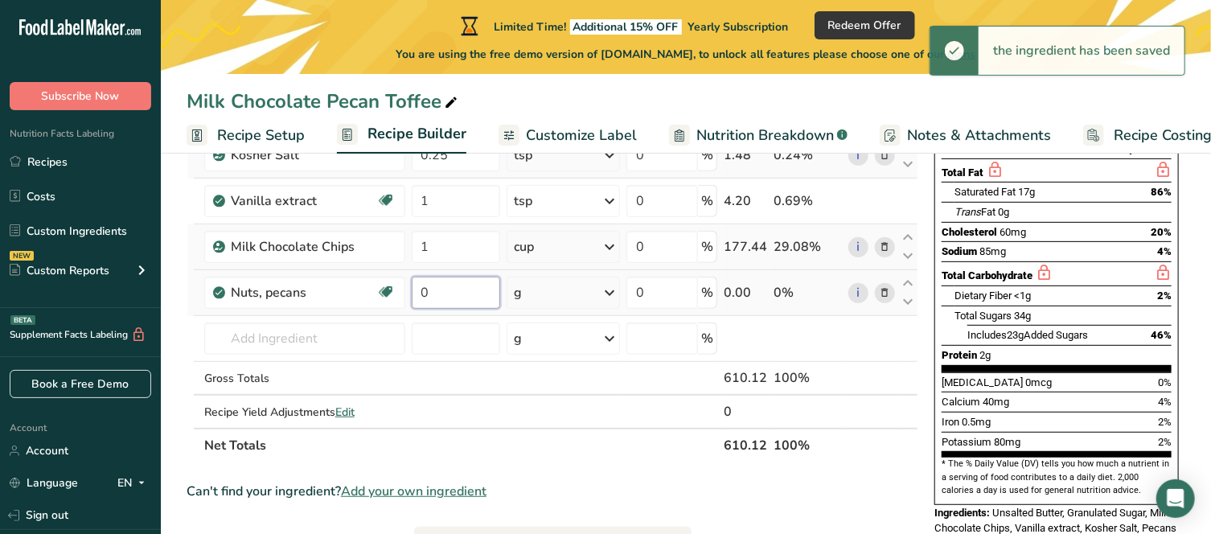
click at [451, 292] on input "0" at bounding box center [456, 293] width 89 height 32
type input "1"
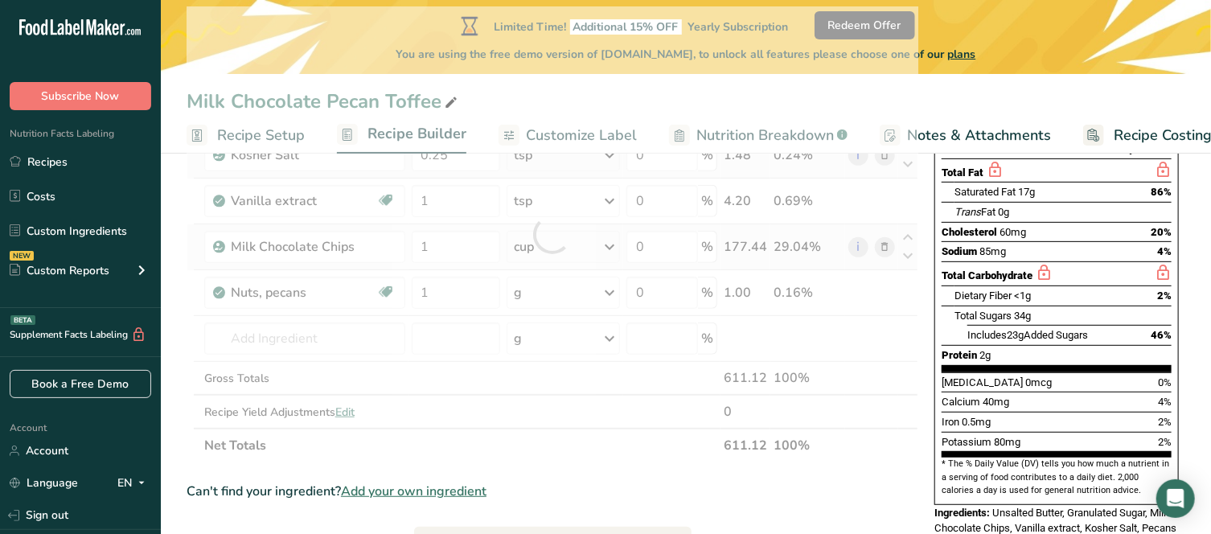
click at [606, 291] on div "Ingredient * Amount * Unit * Waste * .a-a{fill:#347362;}.b-a{fill:#fff;} Grams …" at bounding box center [553, 234] width 732 height 456
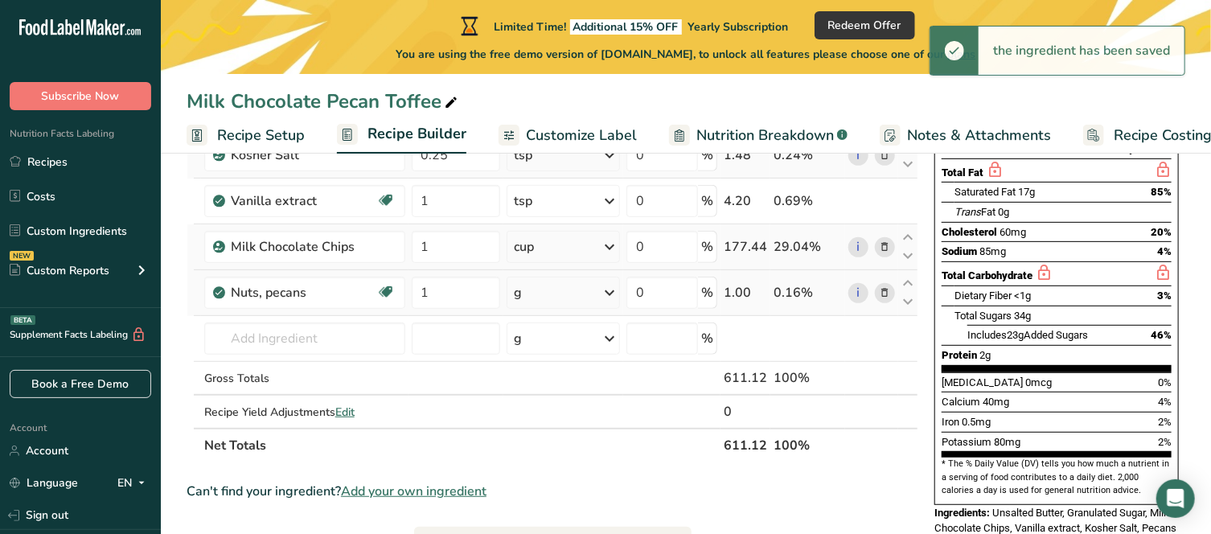
click at [610, 292] on icon at bounding box center [609, 292] width 19 height 29
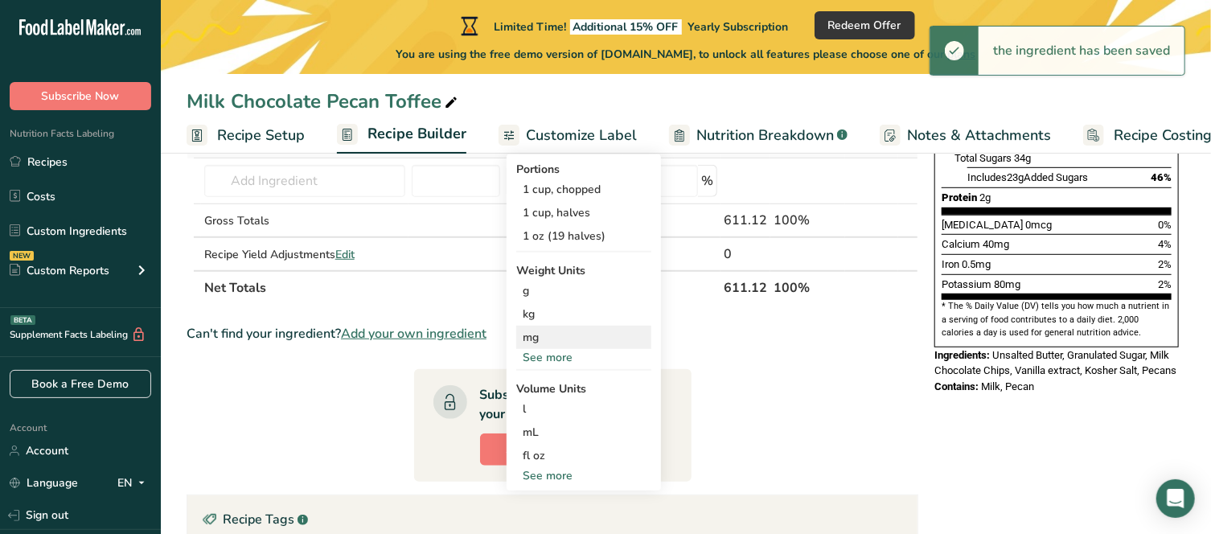
scroll to position [402, 0]
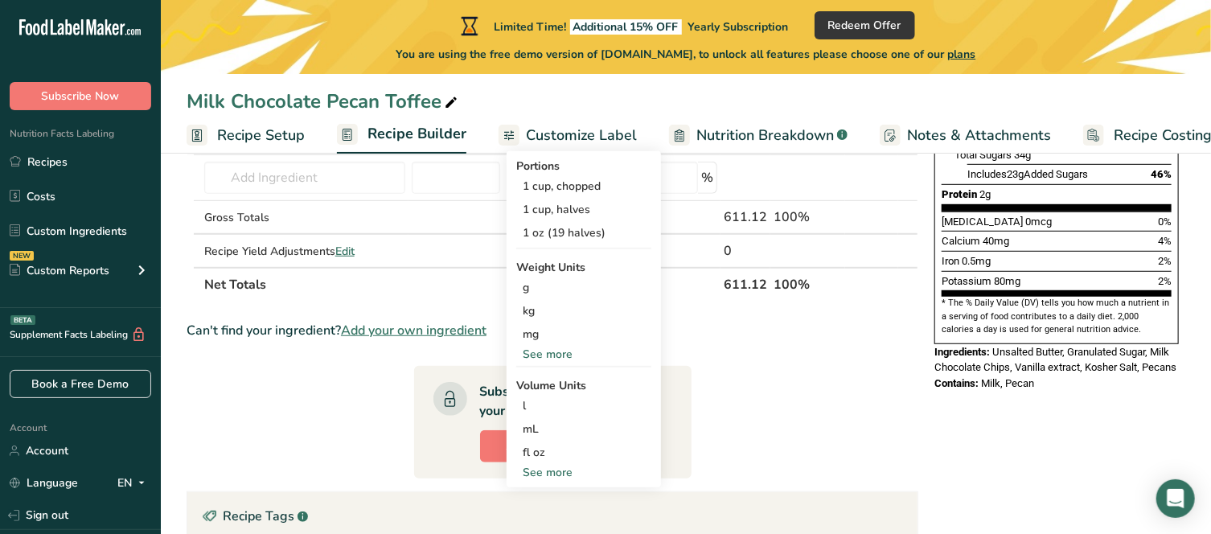
click at [553, 352] on div "See more" at bounding box center [583, 354] width 135 height 17
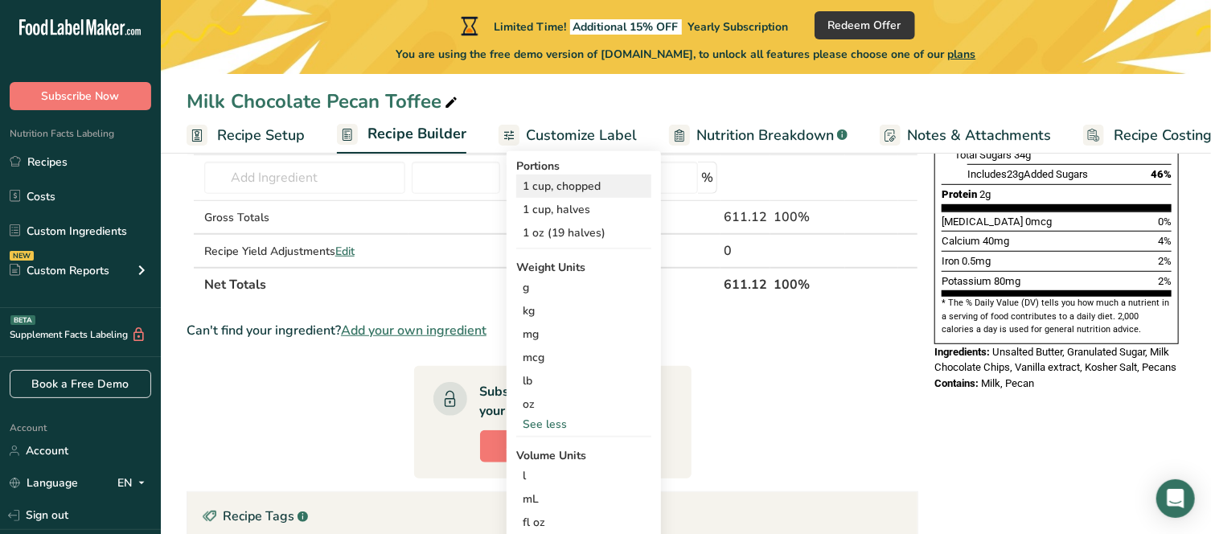
click at [557, 189] on div "1 cup, chopped" at bounding box center [583, 186] width 135 height 23
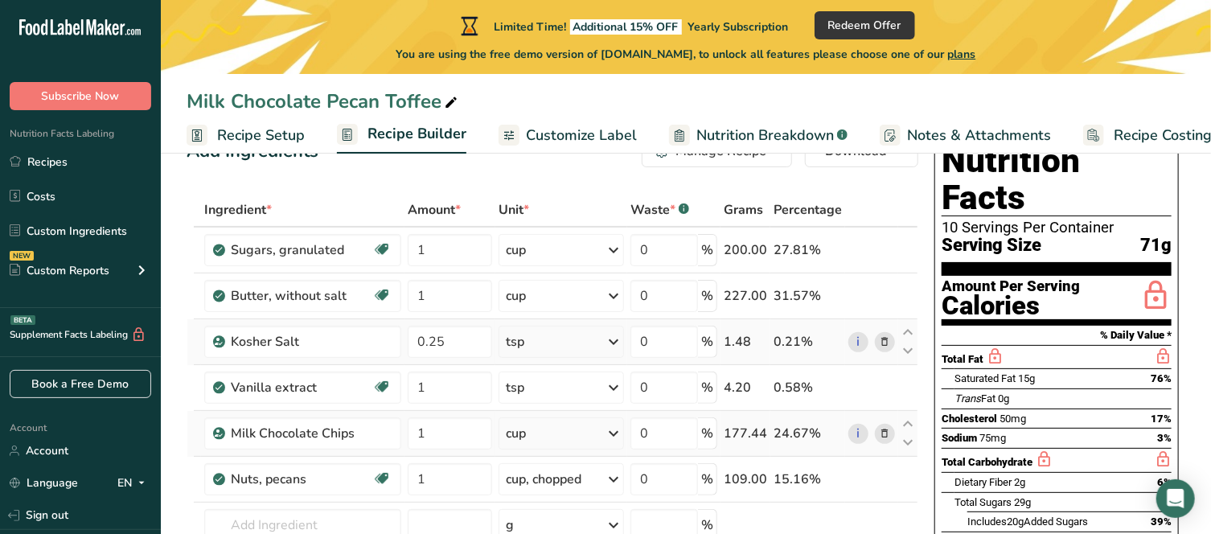
scroll to position [0, 0]
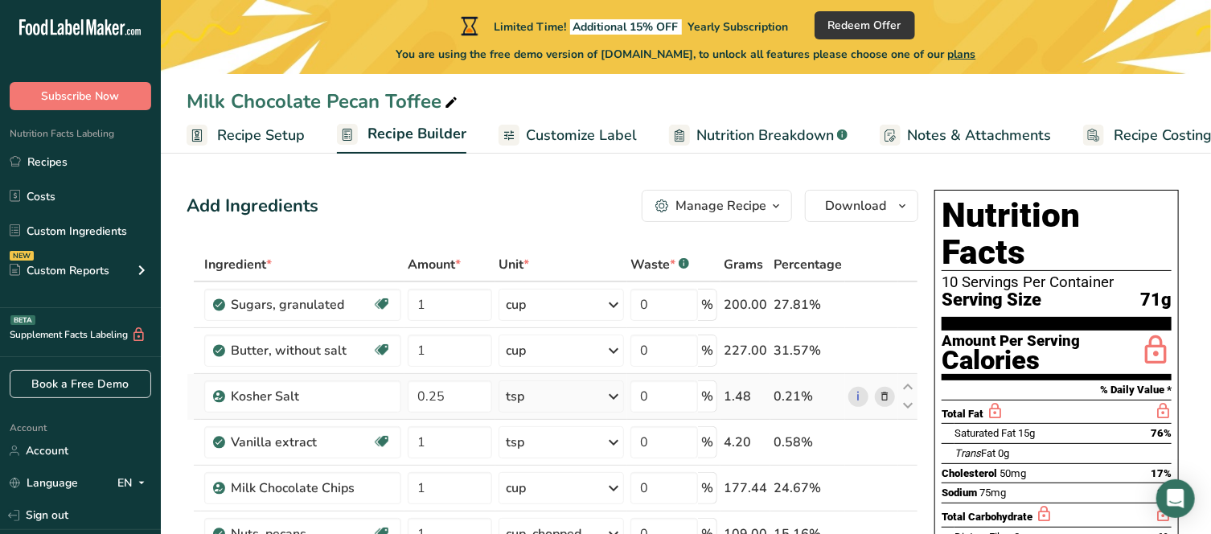
click at [263, 133] on span "Recipe Setup" at bounding box center [261, 136] width 88 height 22
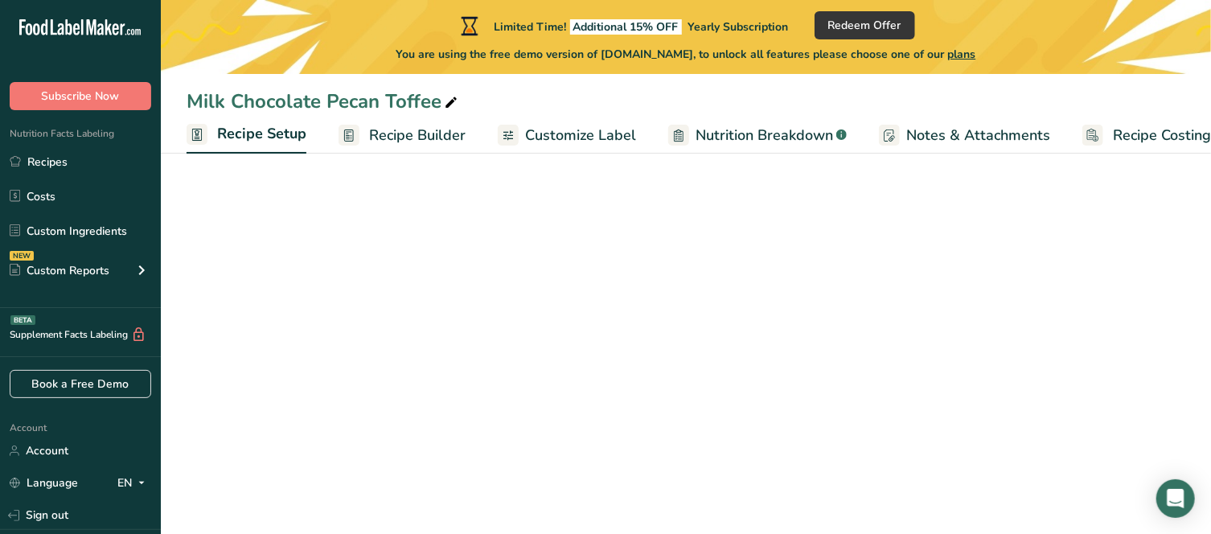
scroll to position [0, 6]
select select "5"
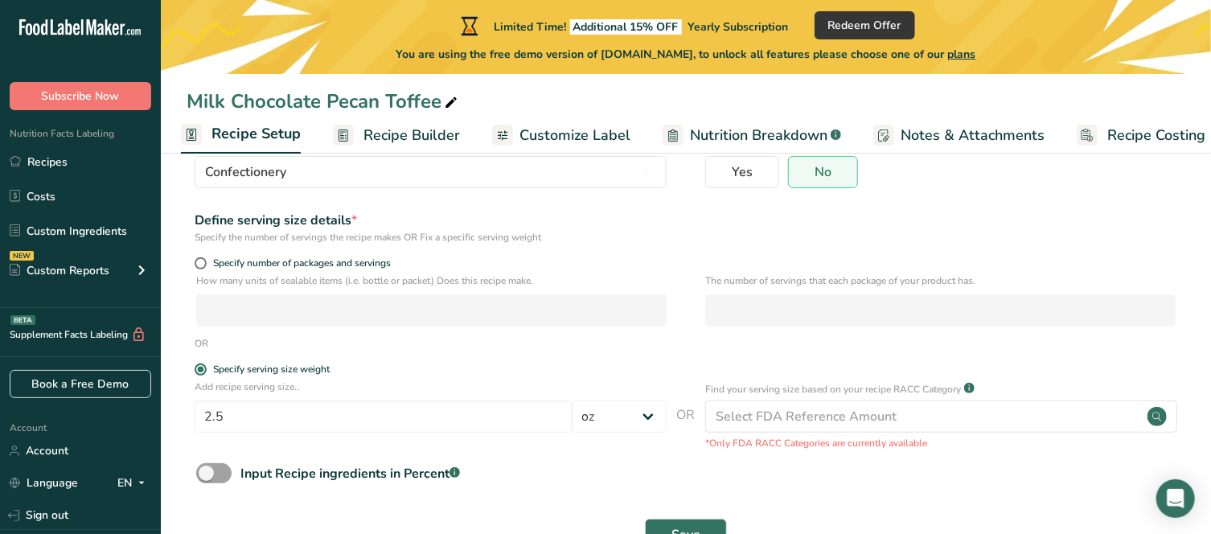
scroll to position [126, 0]
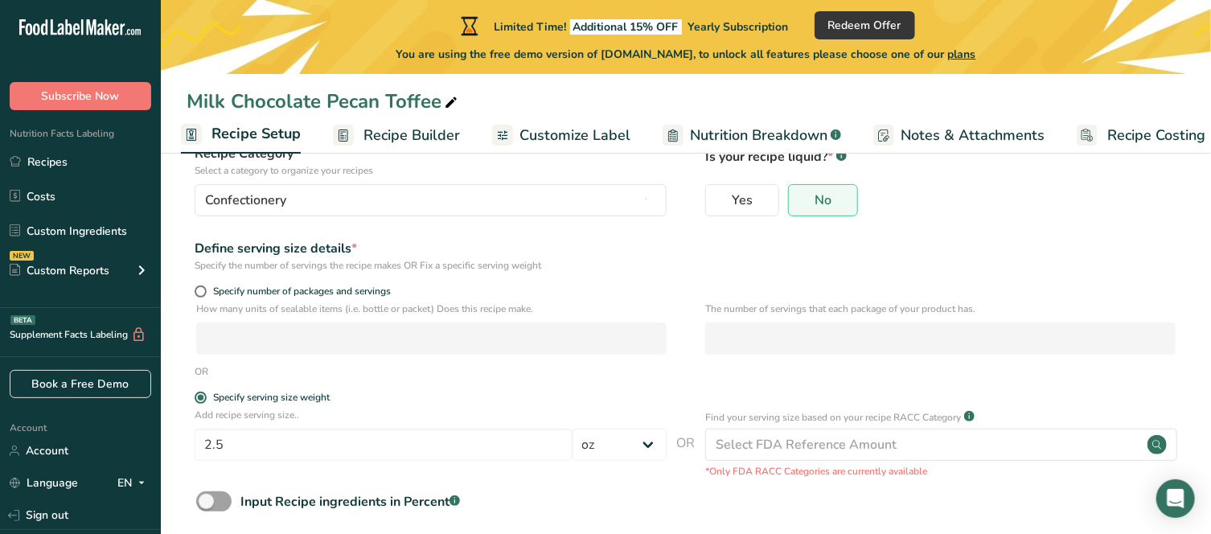
click at [400, 134] on span "Recipe Builder" at bounding box center [411, 136] width 97 height 22
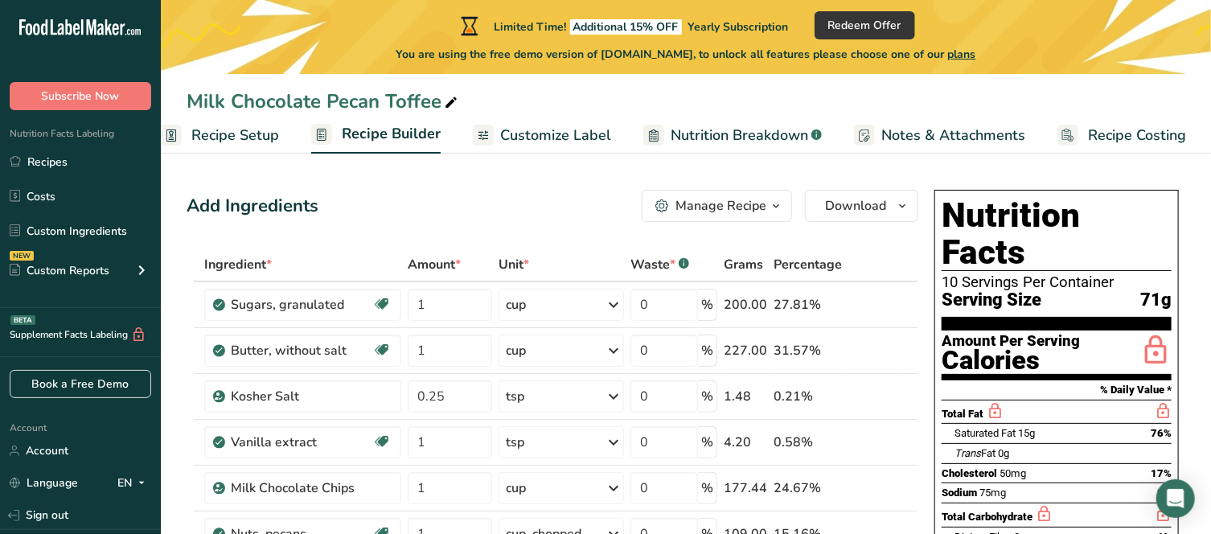
click at [714, 134] on span "Nutrition Breakdown" at bounding box center [740, 136] width 138 height 22
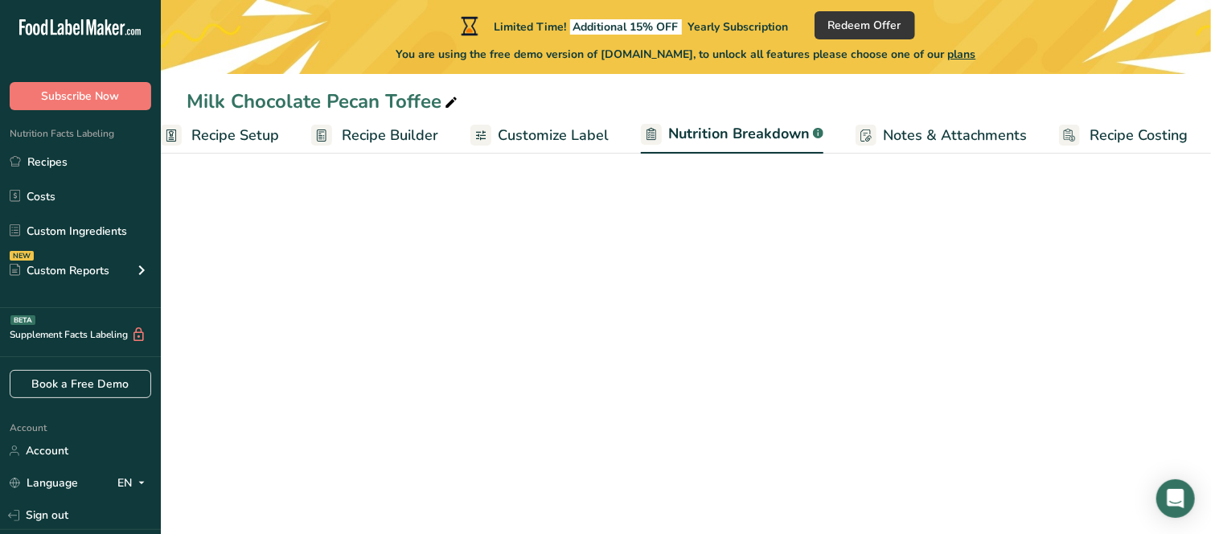
scroll to position [0, 27]
select select "Calories"
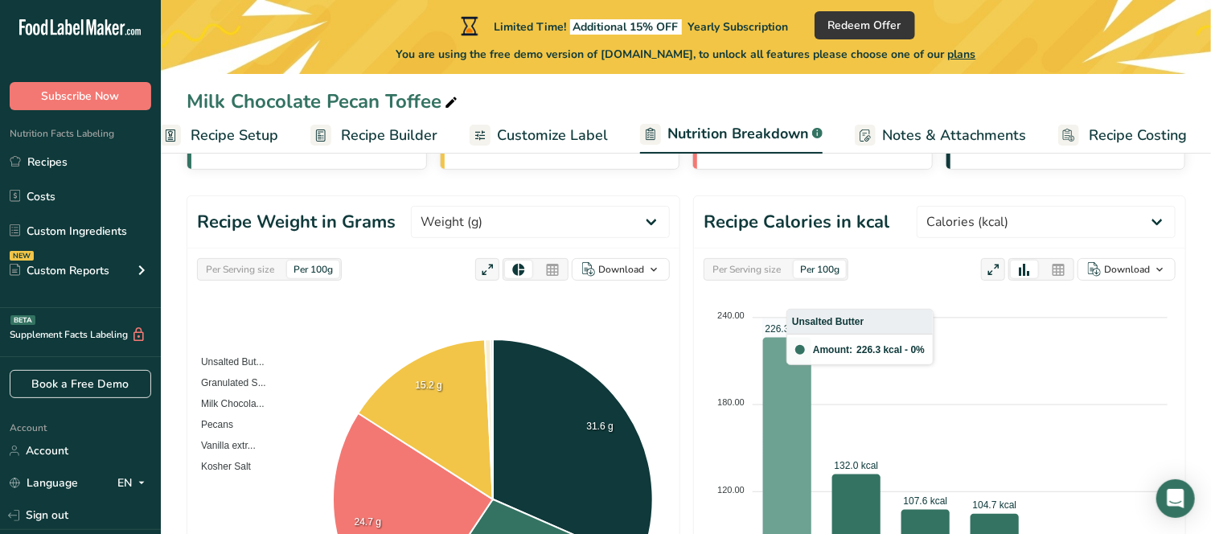
scroll to position [0, 0]
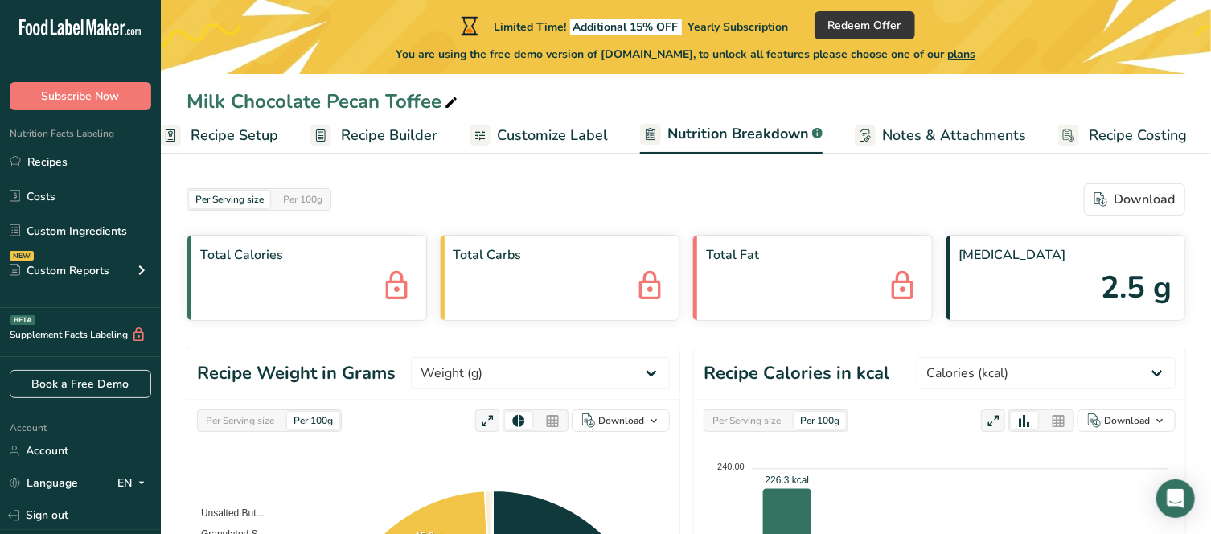
click at [1148, 136] on span "Recipe Costing" at bounding box center [1138, 136] width 98 height 22
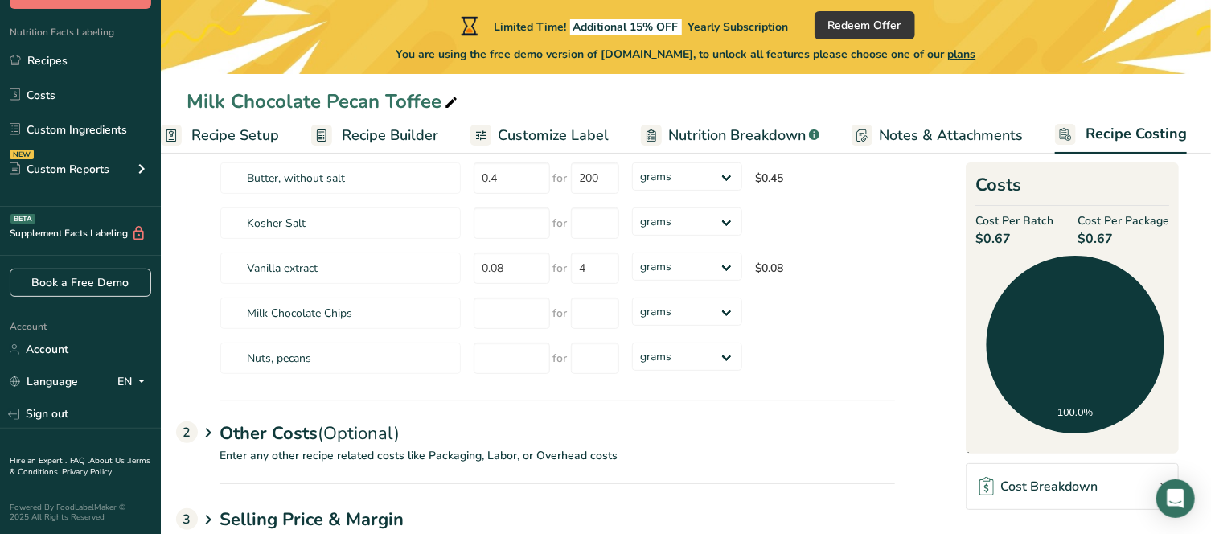
scroll to position [164, 0]
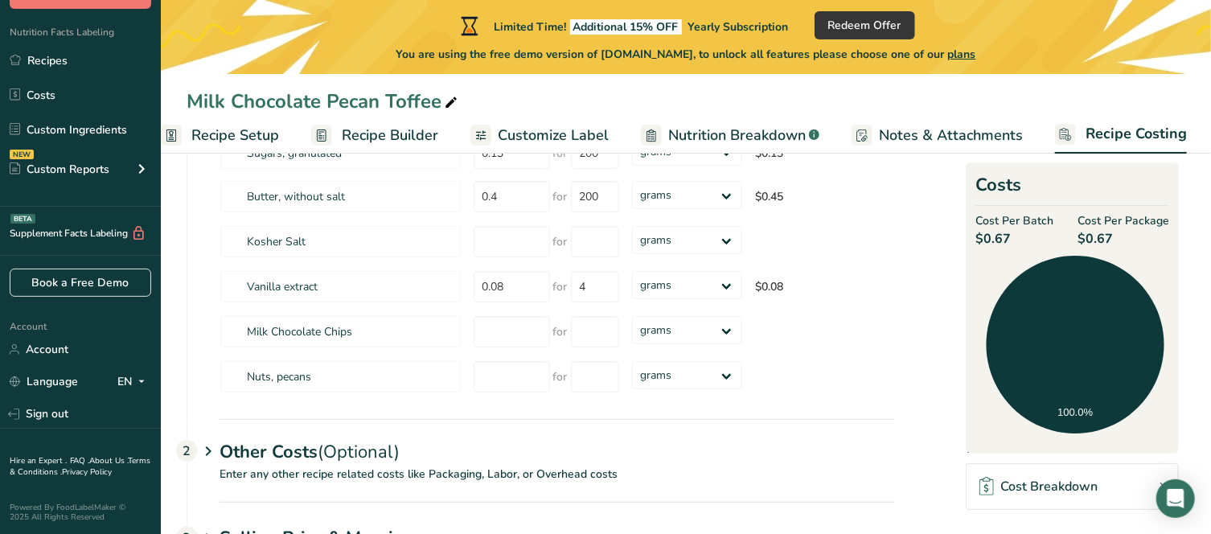
click at [534, 133] on span "Customize Label" at bounding box center [553, 136] width 111 height 22
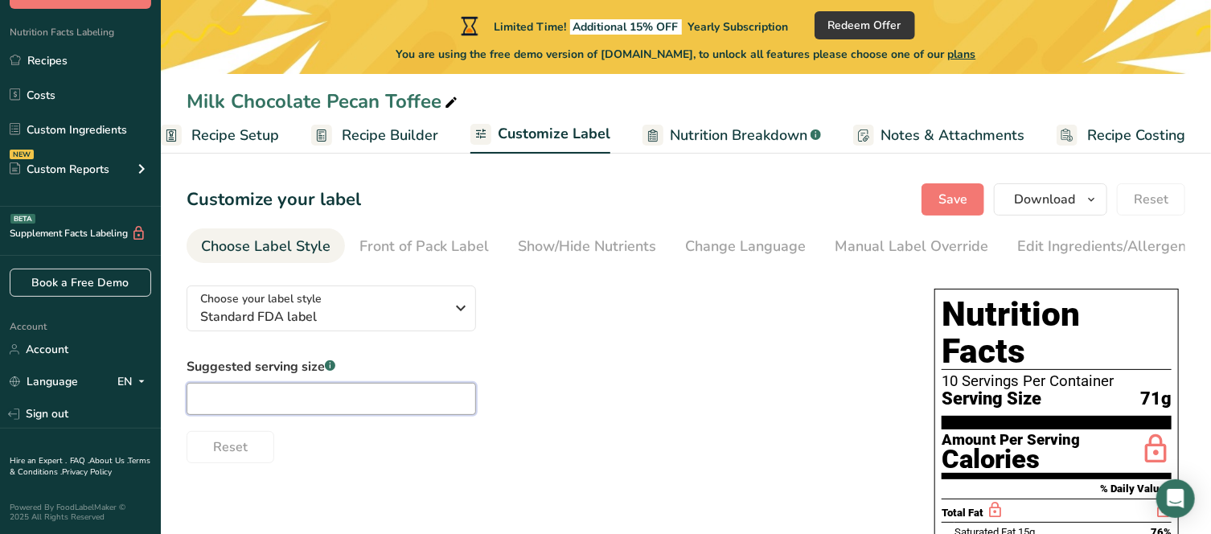
click at [319, 407] on input "text" at bounding box center [332, 399] width 290 height 32
type input "1 oz"
click at [557, 392] on div "Suggested serving size .a-a{fill:#347362;}.b-a{fill:#fff;} 1 oz Reset" at bounding box center [545, 410] width 716 height 106
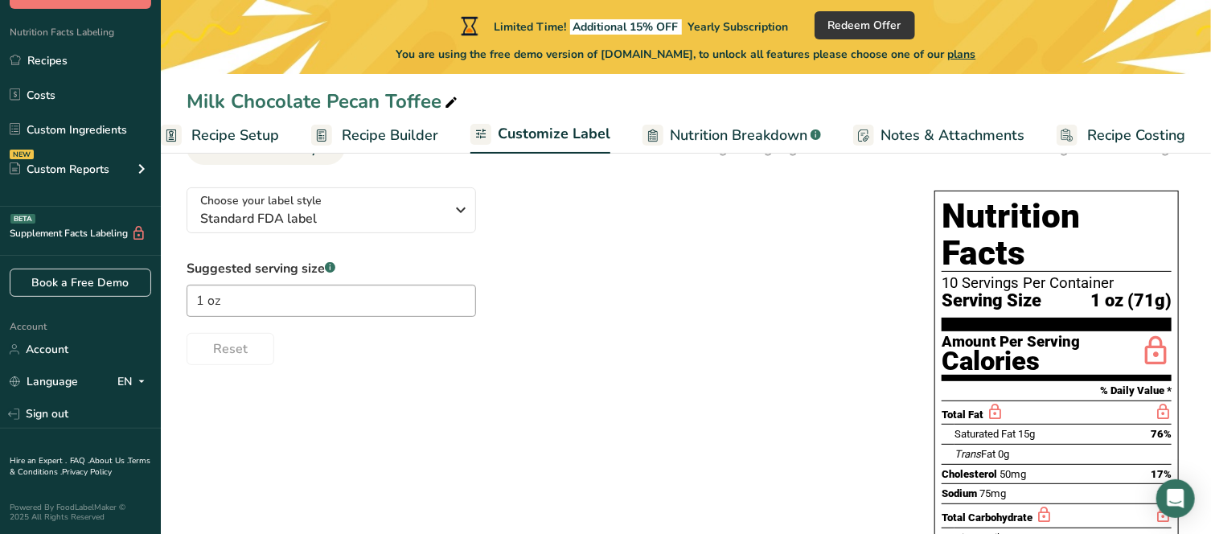
scroll to position [80, 0]
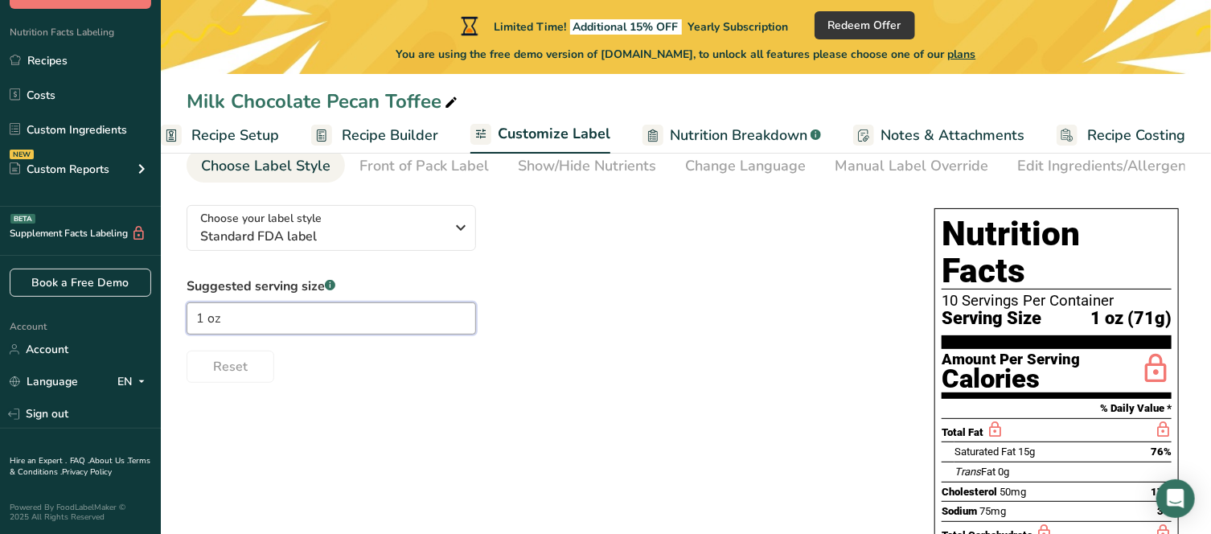
drag, startPoint x: 251, startPoint y: 318, endPoint x: 169, endPoint y: 318, distance: 82.0
click at [169, 318] on section "Customize your label Save Download Choose what to show on your downloaded label…" at bounding box center [686, 465] width 1050 height 777
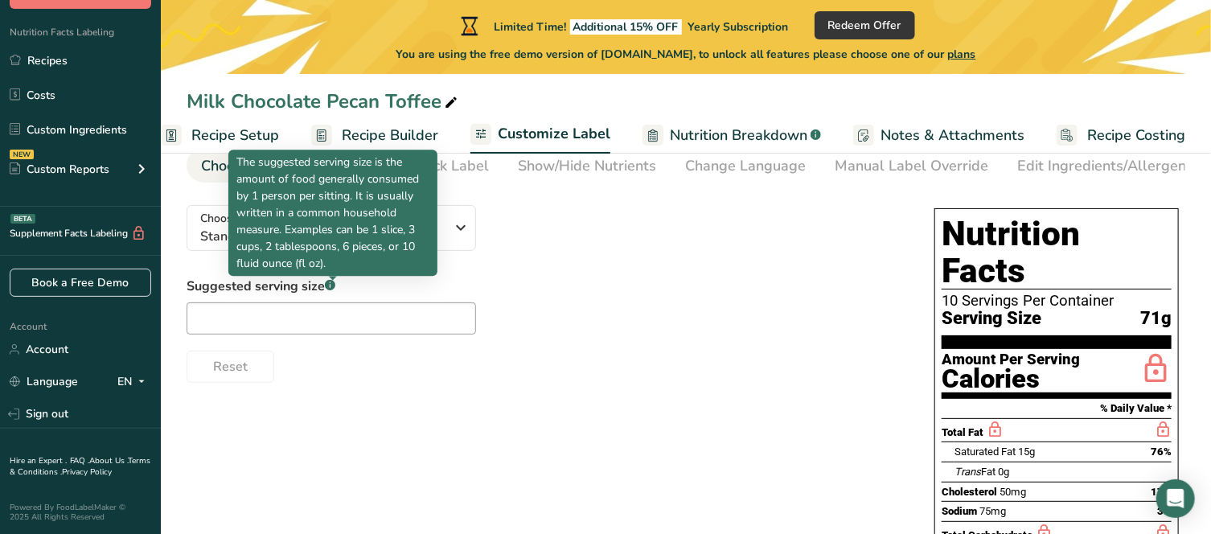
click at [334, 290] on rect at bounding box center [330, 285] width 10 height 10
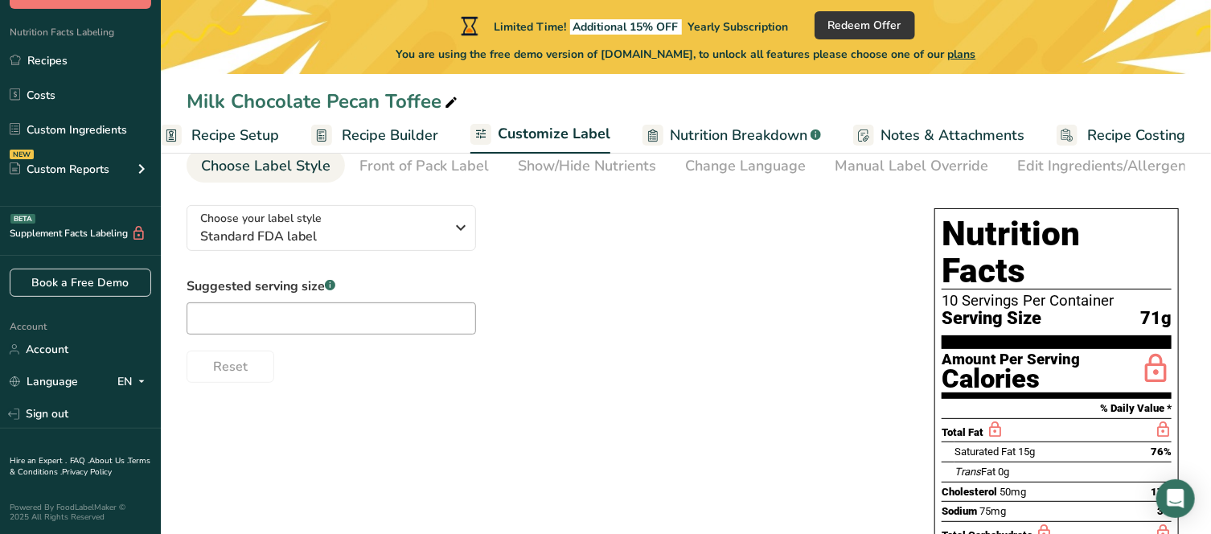
click at [331, 288] on icon at bounding box center [330, 286] width 1 height 4
click at [290, 324] on input "text" at bounding box center [332, 318] width 290 height 32
type input ".5 oz"
click at [608, 313] on div "Suggested serving size .a-a{fill:#347362;}.b-a{fill:#fff;} .5 oz Reset" at bounding box center [545, 330] width 716 height 106
drag, startPoint x: 223, startPoint y: 321, endPoint x: 133, endPoint y: 321, distance: 89.3
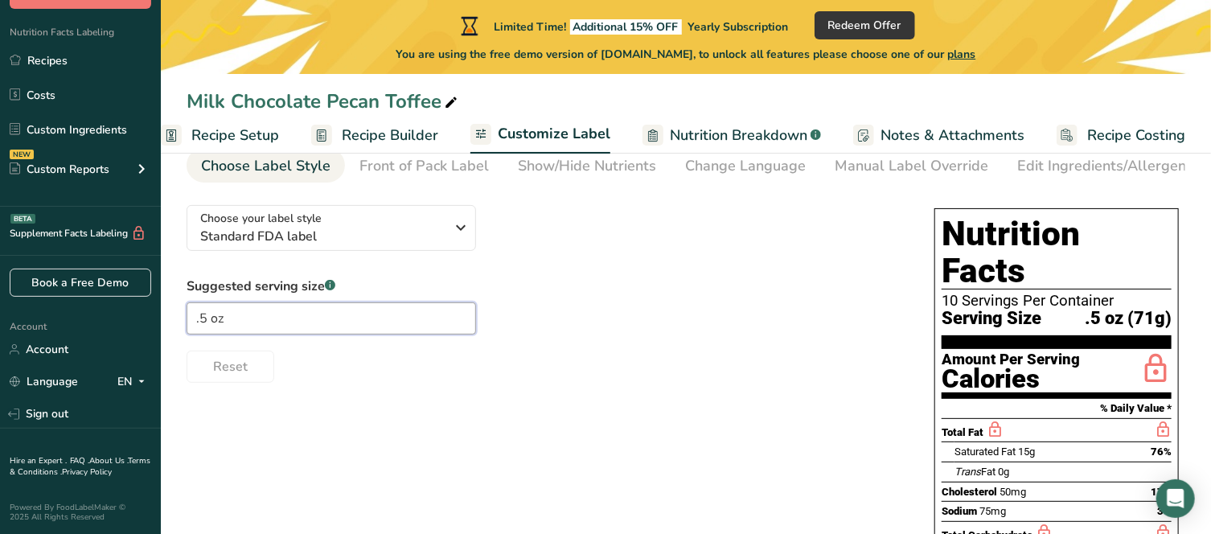
click at [133, 321] on div ".a-20{fill:#fff;} Subscribe Now Nutrition Facts Labeling Recipes Costs Custom I…" at bounding box center [605, 387] width 1211 height 934
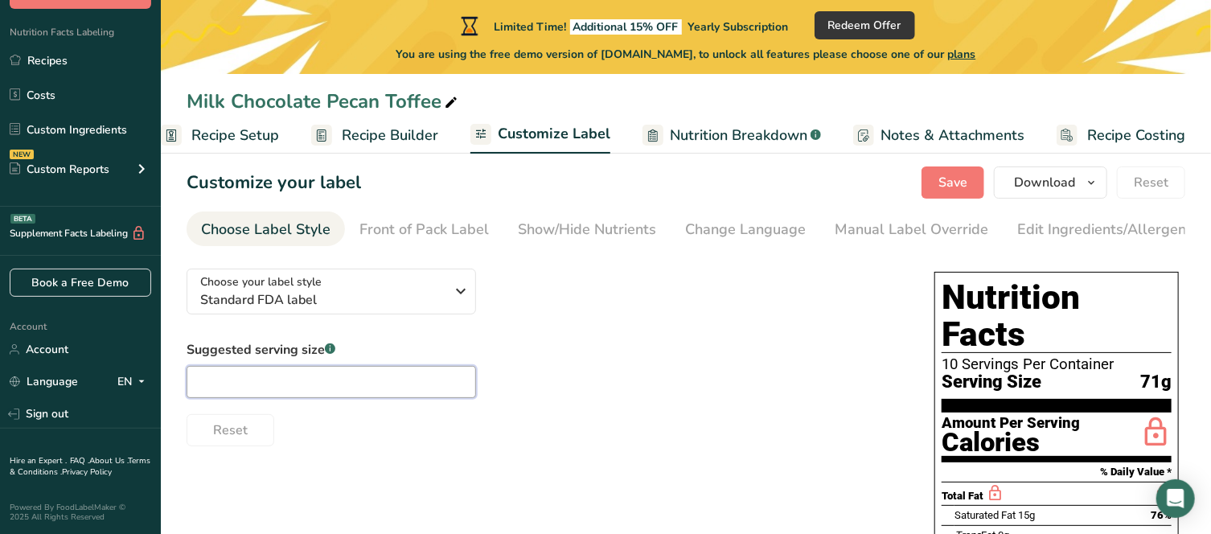
scroll to position [0, 0]
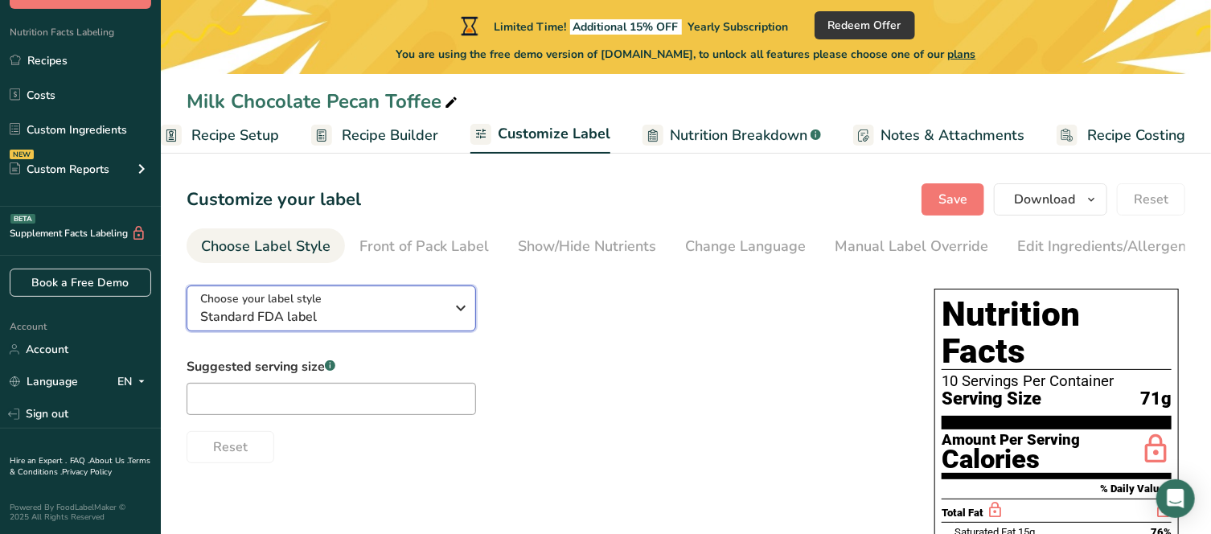
click at [452, 318] on icon "button" at bounding box center [461, 308] width 19 height 29
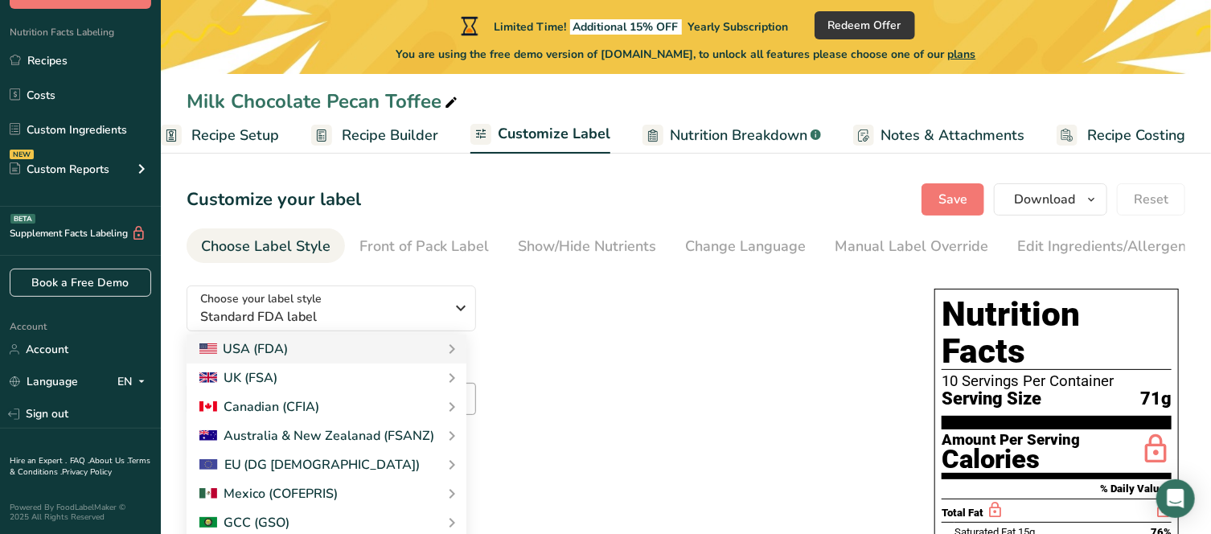
click at [600, 337] on div "Choose your label style Standard FDA label USA (FDA) Standard FDA label Tabular…" at bounding box center [545, 368] width 716 height 191
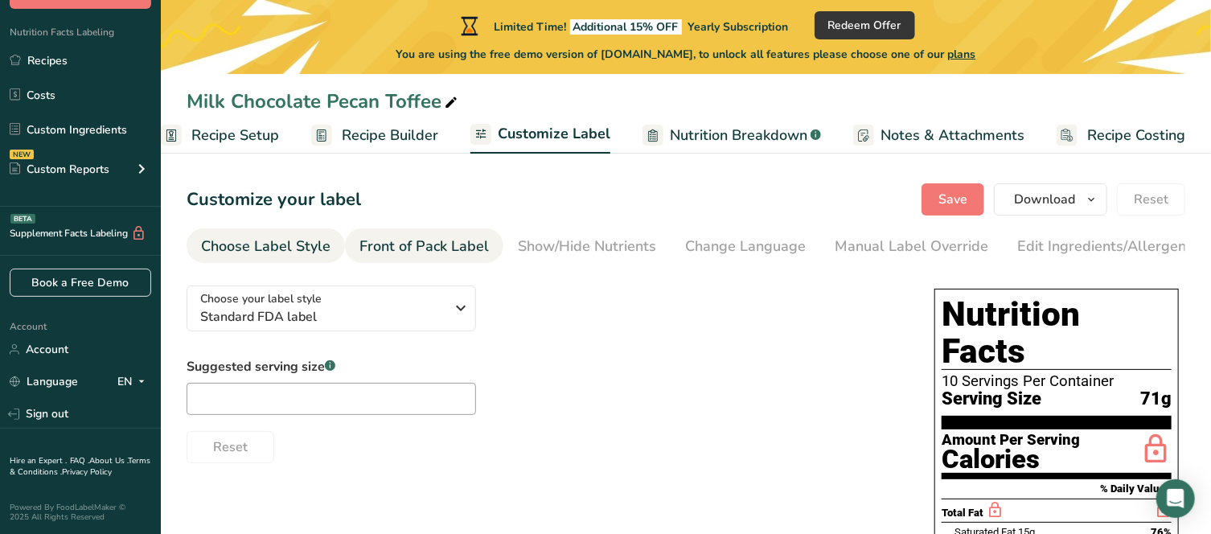
click at [409, 247] on div "Front of Pack Label" at bounding box center [423, 247] width 129 height 22
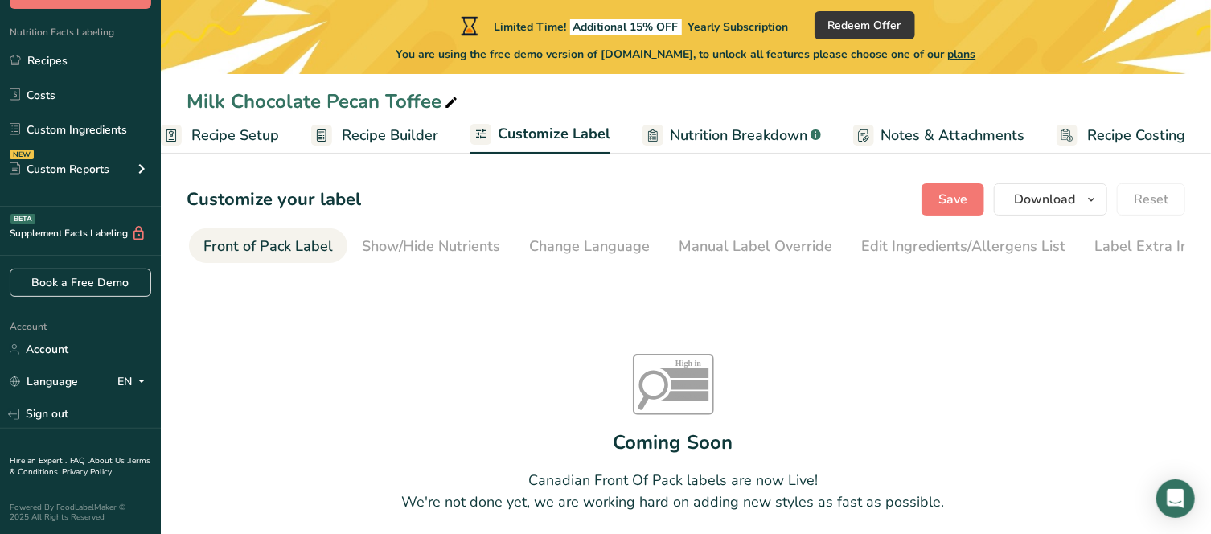
click at [396, 136] on span "Recipe Builder" at bounding box center [390, 136] width 97 height 22
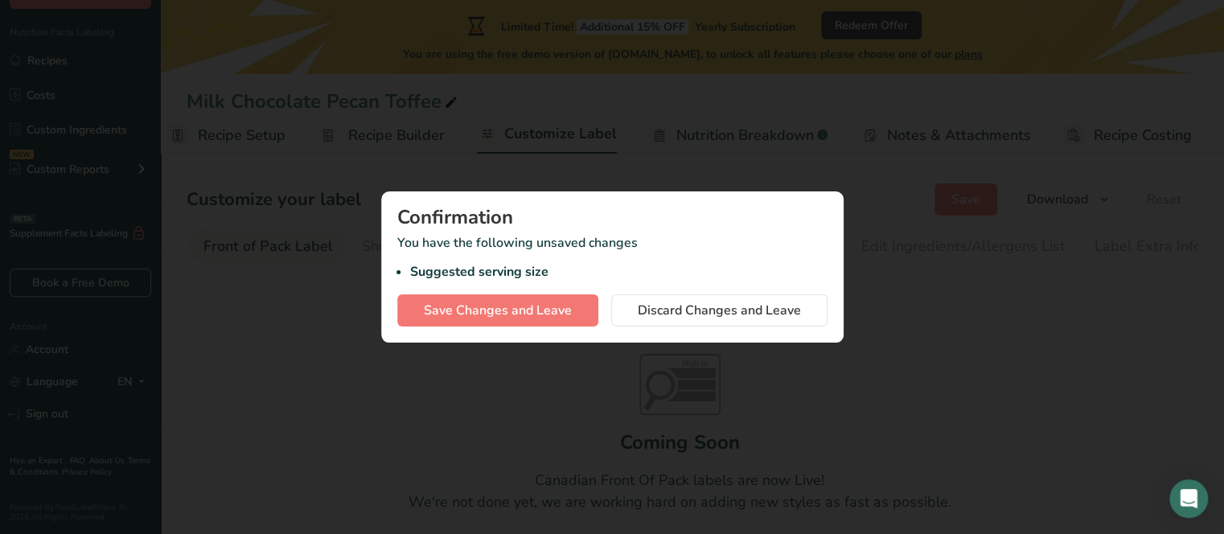
scroll to position [0, 13]
click at [1192, 27] on button "button" at bounding box center [1195, 29] width 26 height 26
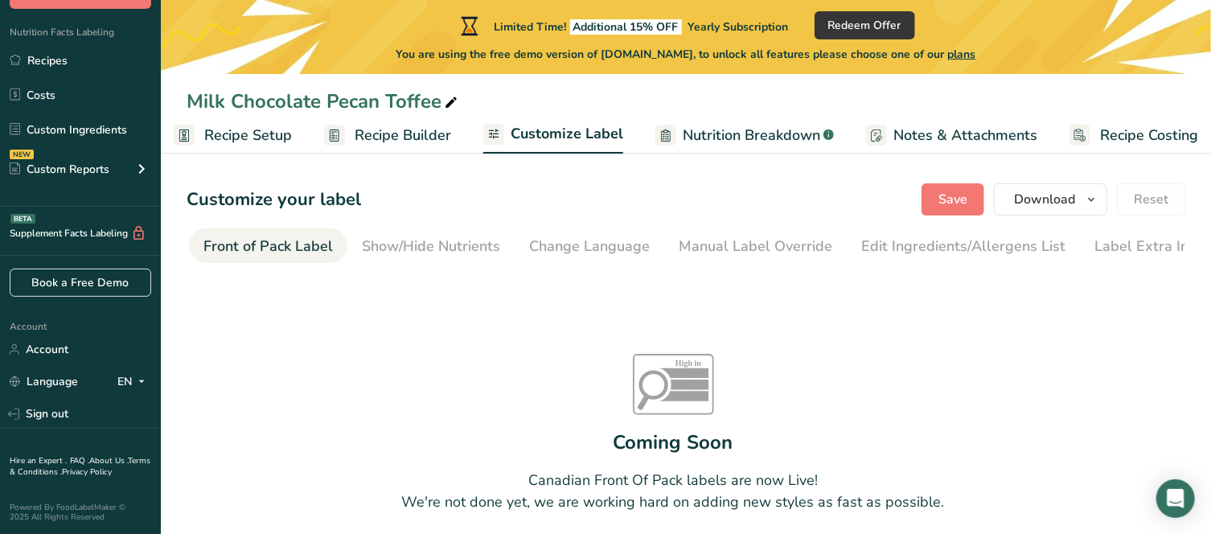
click at [261, 141] on span "Recipe Setup" at bounding box center [248, 136] width 88 height 22
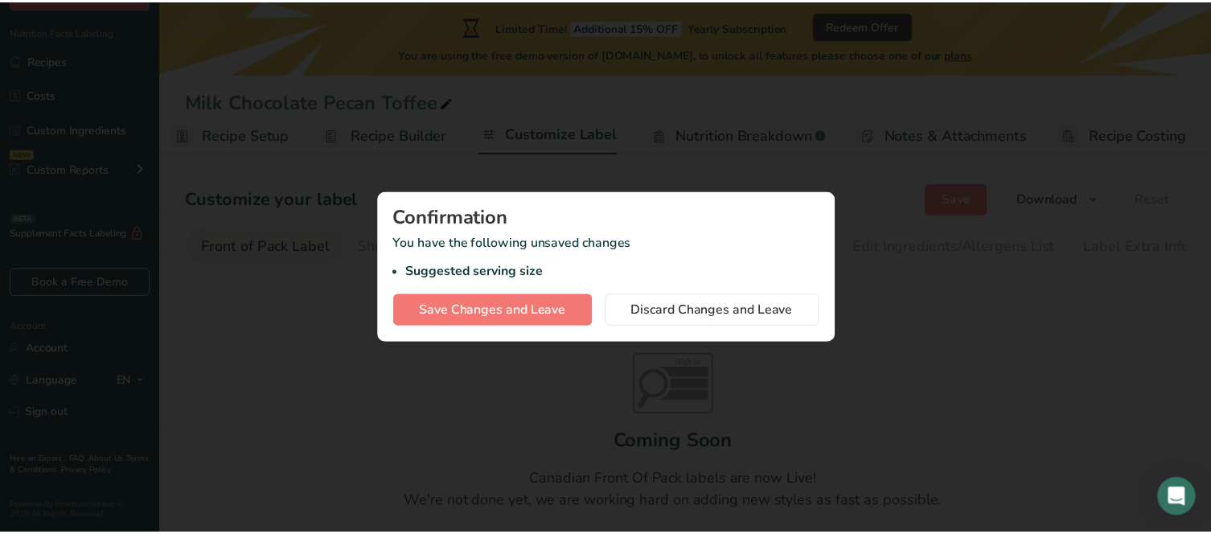
scroll to position [0, 6]
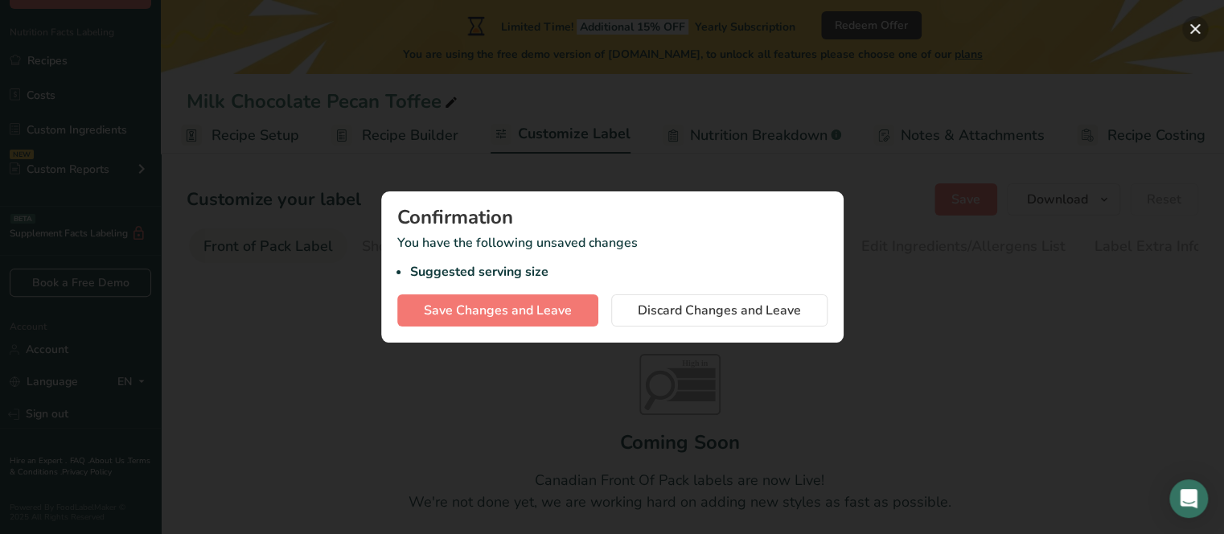
click at [1198, 30] on button "button" at bounding box center [1195, 29] width 26 height 26
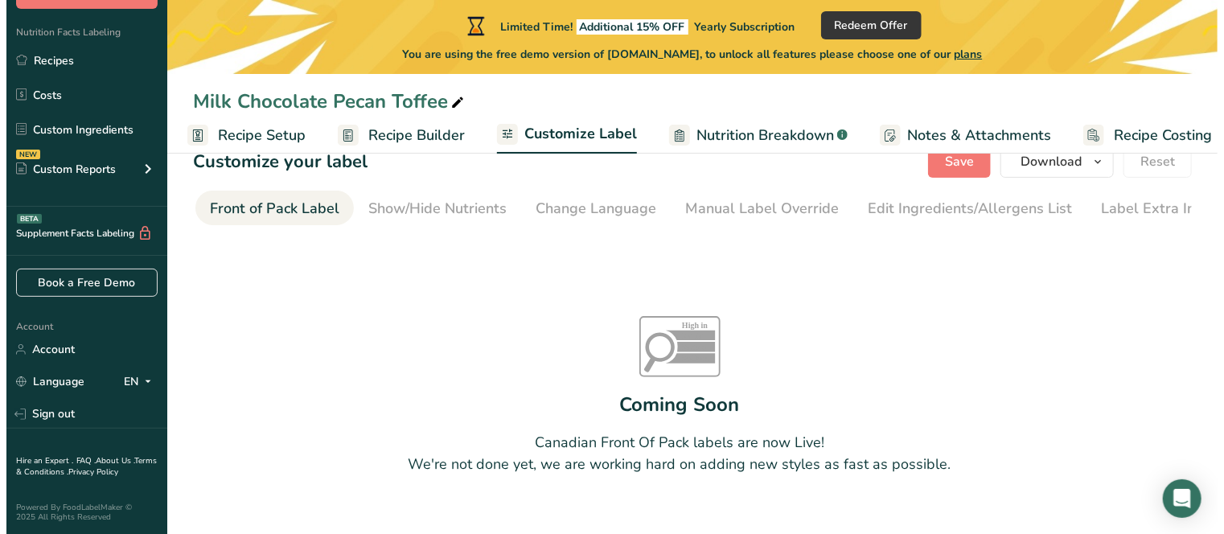
scroll to position [0, 0]
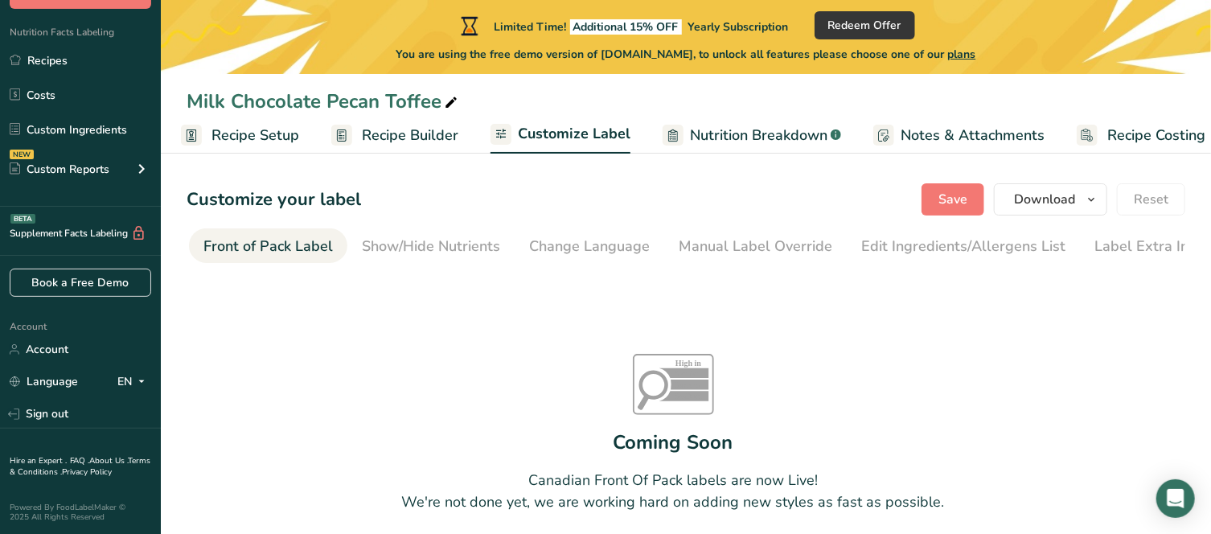
click at [719, 131] on span "Nutrition Breakdown" at bounding box center [759, 136] width 138 height 22
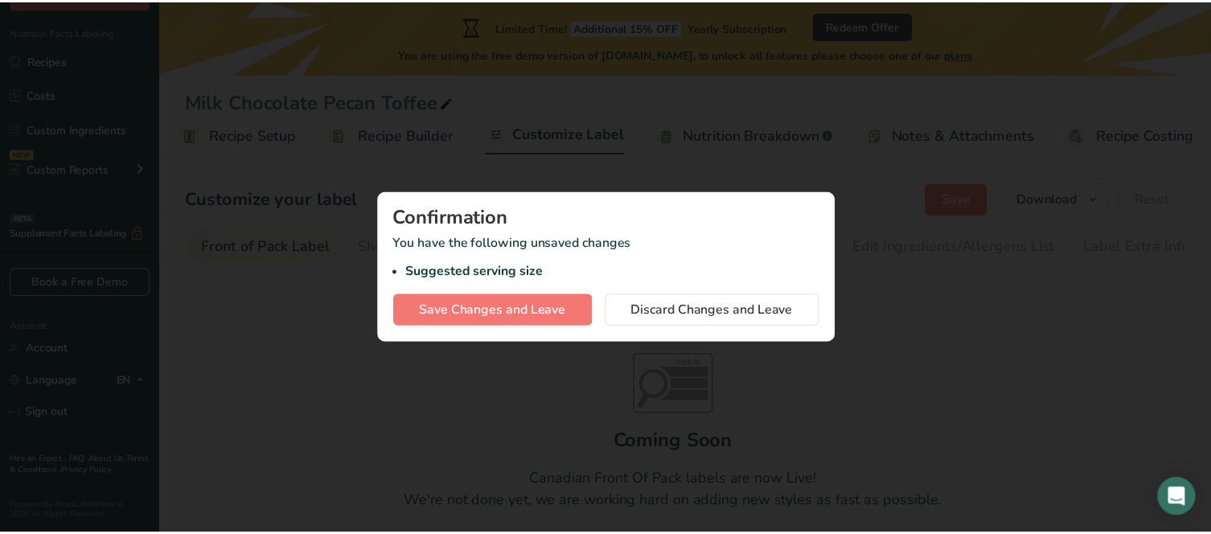
scroll to position [0, 13]
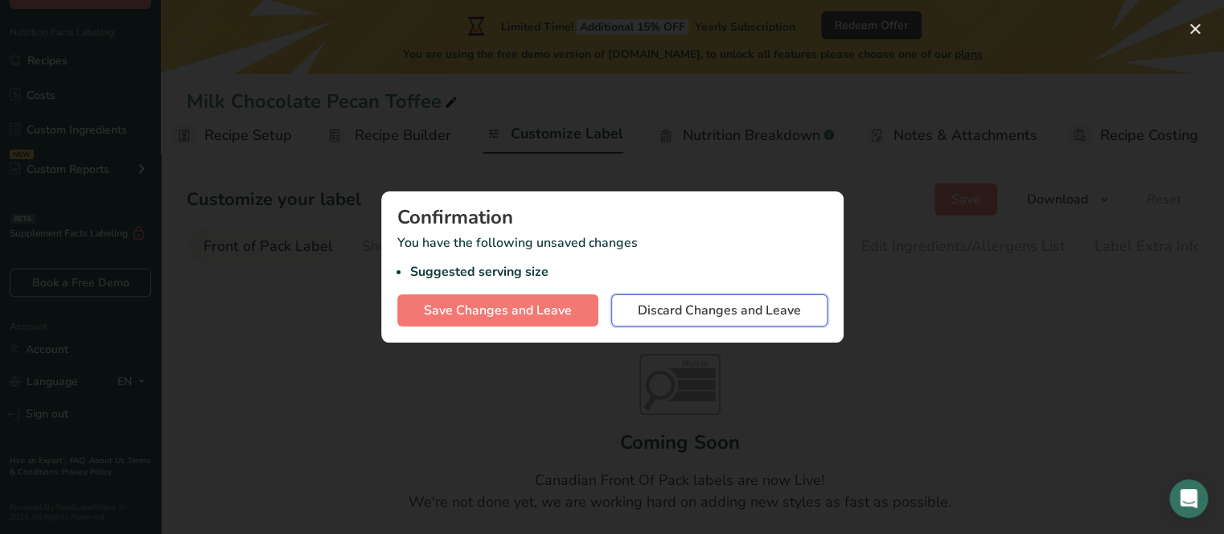
click at [700, 312] on span "Discard Changes and Leave" at bounding box center [719, 310] width 163 height 19
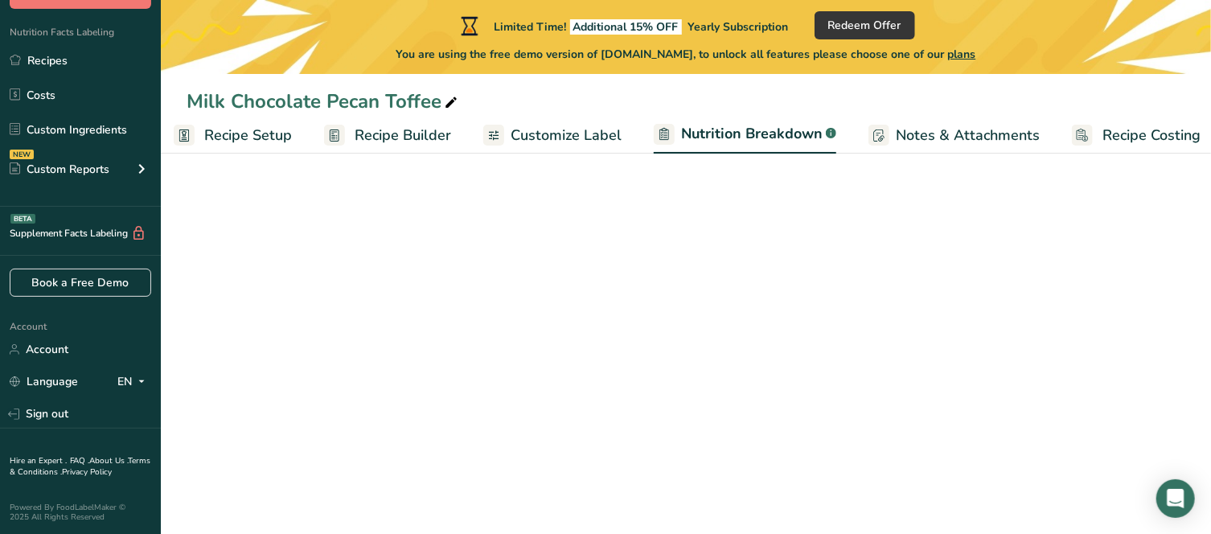
select select "Calories"
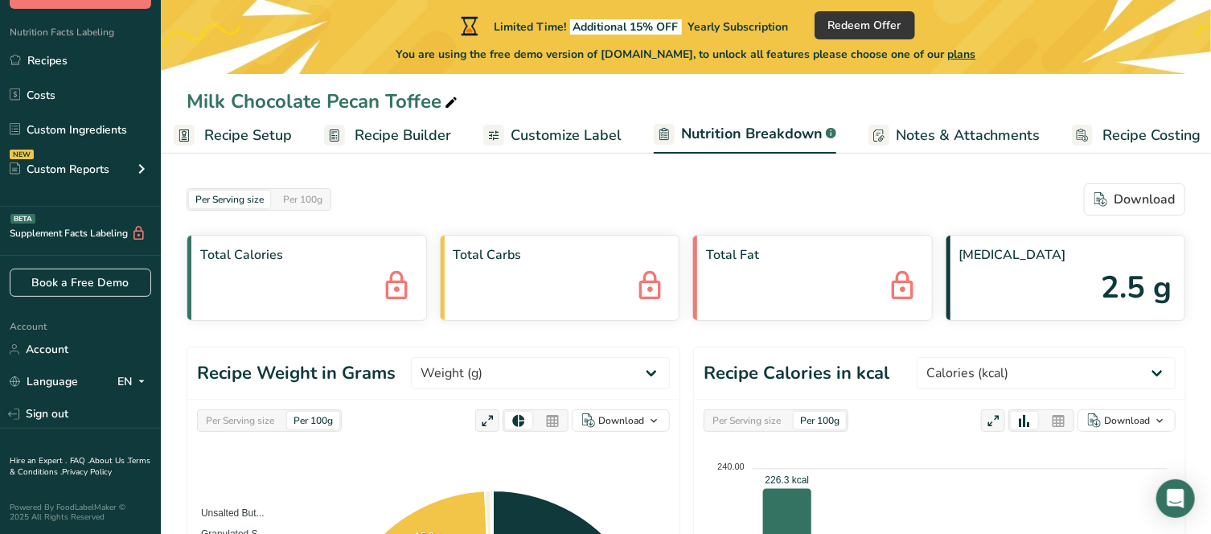
click at [240, 142] on span "Recipe Setup" at bounding box center [248, 136] width 88 height 22
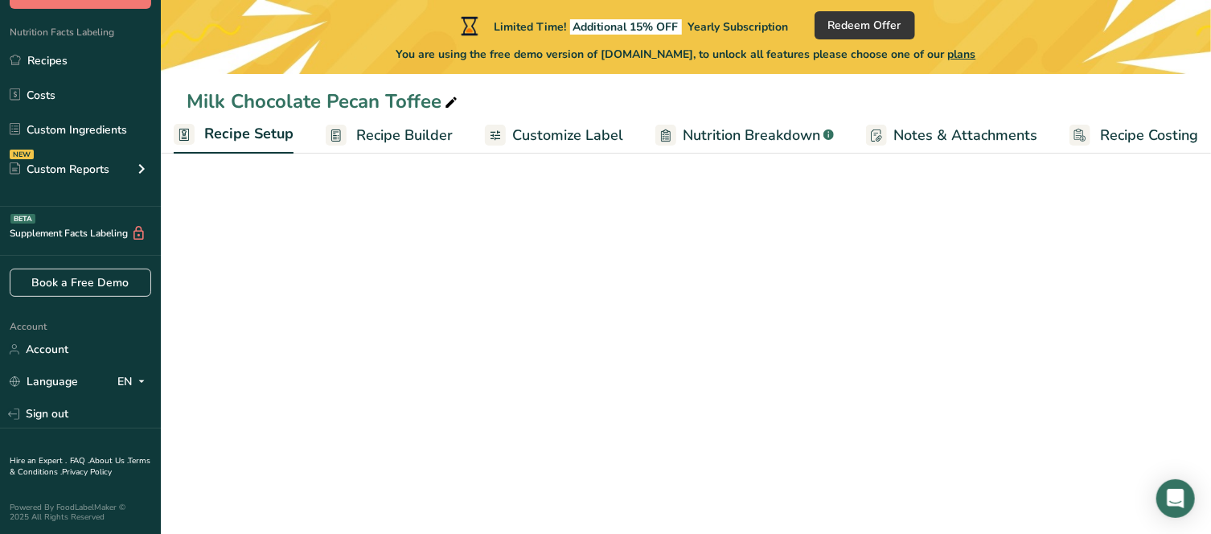
scroll to position [0, 6]
select select "5"
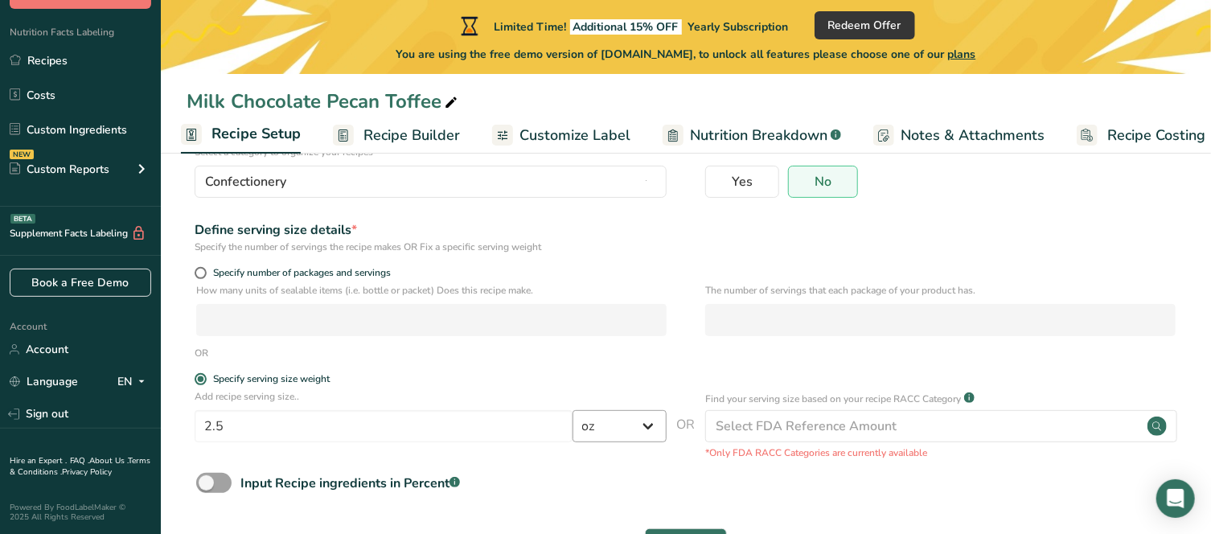
scroll to position [126, 0]
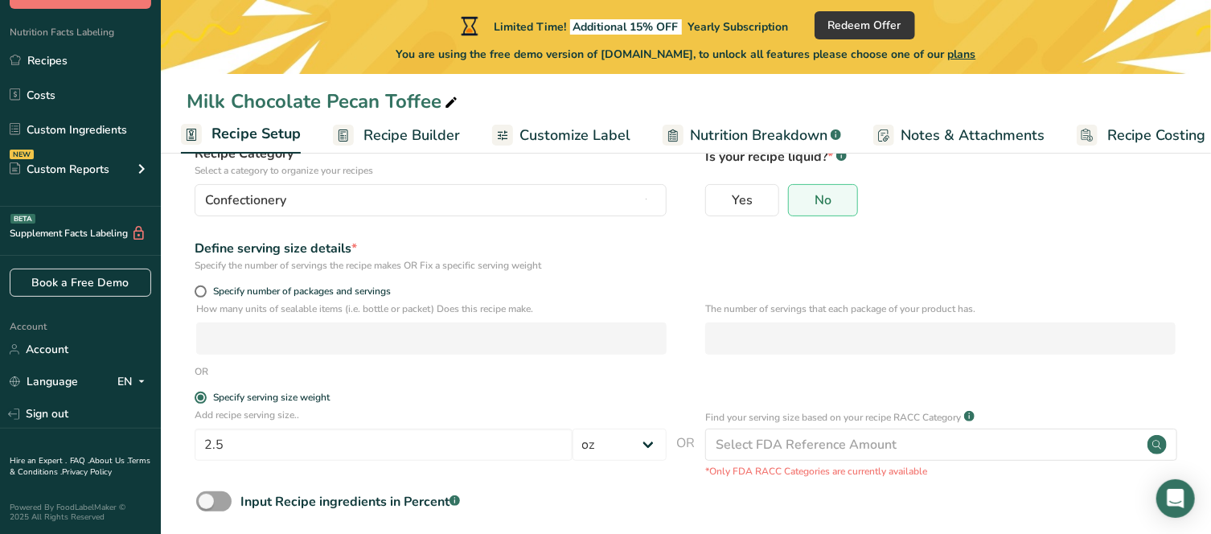
click at [389, 135] on span "Recipe Builder" at bounding box center [411, 136] width 97 height 22
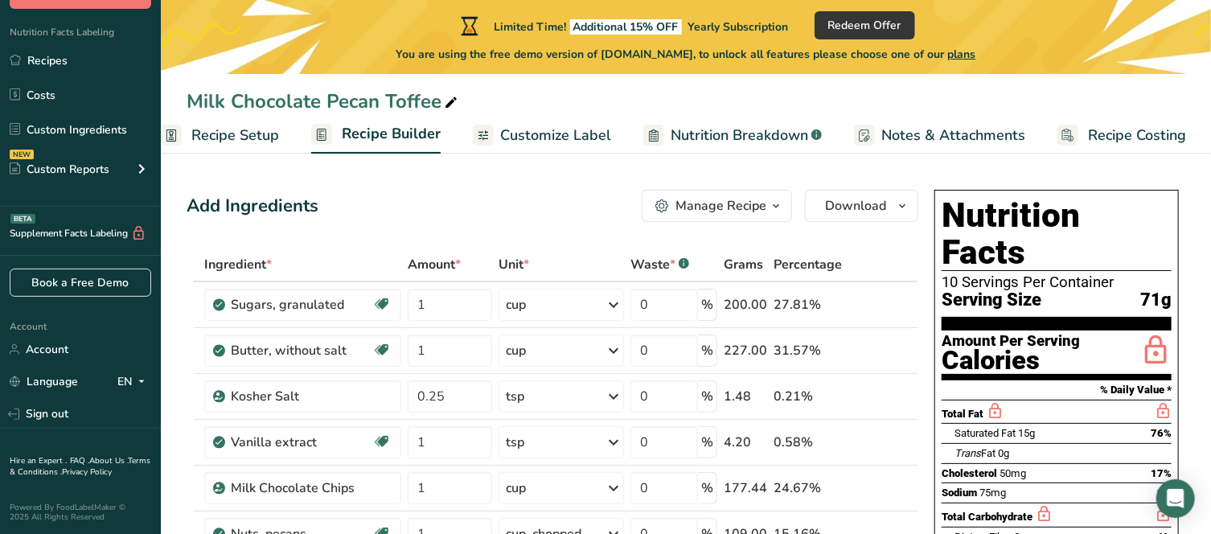
drag, startPoint x: 239, startPoint y: 133, endPoint x: 427, endPoint y: 179, distance: 193.5
click at [239, 133] on span "Recipe Setup" at bounding box center [235, 136] width 88 height 22
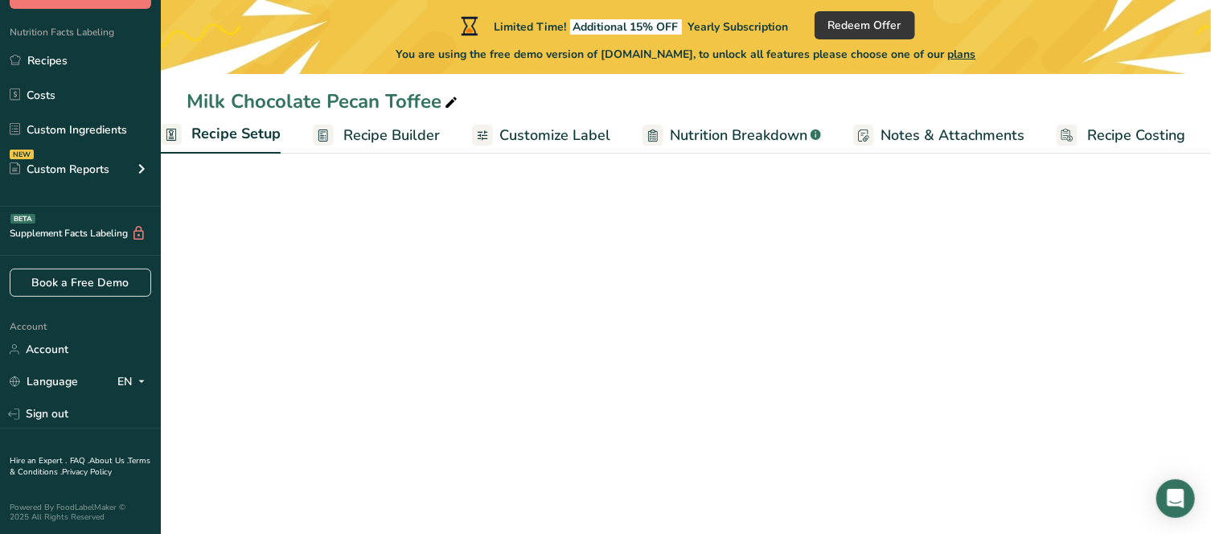
scroll to position [0, 6]
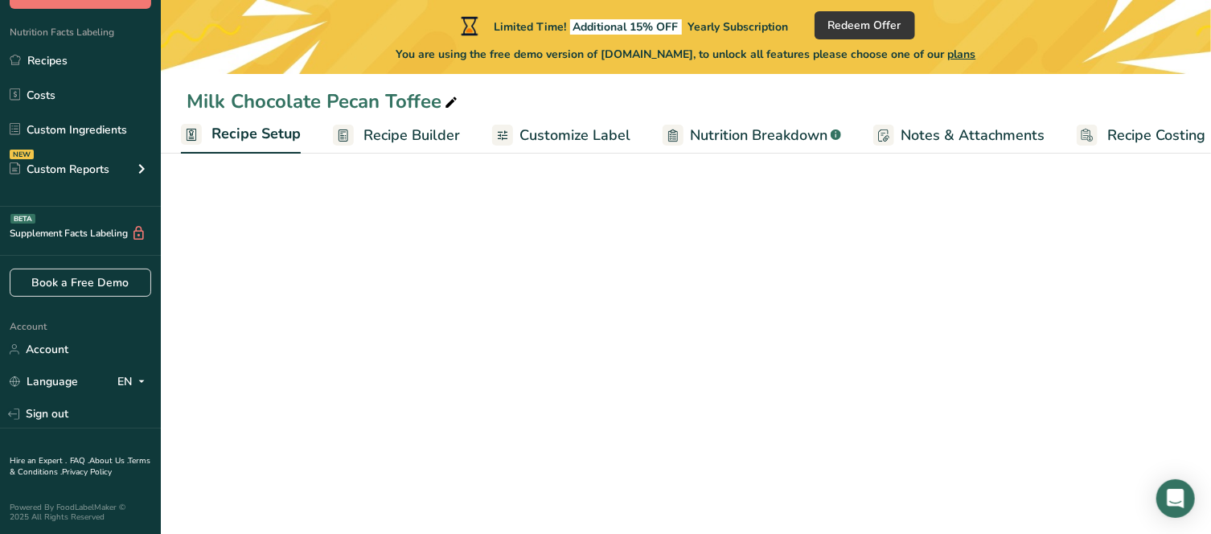
select select "5"
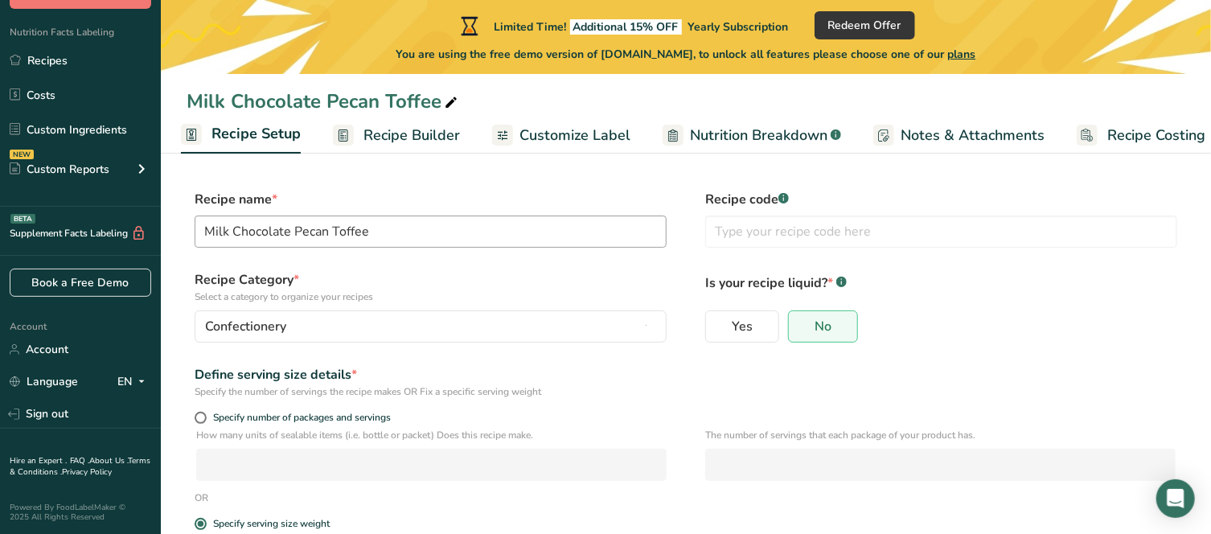
scroll to position [161, 0]
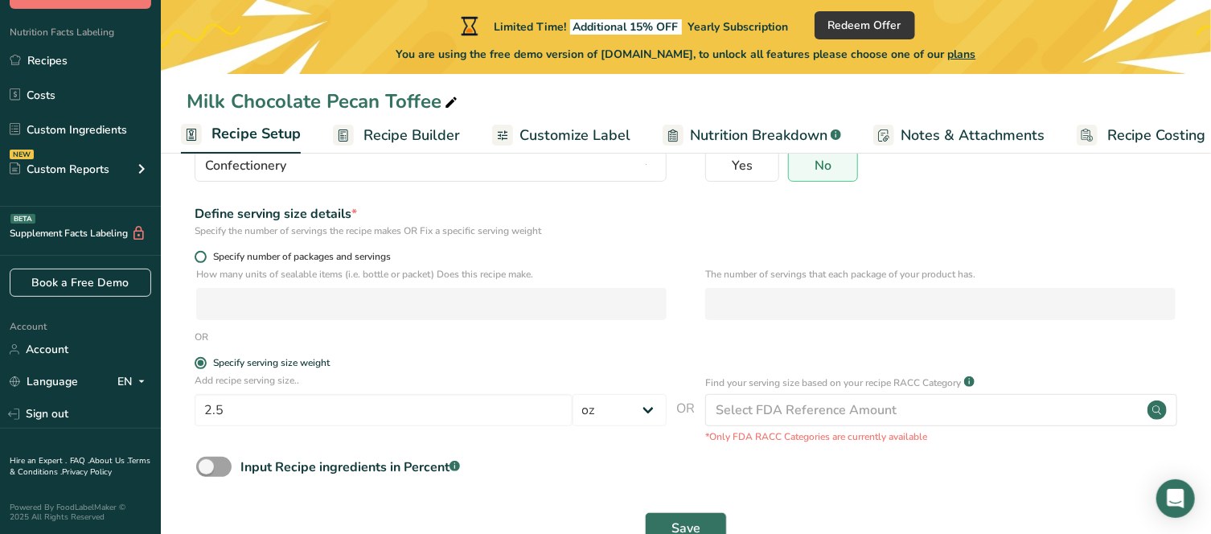
click at [200, 257] on span at bounding box center [201, 257] width 12 height 12
click at [200, 257] on input "Specify number of packages and servings" at bounding box center [200, 257] width 10 height 10
radio input "true"
radio input "false"
select select "0"
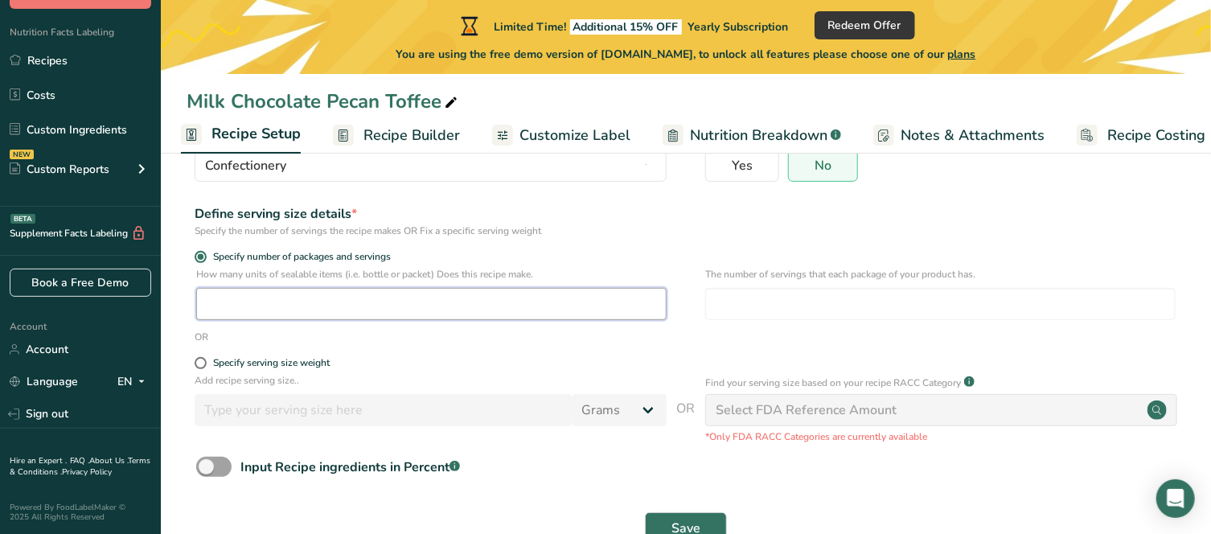
click at [289, 302] on input "number" at bounding box center [431, 304] width 470 height 32
type input "24"
click at [704, 353] on form "Recipe name * Milk Chocolate Pecan Toffee Recipe code .a-a{fill:#347362;}.b-a{f…" at bounding box center [686, 291] width 999 height 525
click at [684, 522] on span "Save" at bounding box center [686, 528] width 29 height 19
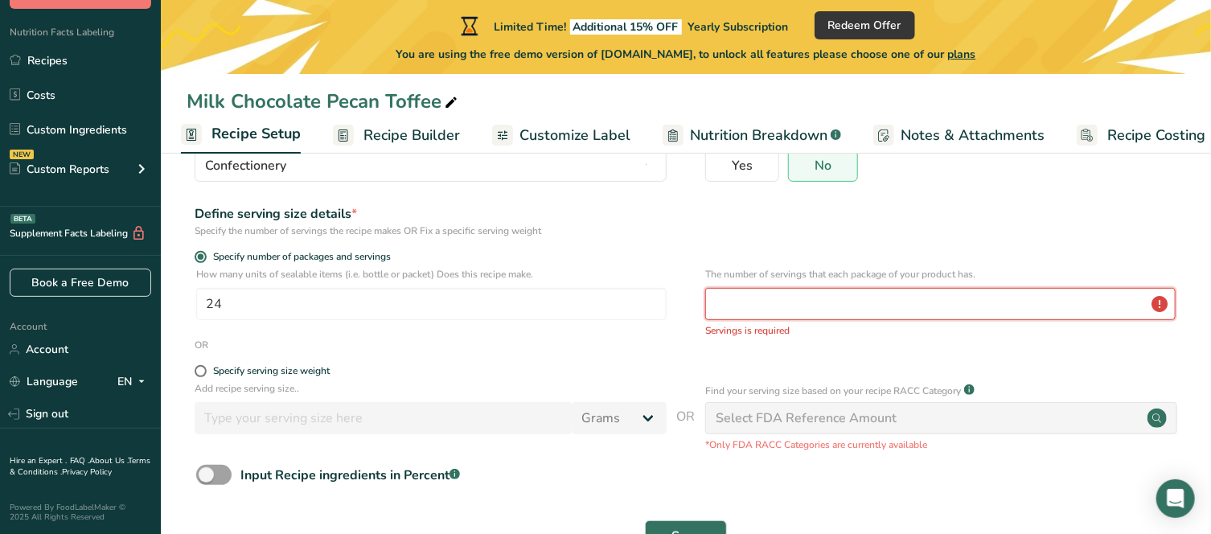
click at [772, 306] on input "number" at bounding box center [940, 304] width 470 height 32
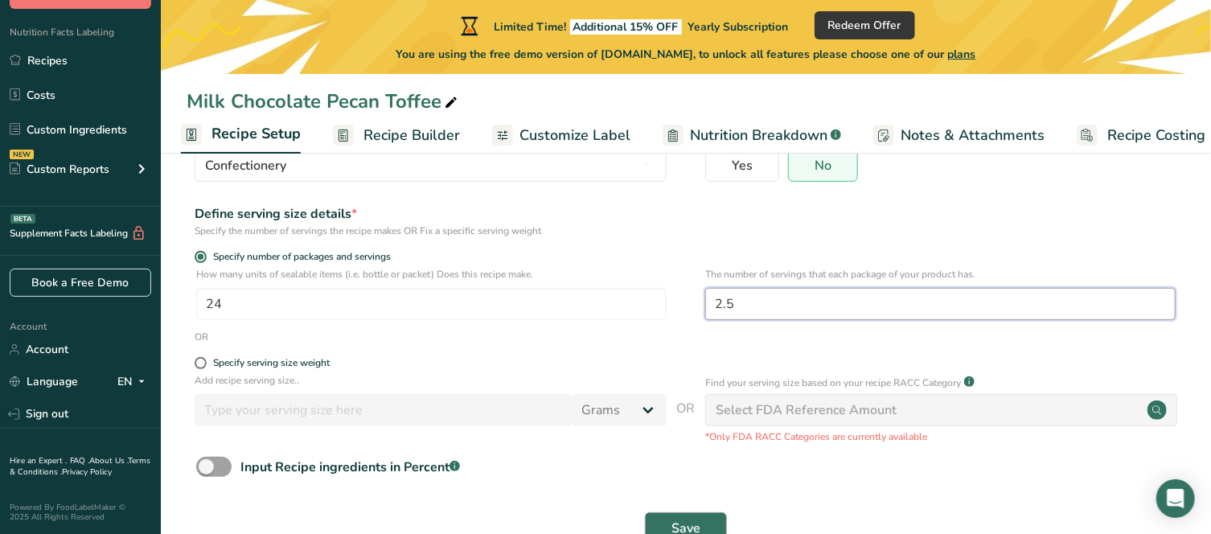
type input "2.5"
click at [698, 516] on button "Save" at bounding box center [686, 528] width 82 height 32
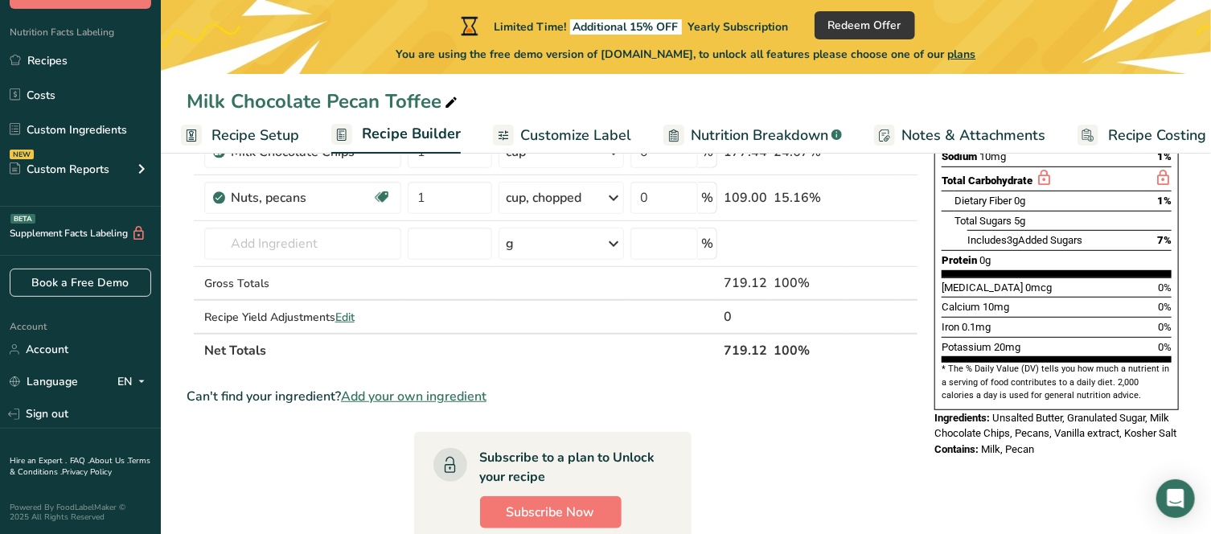
scroll to position [322, 0]
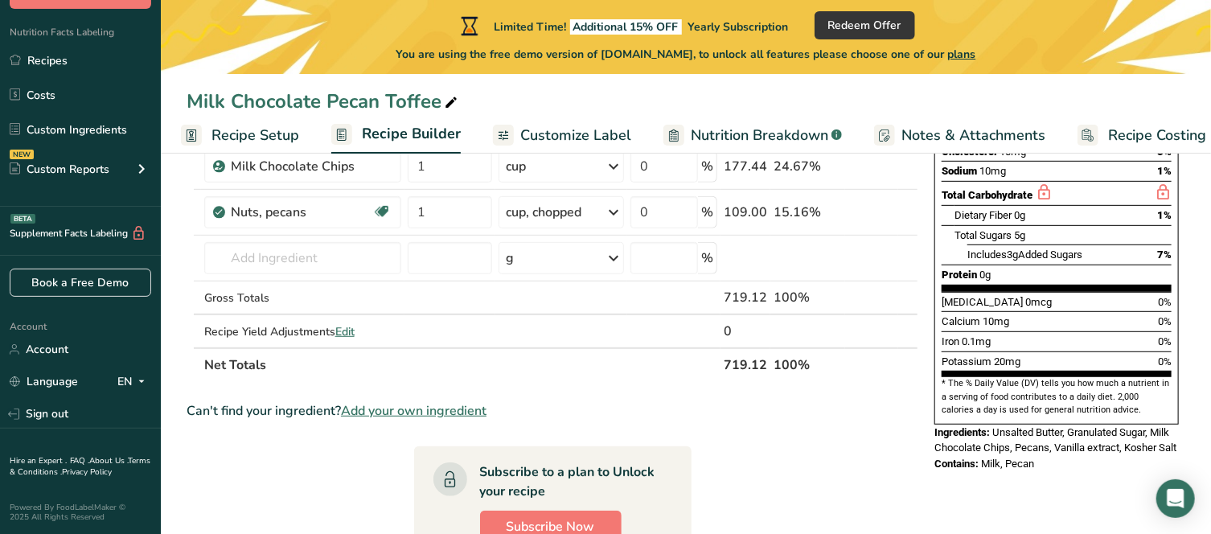
click at [585, 138] on span "Customize Label" at bounding box center [575, 136] width 111 height 22
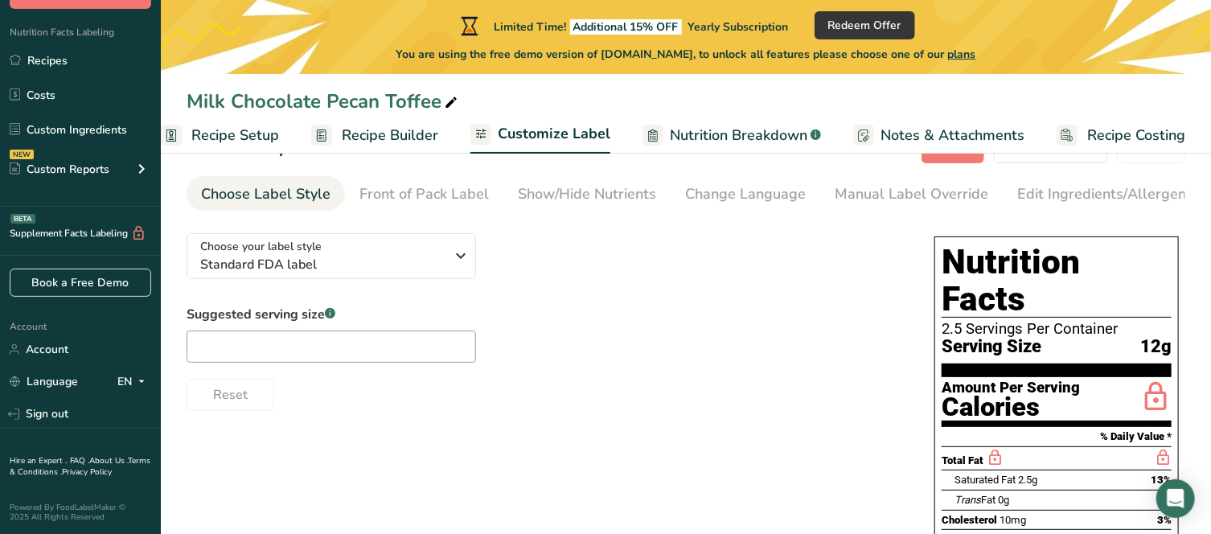
scroll to position [80, 0]
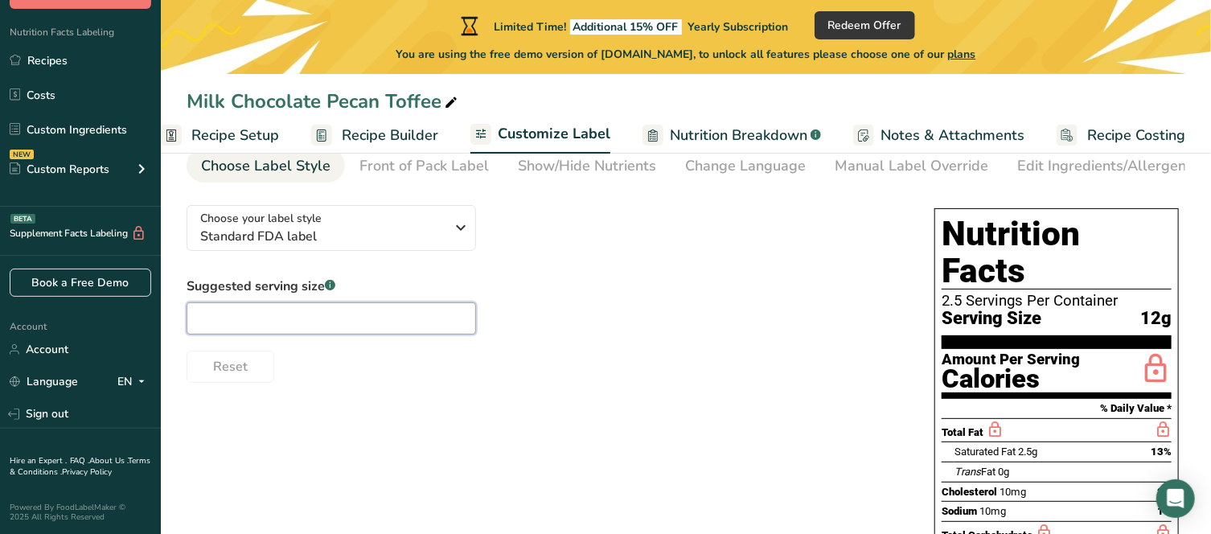
click at [372, 320] on input "text" at bounding box center [332, 318] width 290 height 32
type input "1 oz"
click at [689, 342] on div "Suggested serving size .a-a{fill:#347362;}.b-a{fill:#fff;} 1 oz Reset" at bounding box center [545, 330] width 716 height 106
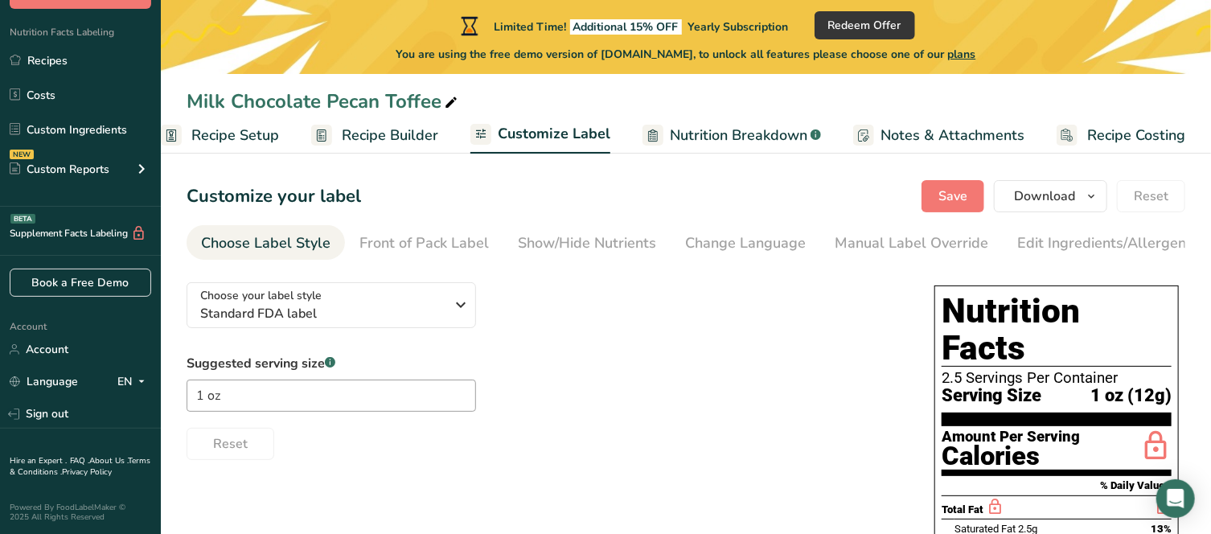
scroll to position [0, 0]
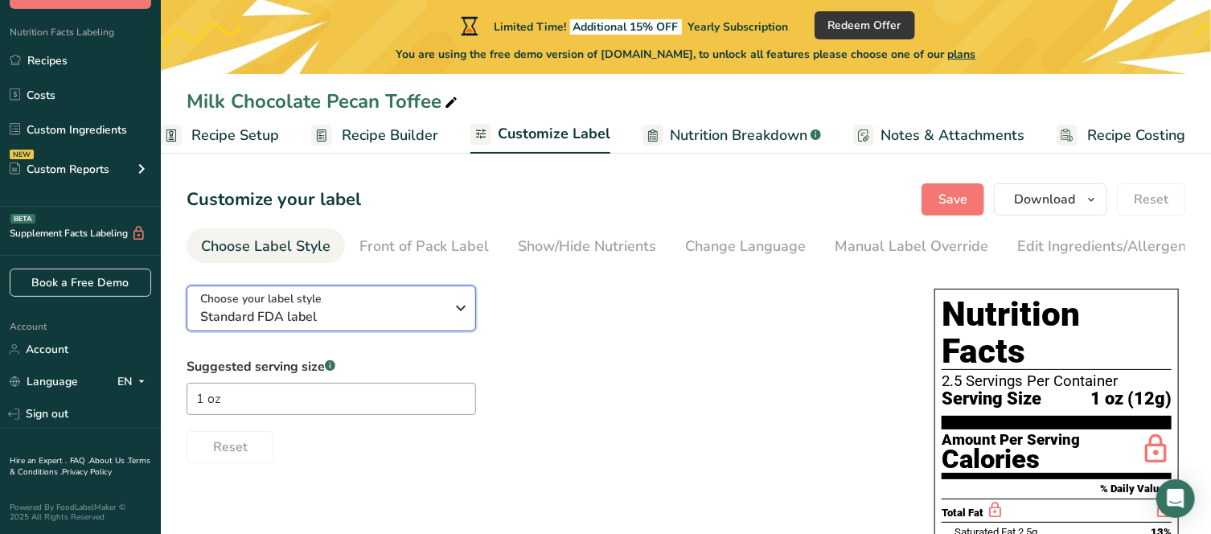
click at [433, 312] on span "Standard FDA label" at bounding box center [322, 316] width 245 height 19
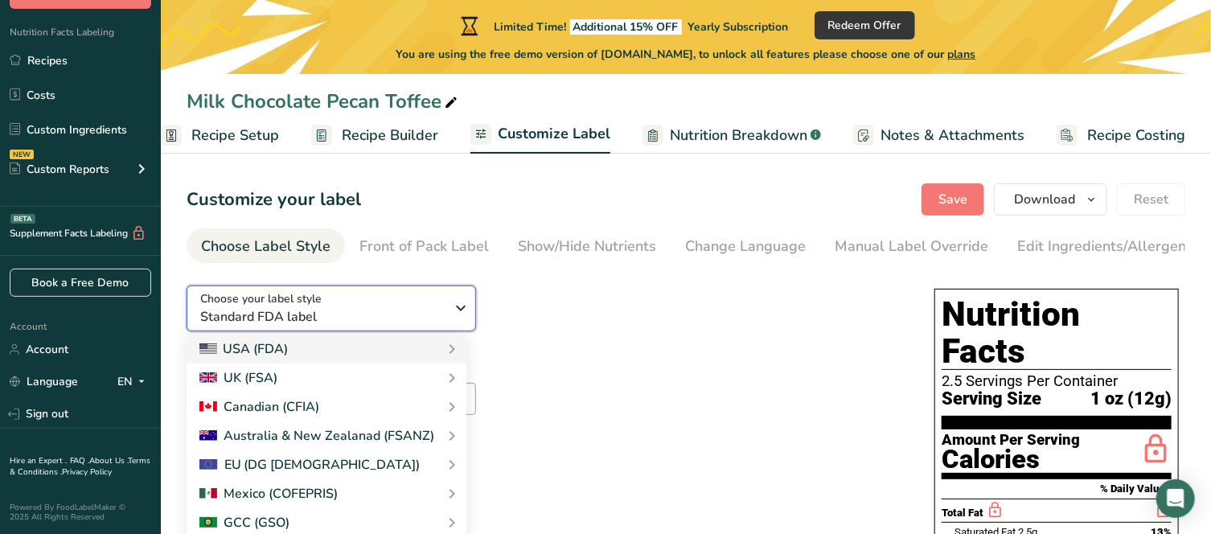
click at [433, 312] on span "Standard FDA label" at bounding box center [322, 316] width 245 height 19
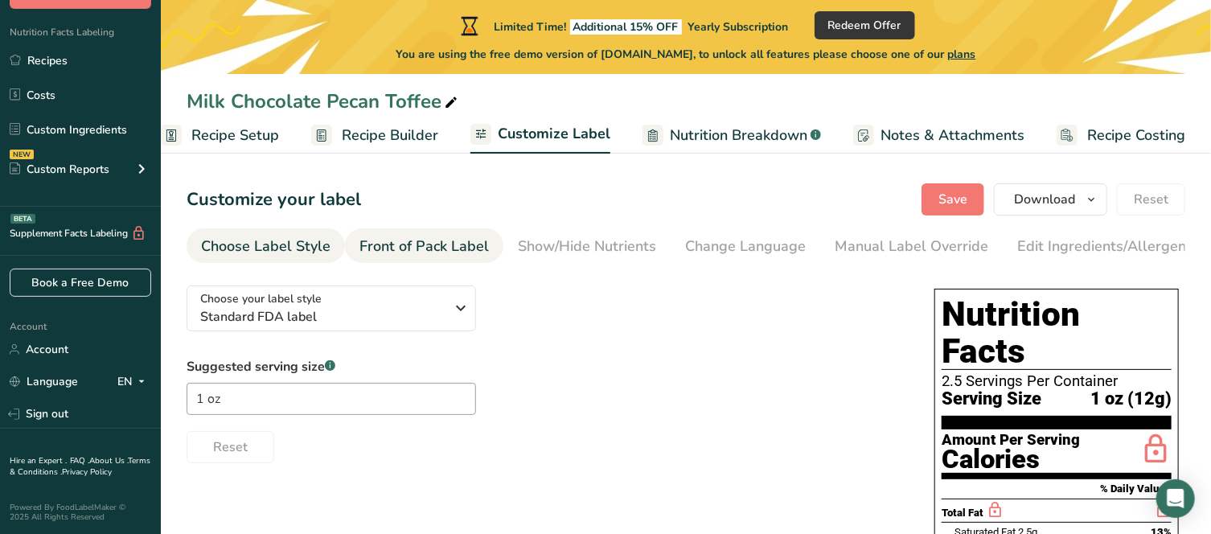
click at [437, 250] on div "Front of Pack Label" at bounding box center [423, 247] width 129 height 22
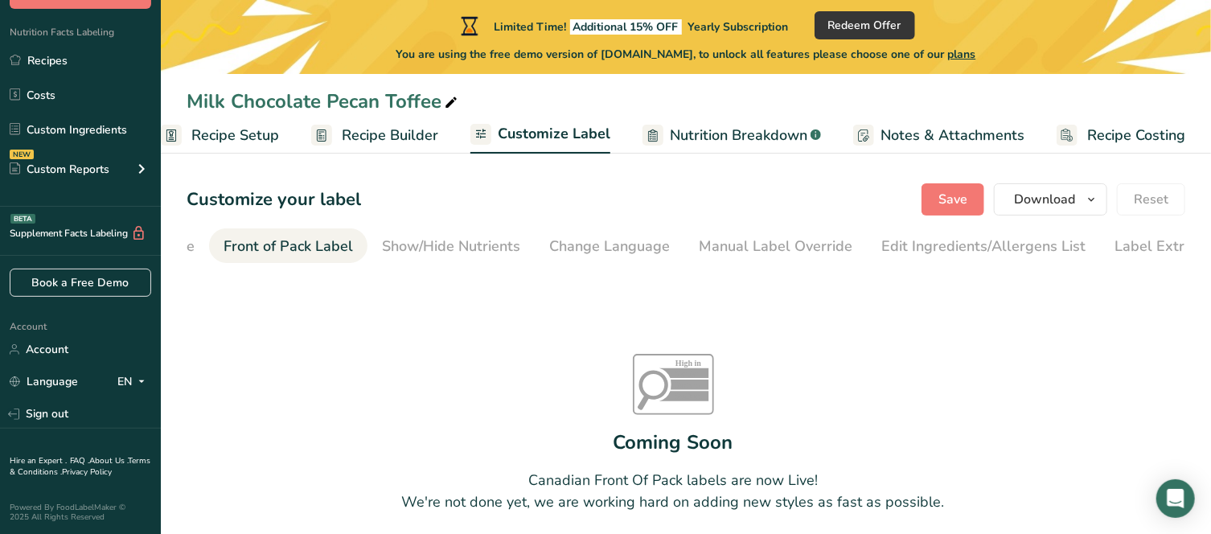
scroll to position [0, 156]
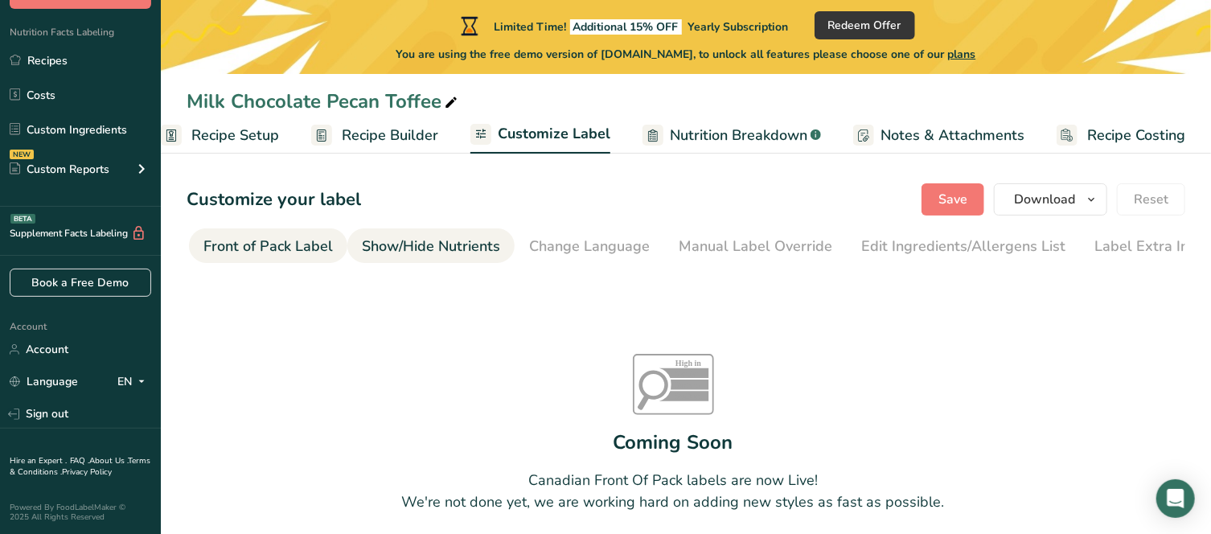
click at [468, 241] on div "Show/Hide Nutrients" at bounding box center [431, 247] width 138 height 22
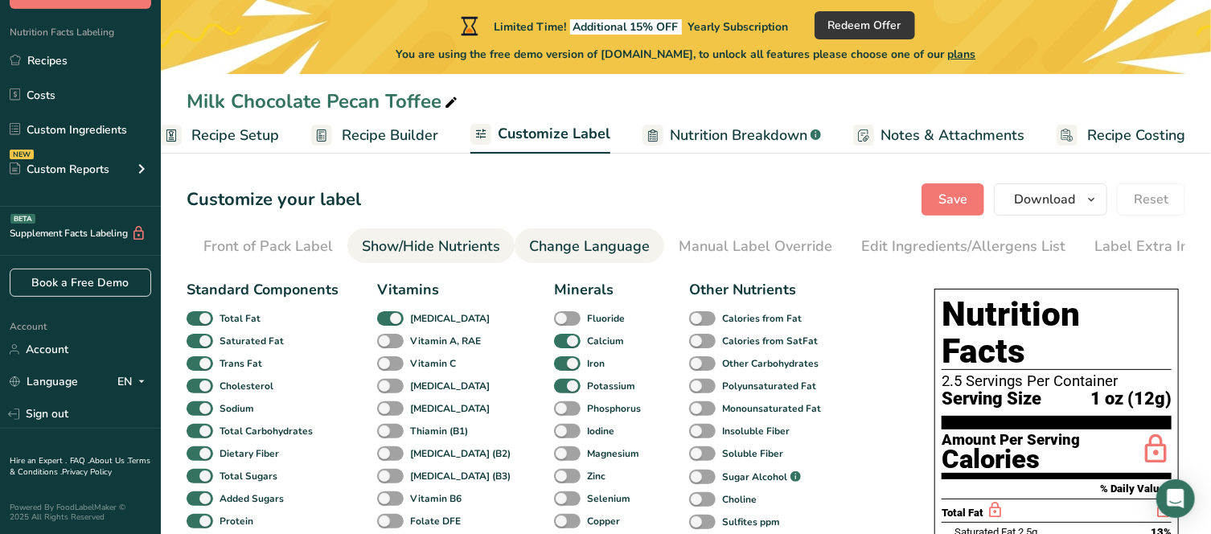
scroll to position [0, 169]
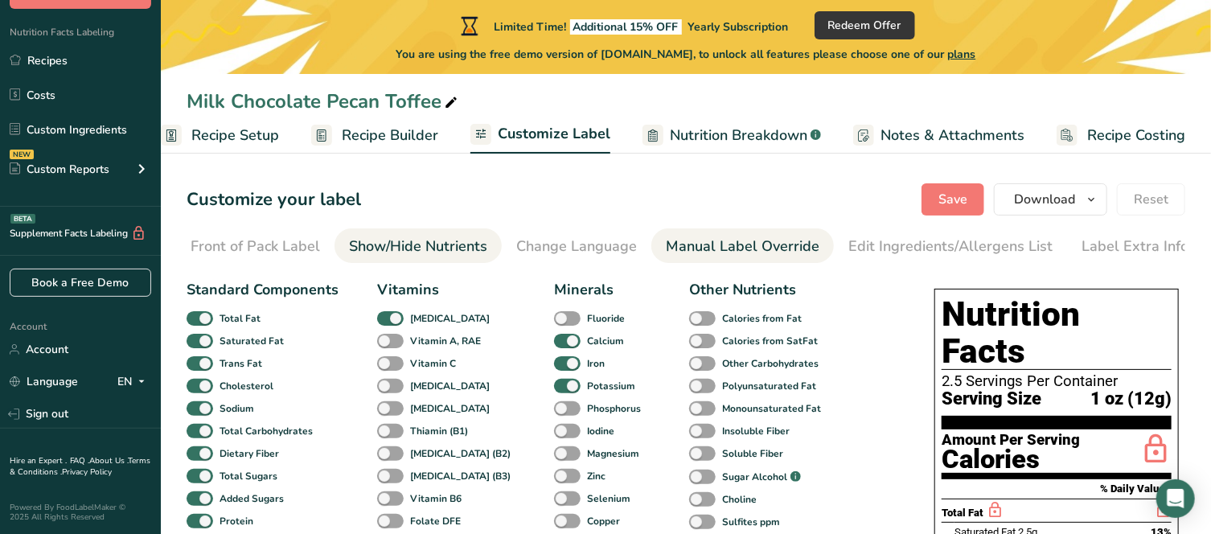
click at [680, 251] on div "Manual Label Override" at bounding box center [743, 247] width 154 height 22
type input "1 oz (12g)"
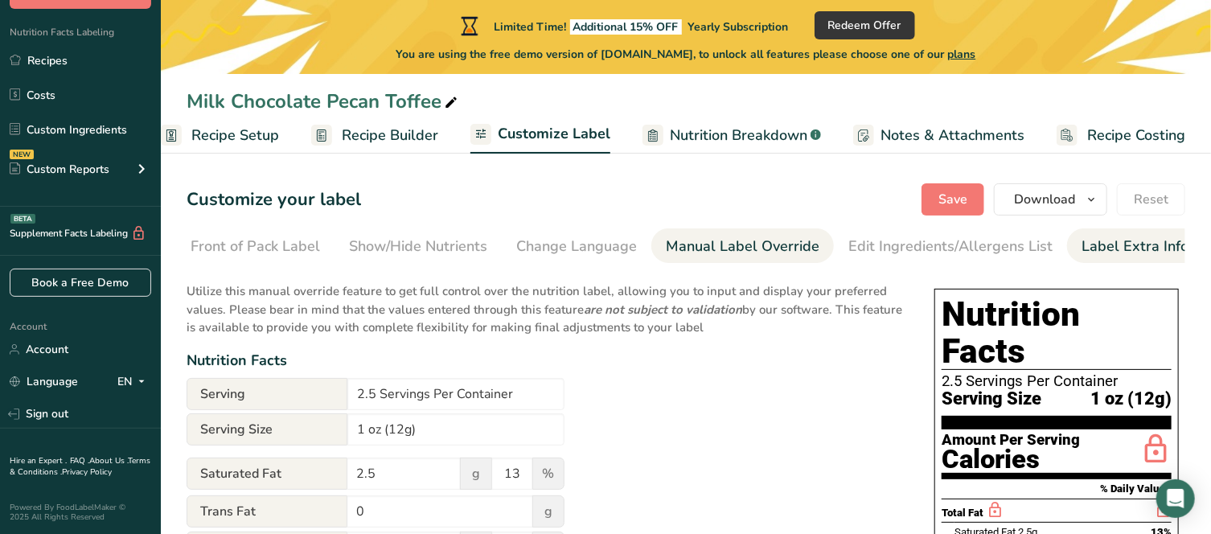
click at [1112, 244] on div "Label Extra Info" at bounding box center [1135, 247] width 107 height 22
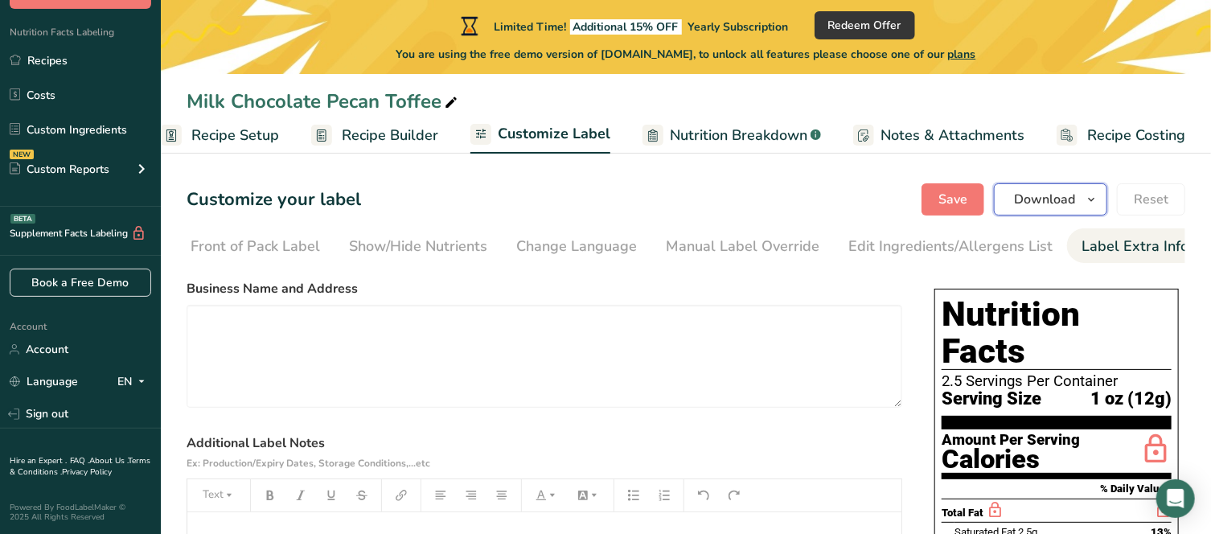
click at [1080, 205] on button "Download" at bounding box center [1050, 199] width 113 height 32
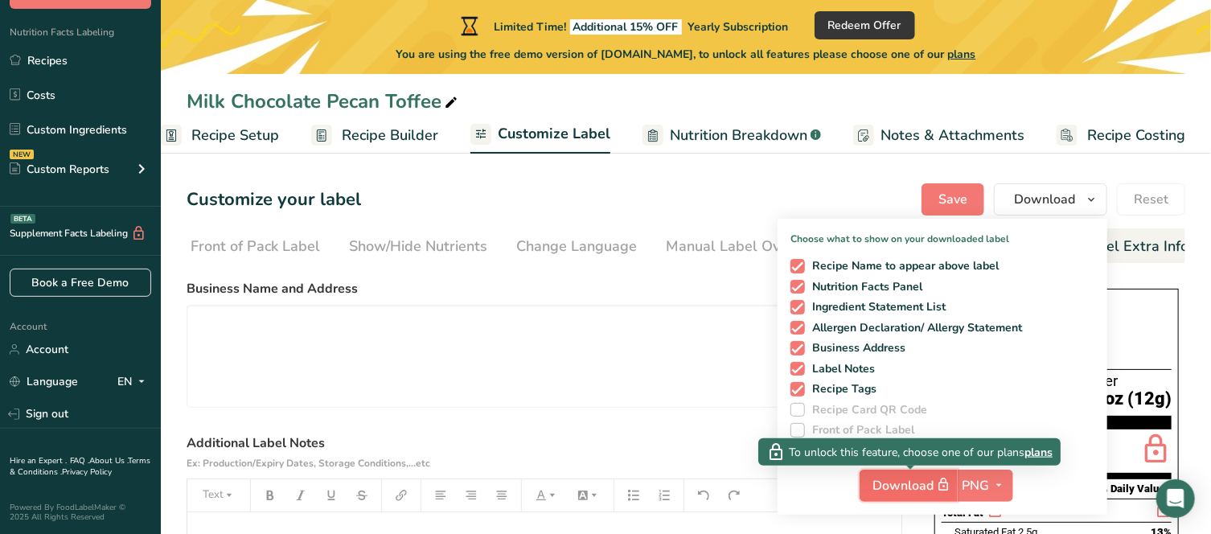
click at [930, 485] on span "Download" at bounding box center [913, 485] width 80 height 20
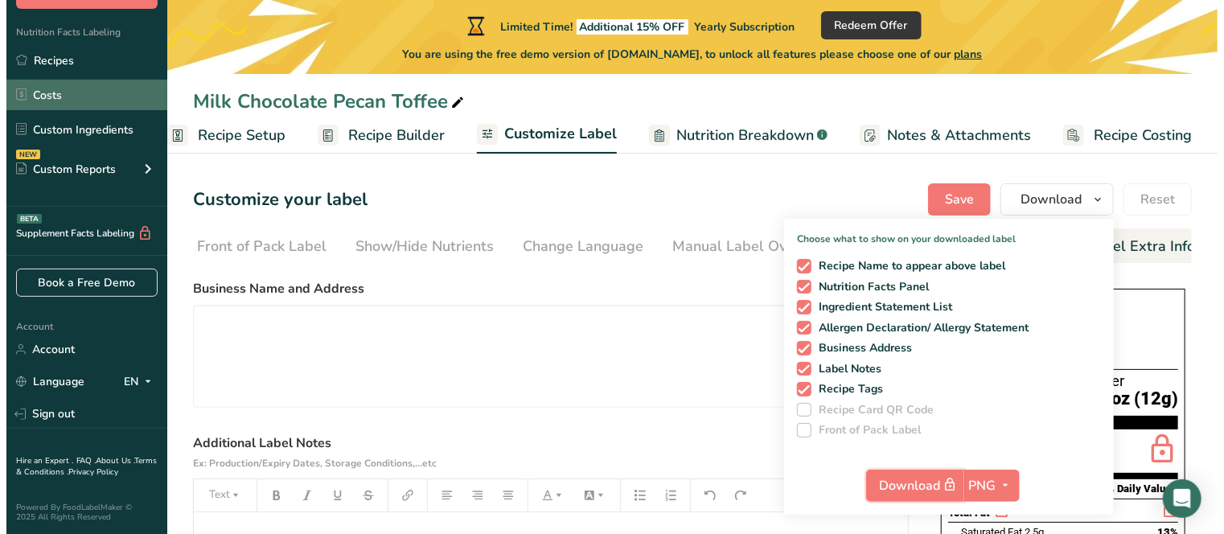
scroll to position [0, 0]
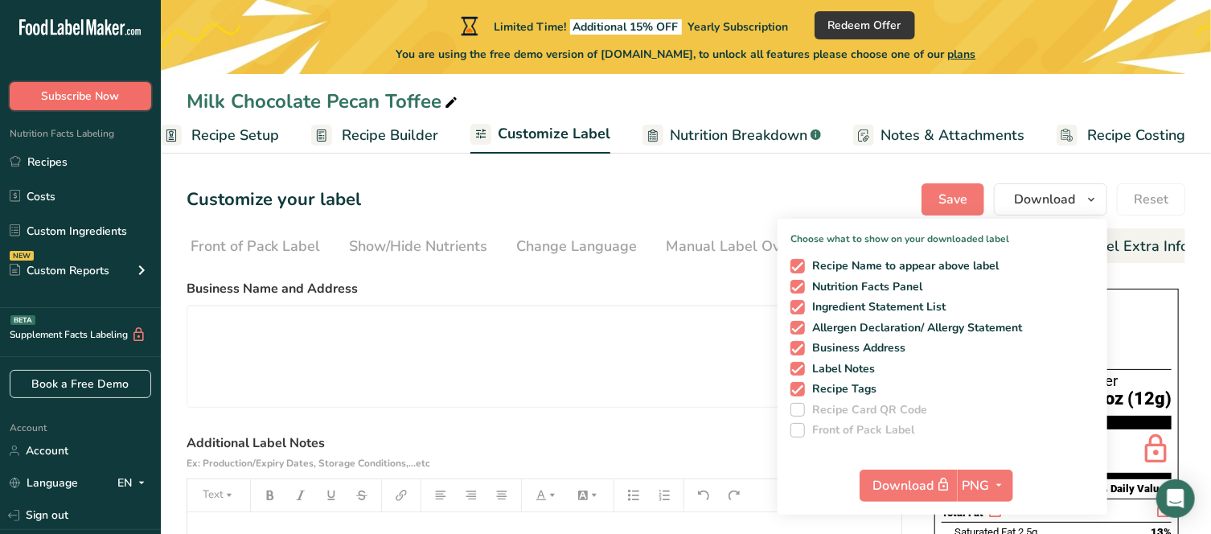
click at [105, 99] on span "Subscribe Now" at bounding box center [81, 96] width 78 height 17
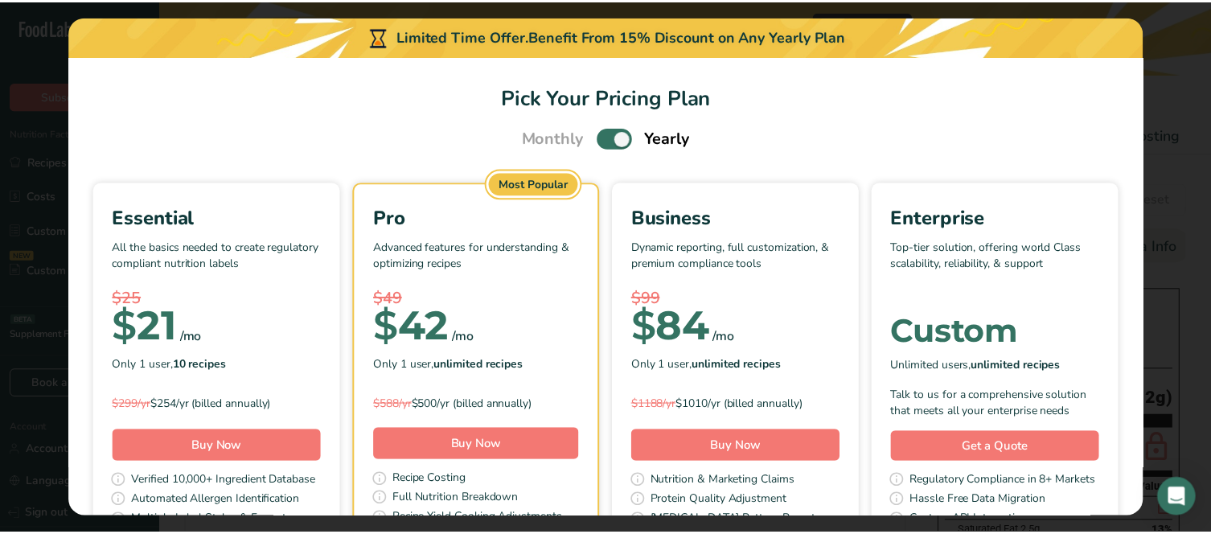
scroll to position [0, 13]
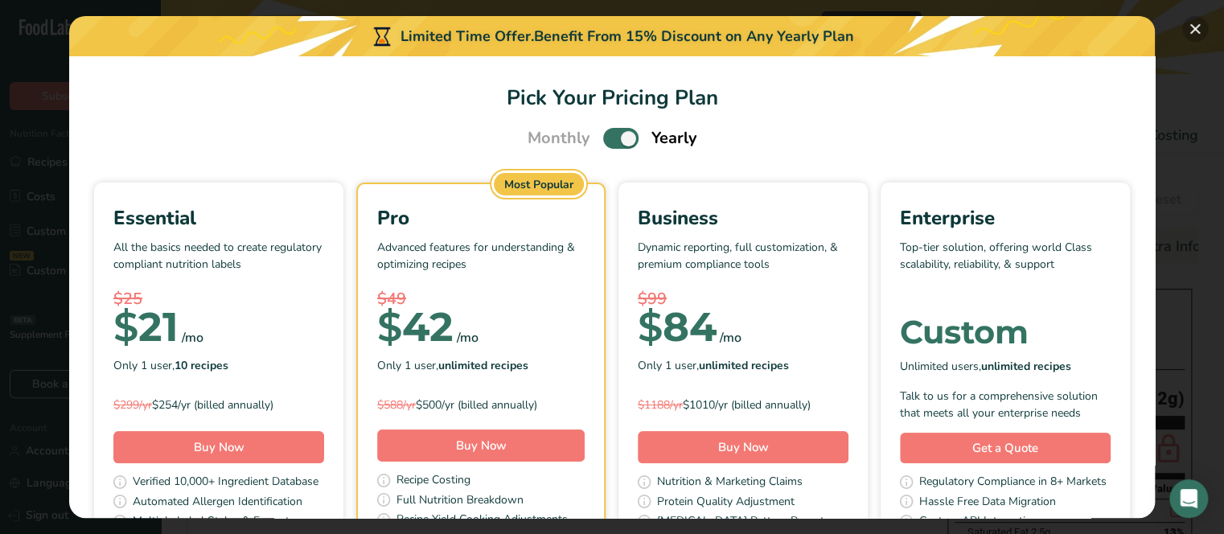
click at [1194, 33] on button "Pick Your Pricing Plan Modal" at bounding box center [1195, 29] width 26 height 26
